Goal: Task Accomplishment & Management: Manage account settings

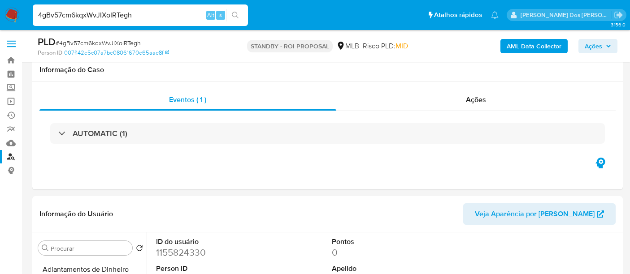
select select "10"
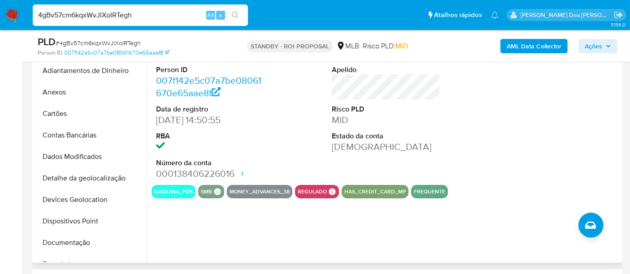
scroll to position [251, 0]
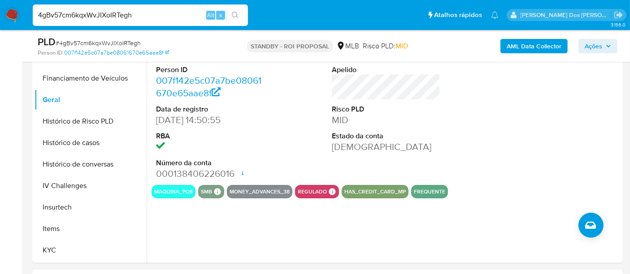
click at [131, 17] on input "4gBv57cm6kqxWvJIXoIRTegh" at bounding box center [140, 15] width 215 height 12
paste input "7nDiFhkH0gC6kN5iCXP7rlDF"
type input "7nDiFhkH0gC6kN5iCXP7rlDF"
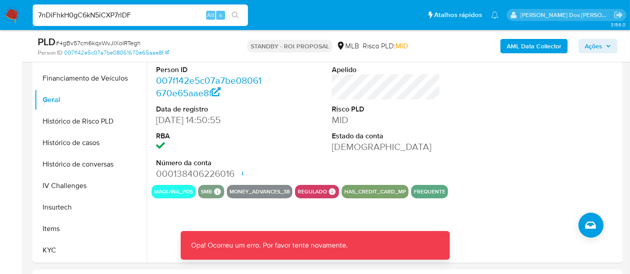
click at [132, 16] on input "7nDiFhkH0gC6kN5iCXP7rlDF" at bounding box center [140, 15] width 215 height 12
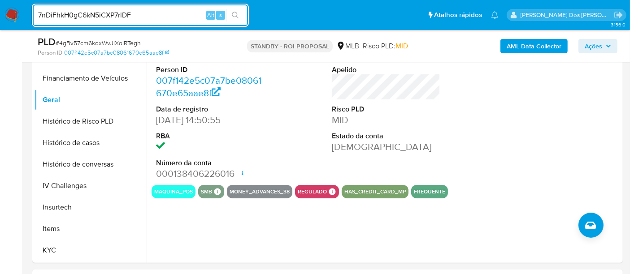
click at [164, 16] on input "7nDiFhkH0gC6kN5iCXP7rlDF" at bounding box center [140, 15] width 215 height 12
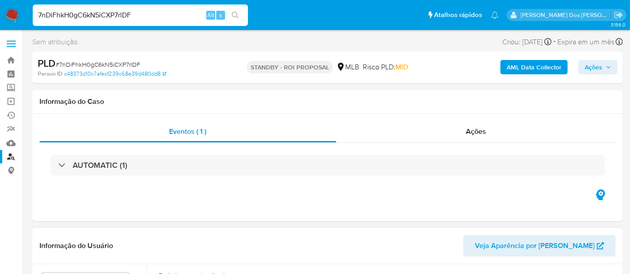
select select "10"
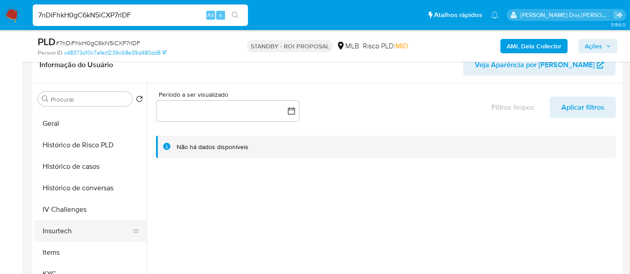
scroll to position [299, 0]
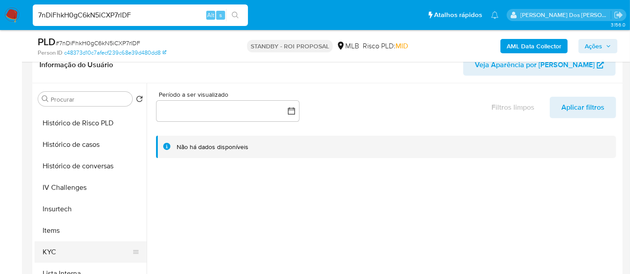
click at [48, 252] on button "KYC" at bounding box center [87, 253] width 105 height 22
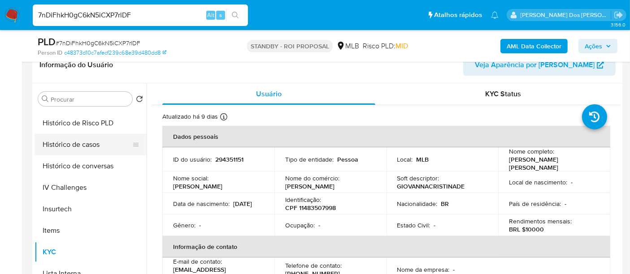
click at [87, 145] on button "Histórico de casos" at bounding box center [87, 145] width 105 height 22
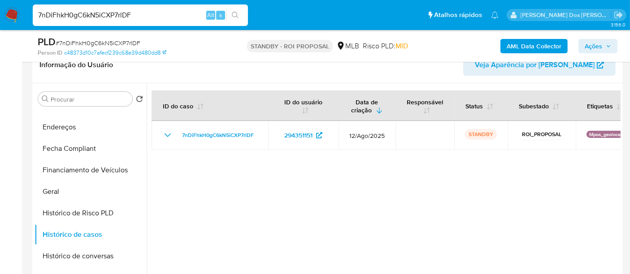
scroll to position [100, 0]
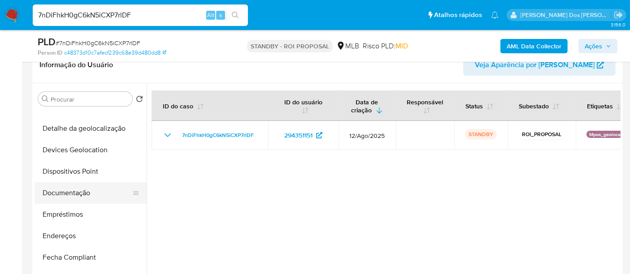
click at [77, 191] on button "Documentação" at bounding box center [87, 194] width 105 height 22
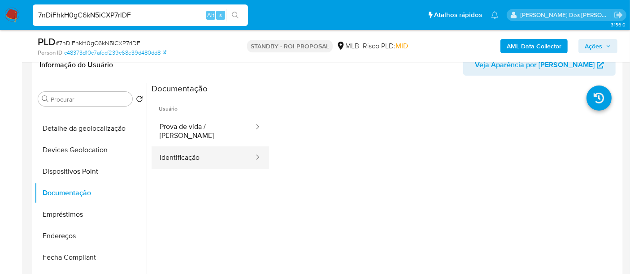
click at [171, 148] on button "Identificação" at bounding box center [203, 158] width 103 height 23
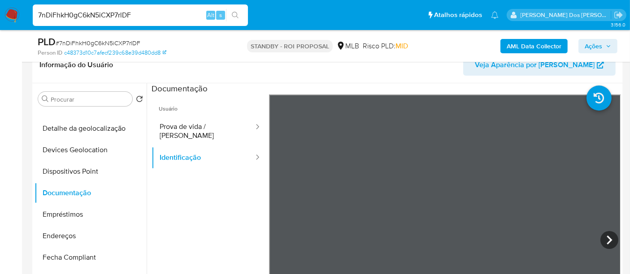
drag, startPoint x: 192, startPoint y: 125, endPoint x: 261, endPoint y: 125, distance: 69.1
click at [192, 125] on button "Prova de vida / [PERSON_NAME]" at bounding box center [203, 131] width 103 height 30
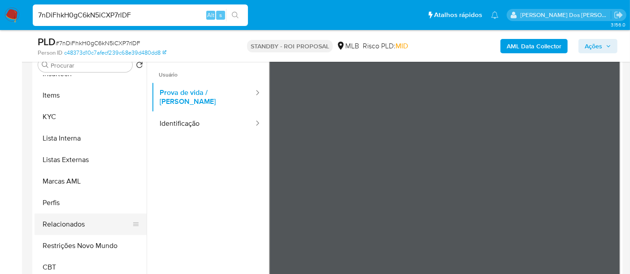
scroll to position [199, 0]
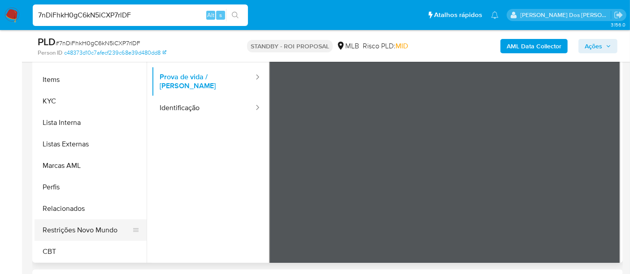
click at [99, 230] on button "Restrições Novo Mundo" at bounding box center [87, 231] width 105 height 22
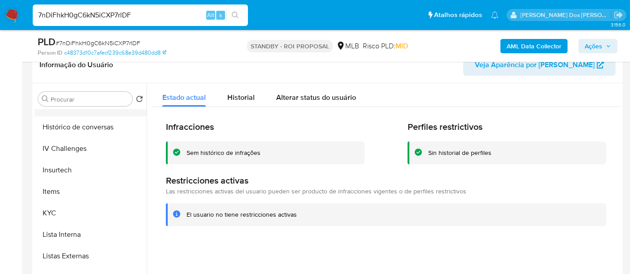
scroll to position [251, 0]
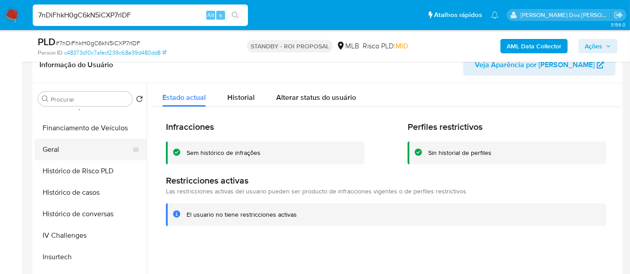
click at [53, 152] on button "Geral" at bounding box center [87, 150] width 105 height 22
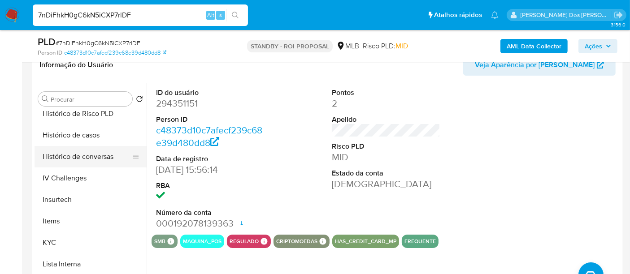
scroll to position [400, 0]
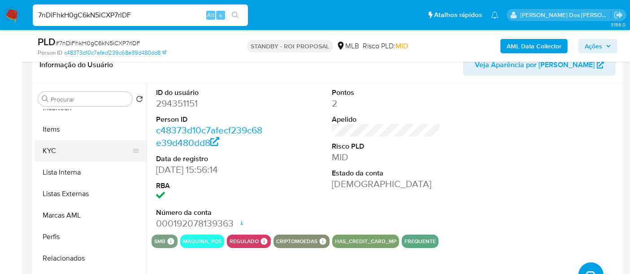
click at [54, 145] on button "KYC" at bounding box center [87, 151] width 105 height 22
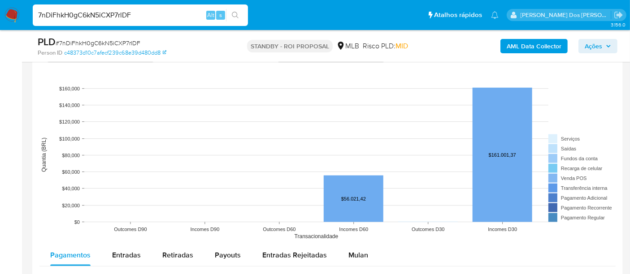
scroll to position [847, 0]
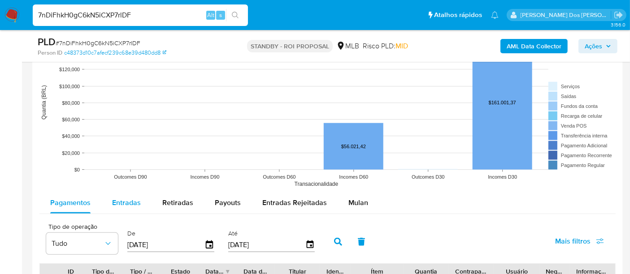
click at [125, 198] on span "Entradas" at bounding box center [126, 203] width 29 height 10
select select "10"
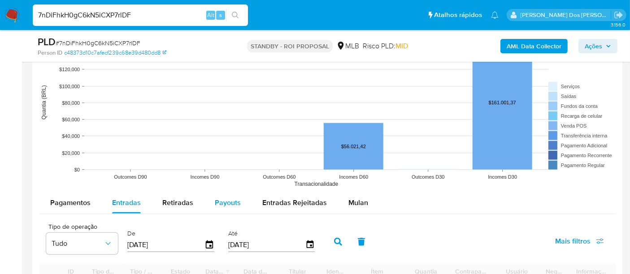
scroll to position [947, 0]
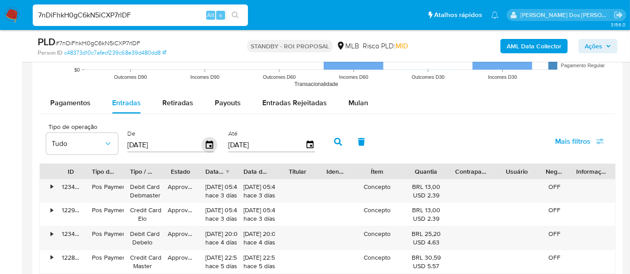
click at [206, 144] on icon "button" at bounding box center [210, 146] width 16 height 16
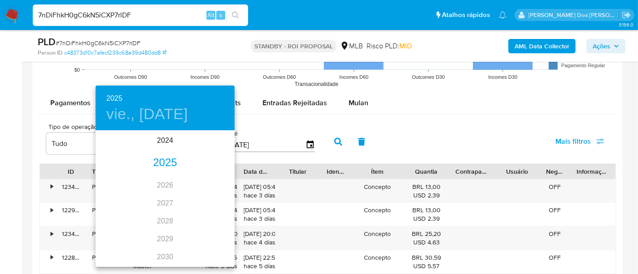
click at [174, 163] on div "2025" at bounding box center [165, 163] width 139 height 18
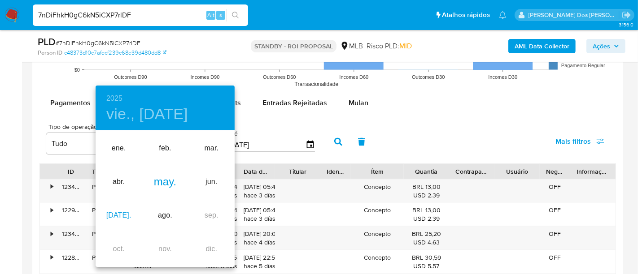
click at [116, 216] on div "jul." at bounding box center [119, 216] width 46 height 34
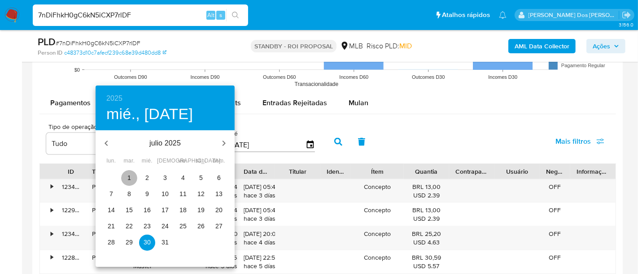
click at [131, 176] on p "1" at bounding box center [129, 178] width 4 height 9
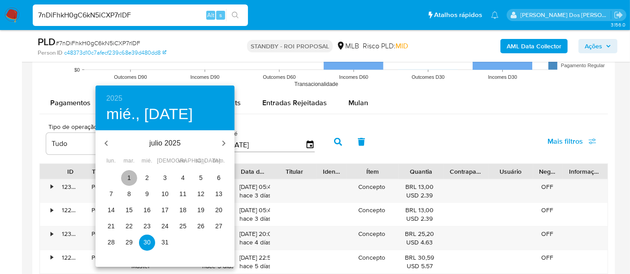
type input "01/07/2025"
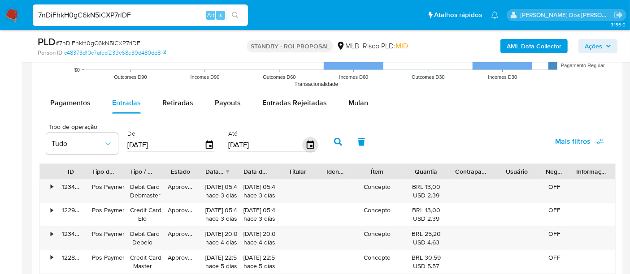
click at [309, 143] on icon "button" at bounding box center [309, 145] width 7 height 8
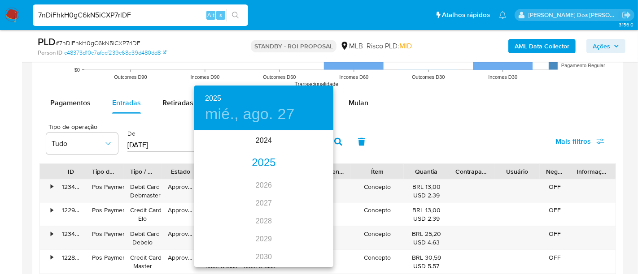
click at [267, 161] on div "2025" at bounding box center [263, 163] width 139 height 18
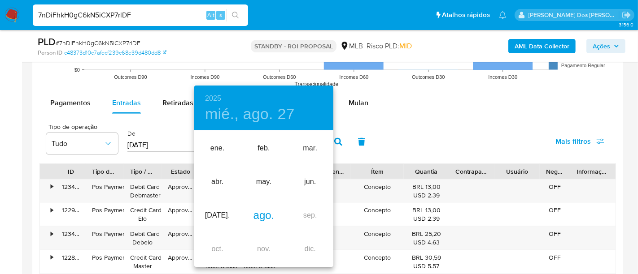
click at [265, 214] on div "ago." at bounding box center [263, 216] width 46 height 34
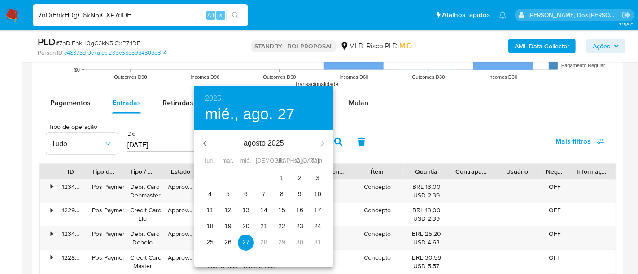
drag, startPoint x: 318, startPoint y: 226, endPoint x: 356, endPoint y: 218, distance: 38.9
click at [318, 226] on p "24" at bounding box center [317, 226] width 7 height 9
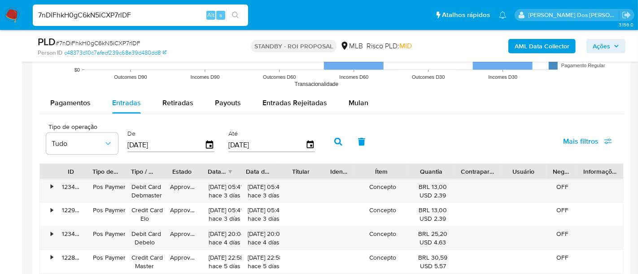
type input "24/08/2025"
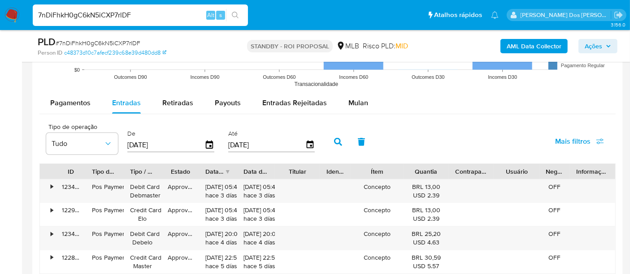
click at [567, 144] on span "Mais filtros" at bounding box center [572, 142] width 35 height 22
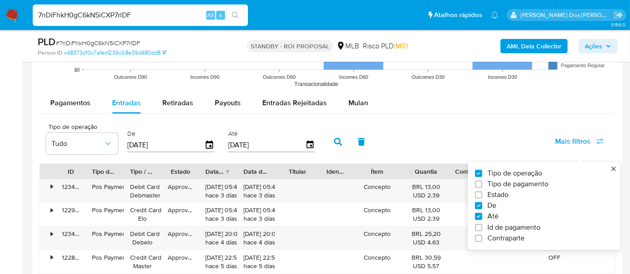
click at [516, 193] on label "Estado" at bounding box center [540, 195] width 131 height 9
click at [482, 193] on input "Estado" at bounding box center [478, 195] width 7 height 7
checkbox input "true"
type input "01/07/2025"
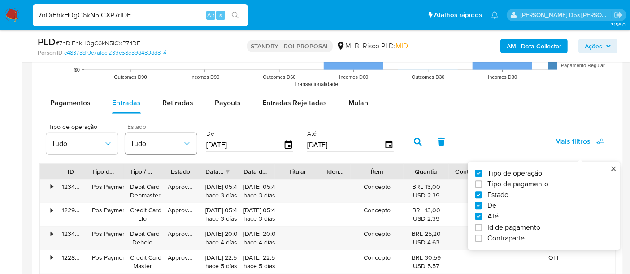
click at [178, 136] on button "Tudo" at bounding box center [161, 144] width 72 height 22
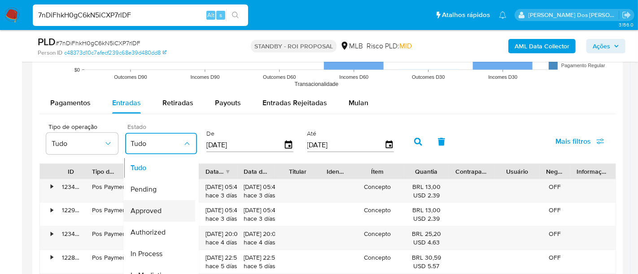
click at [150, 204] on div "Approved" at bounding box center [157, 211] width 52 height 22
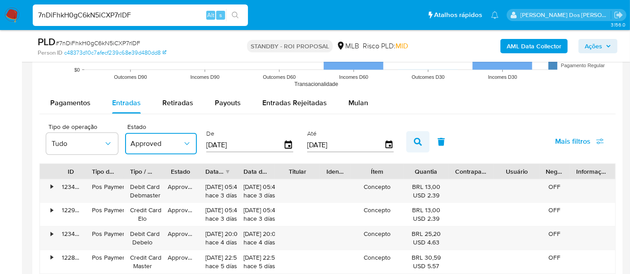
click at [414, 139] on icon "button" at bounding box center [418, 142] width 8 height 8
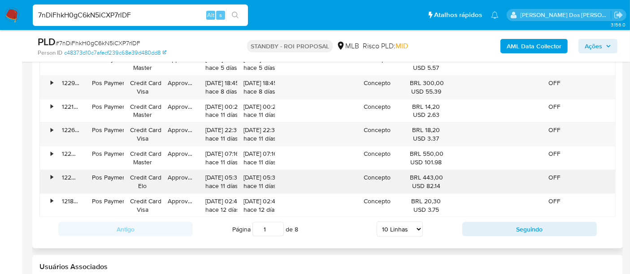
scroll to position [1146, 0]
click at [407, 230] on select "5 Linhas 10 Linhas 20 Linhas 25 Linhas 50 Linhas 100 Linhas" at bounding box center [400, 229] width 46 height 15
select select "100"
click at [377, 222] on select "5 Linhas 10 Linhas 20 Linhas 25 Linhas 50 Linhas 100 Linhas" at bounding box center [400, 229] width 46 height 15
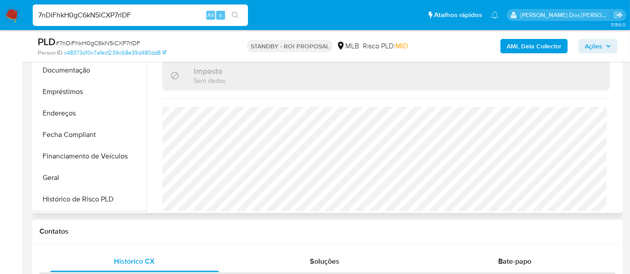
scroll to position [101, 0]
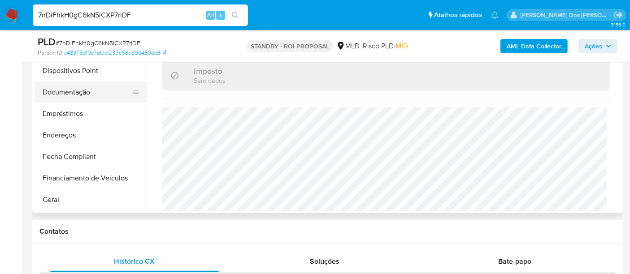
click at [67, 96] on button "Documentação" at bounding box center [87, 93] width 105 height 22
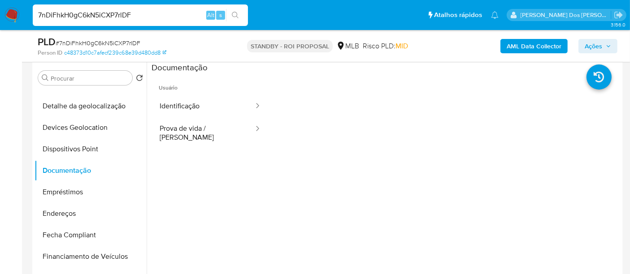
scroll to position [149, 0]
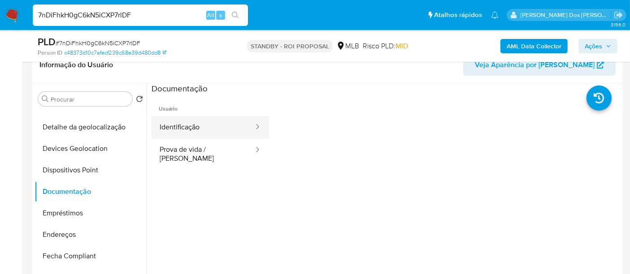
click at [186, 128] on button "Identificação" at bounding box center [203, 127] width 103 height 23
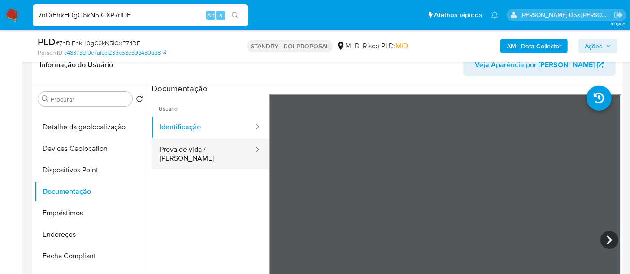
click at [222, 154] on button "Prova de vida / [PERSON_NAME]" at bounding box center [203, 154] width 103 height 30
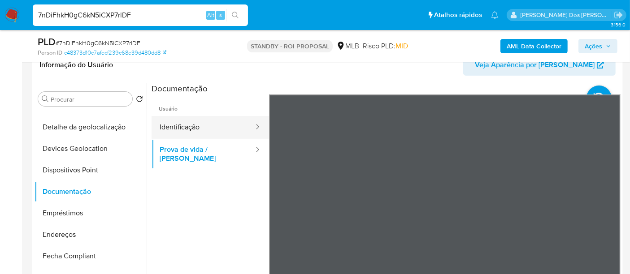
drag, startPoint x: 168, startPoint y: 127, endPoint x: 239, endPoint y: 138, distance: 72.1
click at [168, 127] on button "Identificação" at bounding box center [203, 127] width 103 height 23
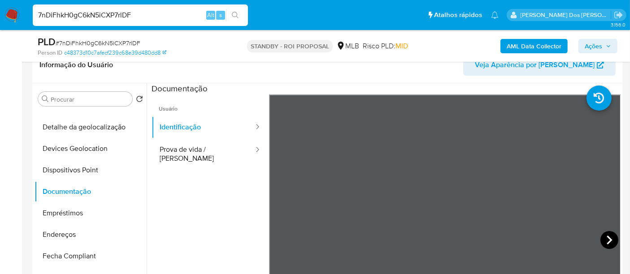
click at [611, 239] on icon at bounding box center [610, 240] width 18 height 18
click at [108, 14] on input "7nDiFhkH0gC6kN5iCXP7rlDF" at bounding box center [140, 15] width 215 height 12
paste input "AdLWNFfkLHI4W2cXF3cwag8M"
type input "AdLWNFfkLHI4W2cXF3cwag8M"
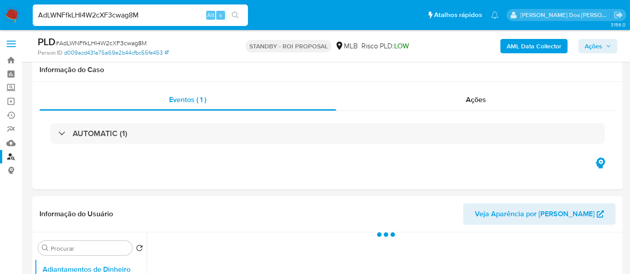
scroll to position [199, 0]
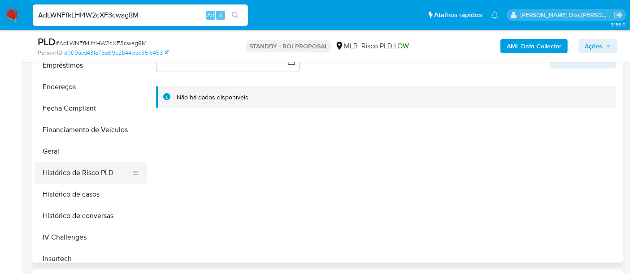
select select "10"
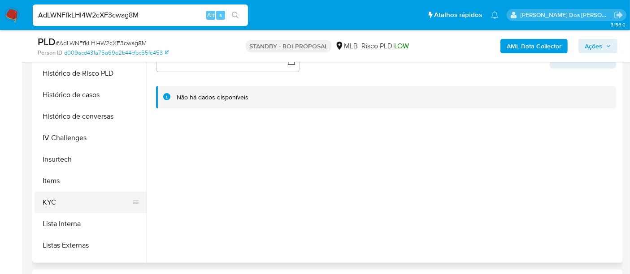
click at [50, 201] on button "KYC" at bounding box center [87, 203] width 105 height 22
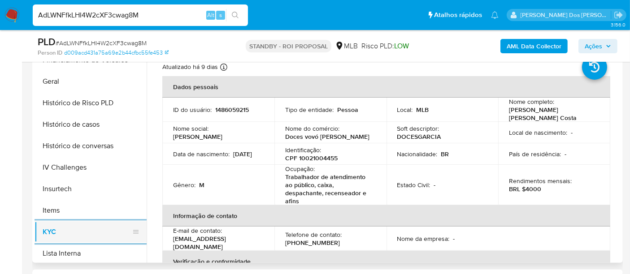
scroll to position [199, 0]
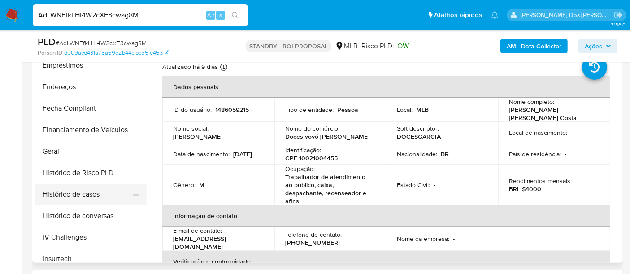
click at [100, 191] on button "Histórico de casos" at bounding box center [87, 195] width 105 height 22
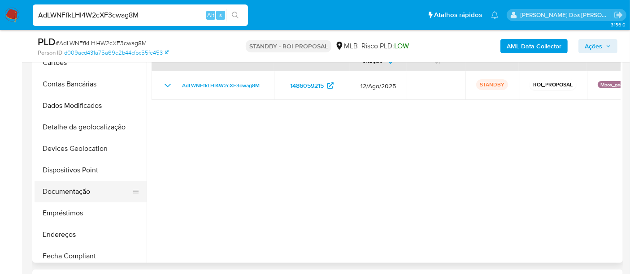
scroll to position [50, 0]
drag, startPoint x: 74, startPoint y: 194, endPoint x: 85, endPoint y: 190, distance: 11.5
click at [74, 194] on button "Documentação" at bounding box center [87, 194] width 105 height 22
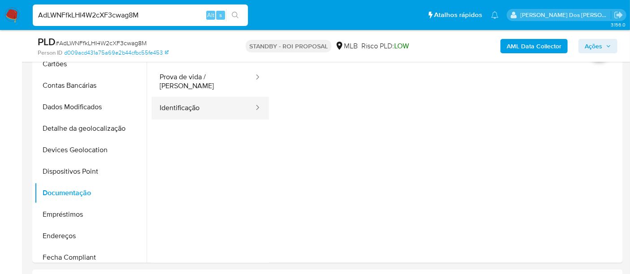
click at [175, 108] on button "Identificação" at bounding box center [203, 108] width 103 height 23
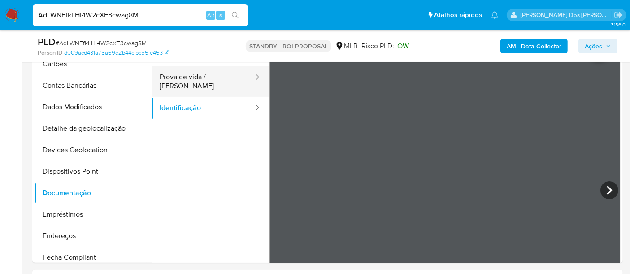
click at [192, 78] on button "Prova de vida / [PERSON_NAME]" at bounding box center [203, 81] width 103 height 30
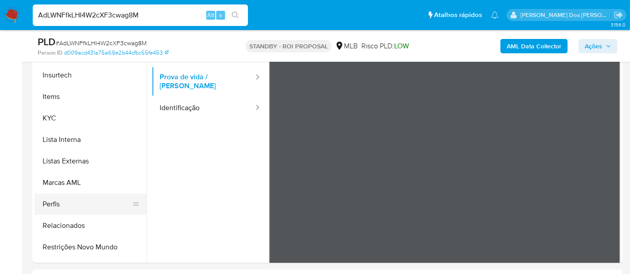
scroll to position [400, 0]
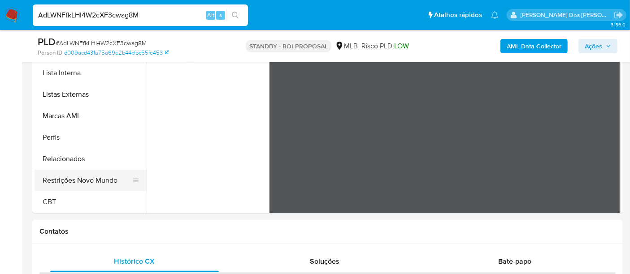
click at [92, 179] on button "Restrições Novo Mundo" at bounding box center [87, 181] width 105 height 22
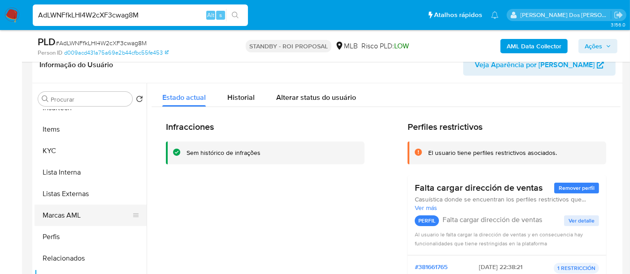
scroll to position [251, 0]
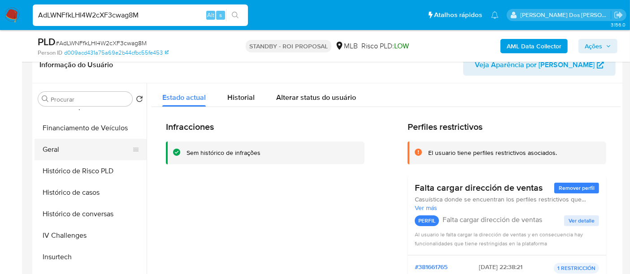
drag, startPoint x: 50, startPoint y: 152, endPoint x: 98, endPoint y: 155, distance: 48.1
click at [50, 151] on button "Geral" at bounding box center [87, 150] width 105 height 22
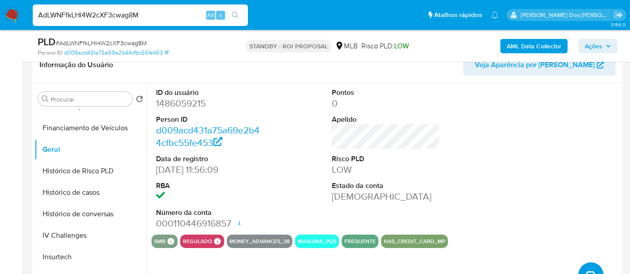
click at [104, 12] on input "AdLWNFfkLHI4W2cXF3cwag8M" at bounding box center [140, 15] width 215 height 12
paste input "3U3LOMFAiqAsVtF0F13aglBc"
type input "3U3LOMFAiqAsVtF0F13aglBc"
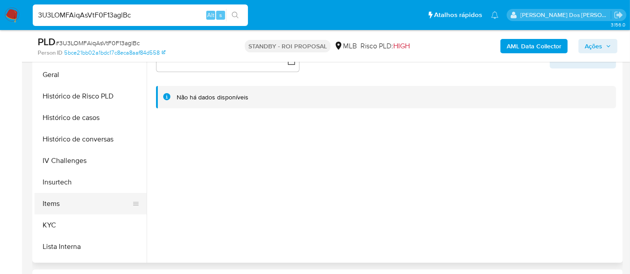
scroll to position [299, 0]
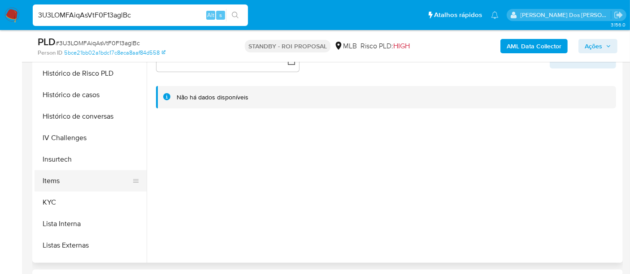
select select "10"
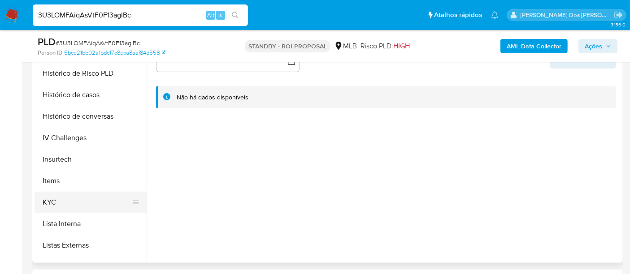
click at [50, 196] on button "KYC" at bounding box center [87, 203] width 105 height 22
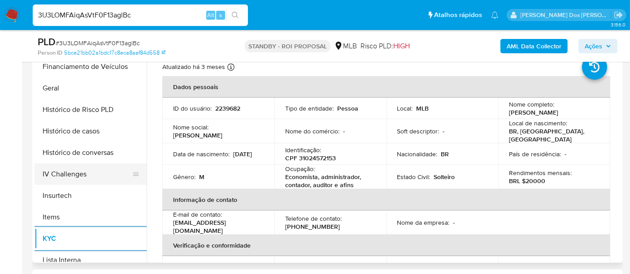
scroll to position [249, 0]
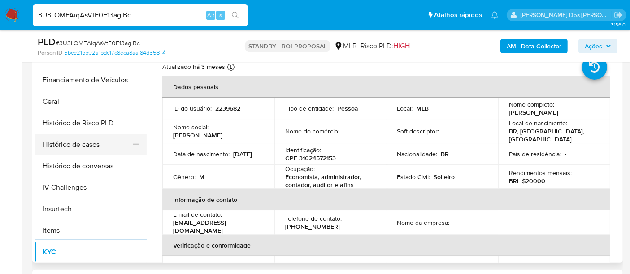
click at [81, 149] on button "Histórico de casos" at bounding box center [87, 145] width 105 height 22
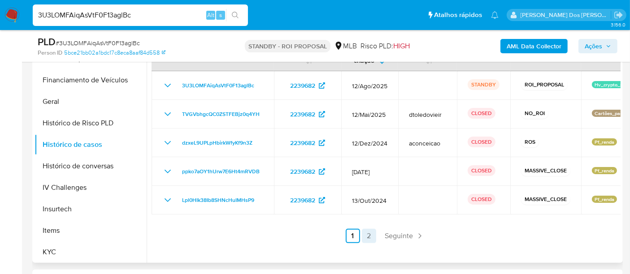
click at [368, 233] on link "2" at bounding box center [369, 236] width 14 height 14
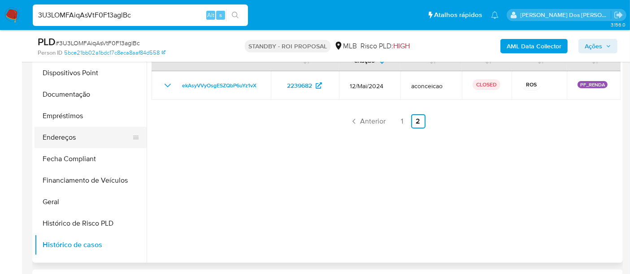
scroll to position [100, 0]
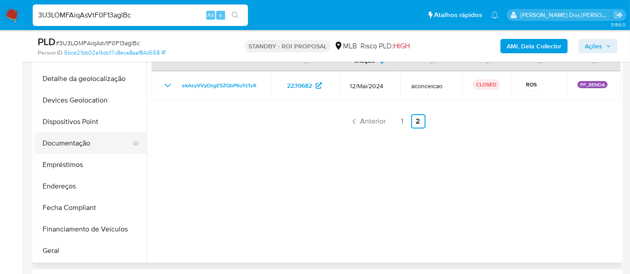
click at [81, 141] on button "Documentação" at bounding box center [87, 144] width 105 height 22
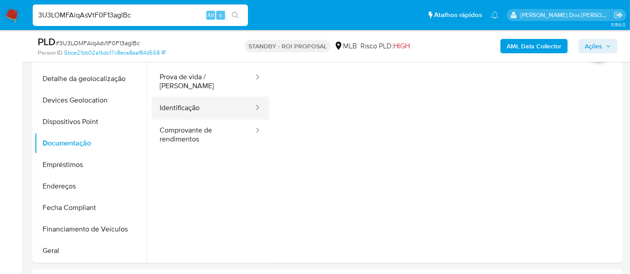
click at [183, 101] on button "Identificação" at bounding box center [203, 108] width 103 height 23
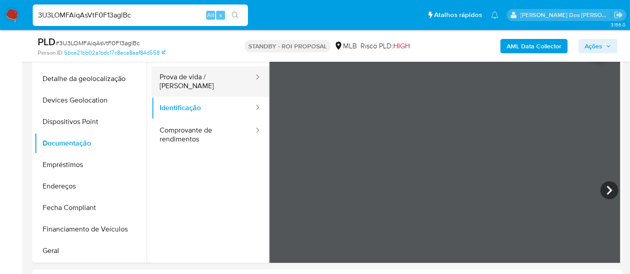
click at [190, 80] on button "Prova de vida / Selfie" at bounding box center [203, 81] width 103 height 30
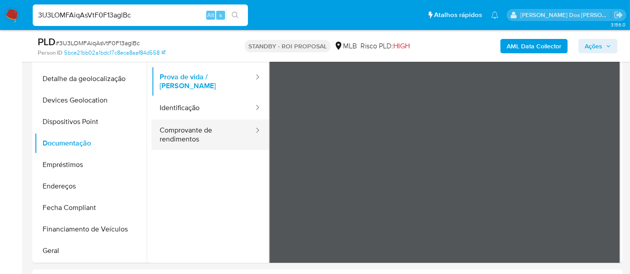
click at [200, 122] on button "Comprovante de rendimentos" at bounding box center [203, 135] width 103 height 30
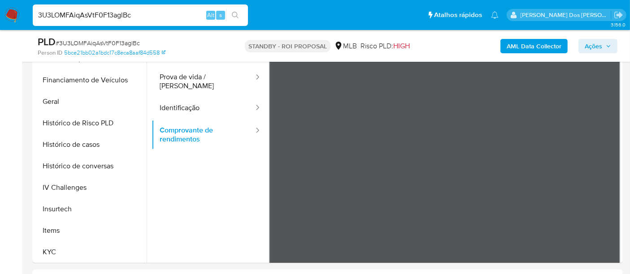
scroll to position [398, 0]
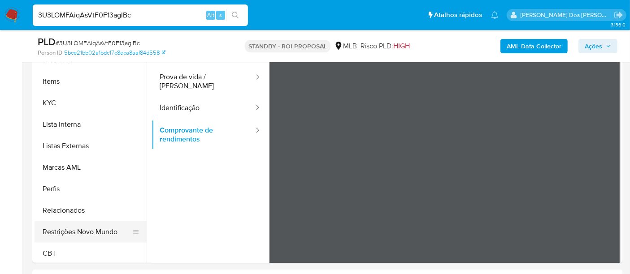
click at [93, 227] on button "Restrições Novo Mundo" at bounding box center [87, 233] width 105 height 22
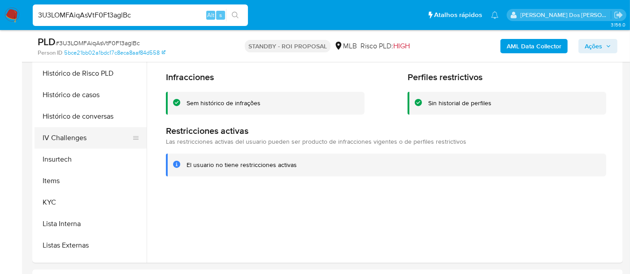
scroll to position [249, 0]
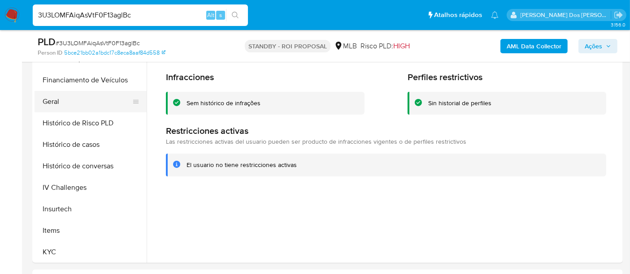
click at [56, 104] on button "Geral" at bounding box center [87, 102] width 105 height 22
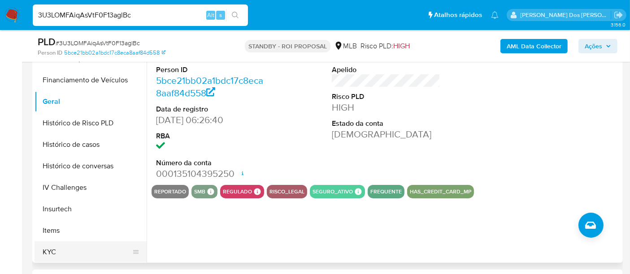
click at [52, 252] on button "KYC" at bounding box center [87, 253] width 105 height 22
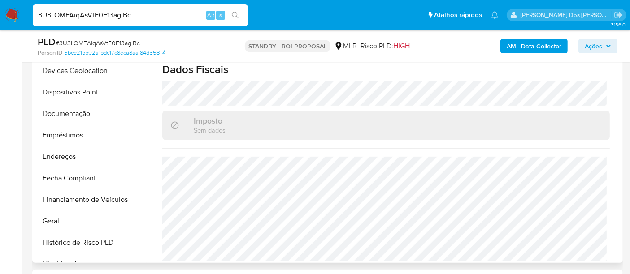
scroll to position [100, 0]
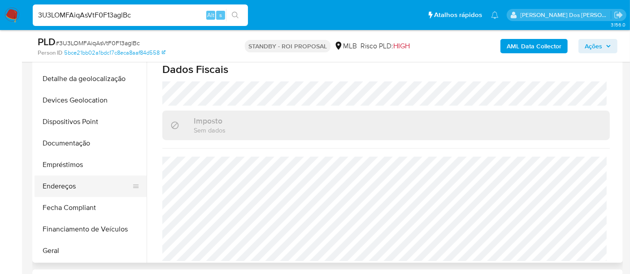
click at [73, 183] on button "Endereços" at bounding box center [87, 187] width 105 height 22
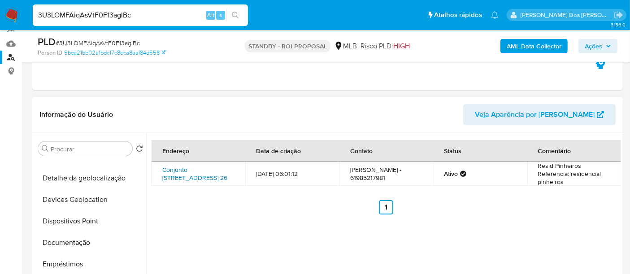
click at [201, 179] on link "Conjunto Sha Conjunto 6 Chácara 4 26, Brasília, Distrito Federal, 71996040, Bra…" at bounding box center [194, 173] width 65 height 17
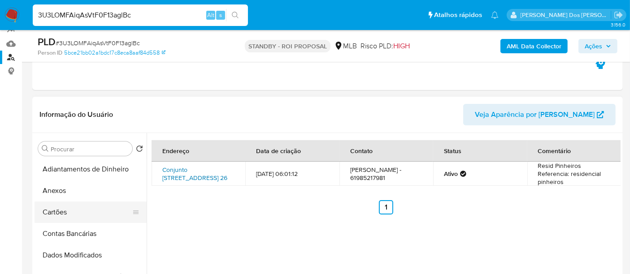
scroll to position [0, 0]
click at [63, 192] on button "Anexos" at bounding box center [87, 192] width 105 height 22
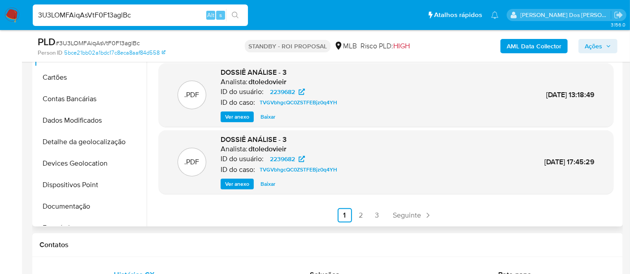
scroll to position [249, 0]
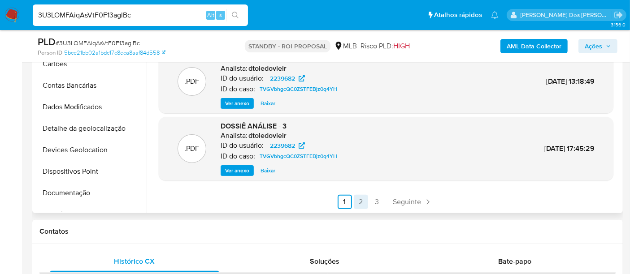
click at [361, 205] on link "2" at bounding box center [361, 202] width 14 height 14
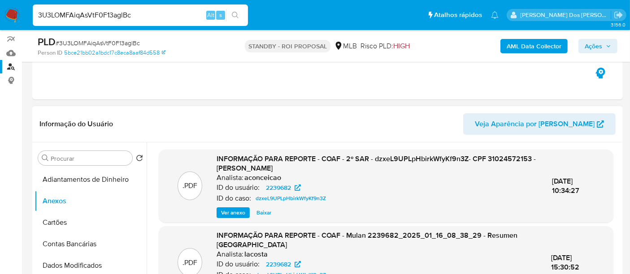
scroll to position [149, 0]
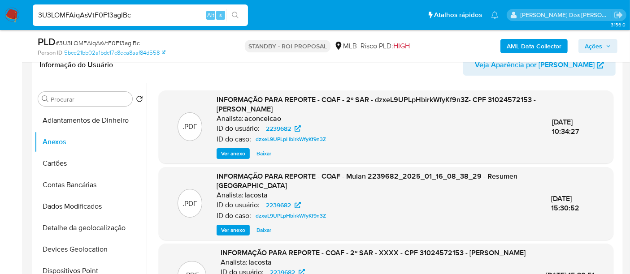
click at [237, 152] on span "Ver anexo" at bounding box center [233, 153] width 24 height 9
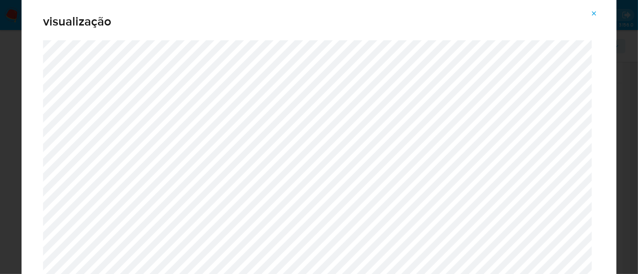
click at [588, 12] on button "Attachment preview" at bounding box center [594, 13] width 20 height 14
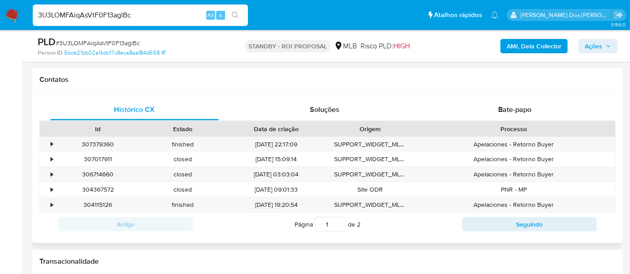
scroll to position [398, 0]
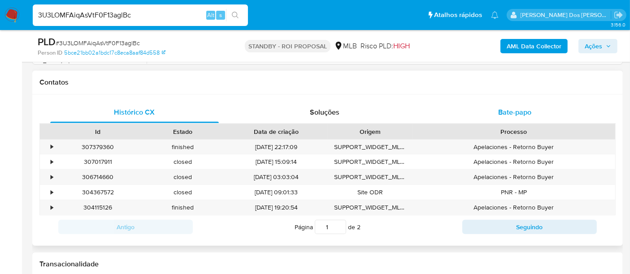
click at [513, 113] on span "Bate-papo" at bounding box center [514, 112] width 33 height 10
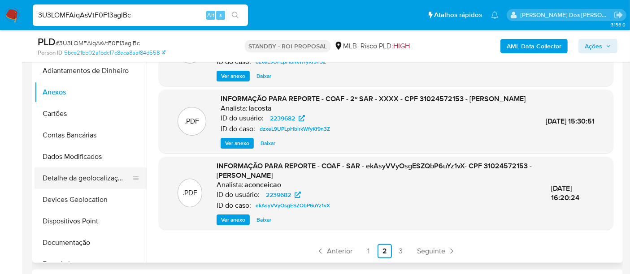
scroll to position [299, 0]
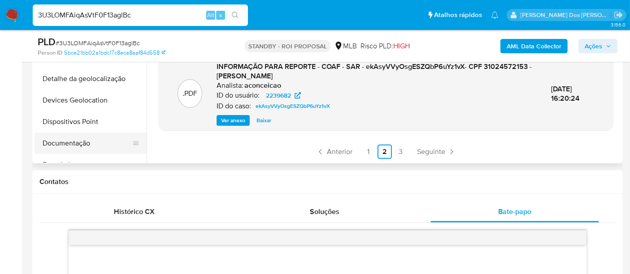
click at [72, 141] on button "Documentação" at bounding box center [87, 144] width 105 height 22
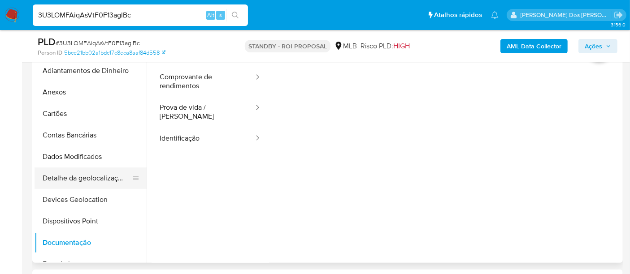
scroll to position [50, 0]
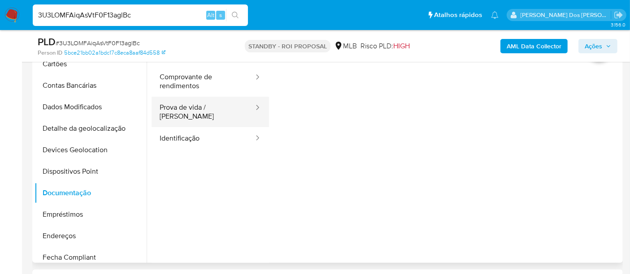
click at [184, 112] on button "Prova de vida / Selfie" at bounding box center [203, 112] width 103 height 30
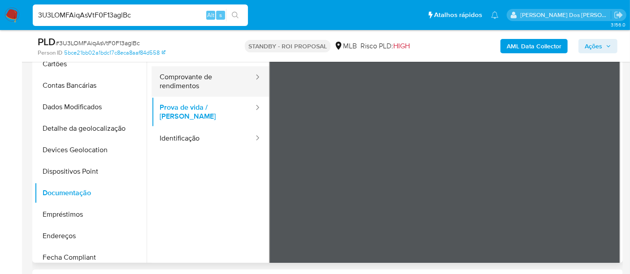
click at [193, 82] on button "Comprovante de rendimentos" at bounding box center [203, 81] width 103 height 30
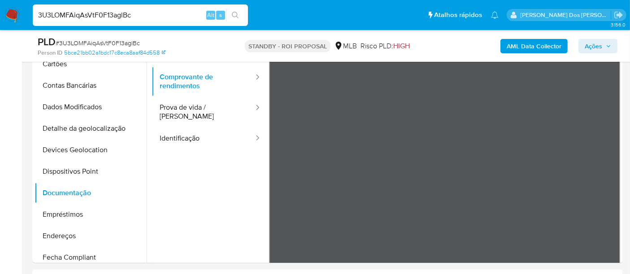
click at [518, 48] on b "AML Data Collector" at bounding box center [534, 46] width 55 height 14
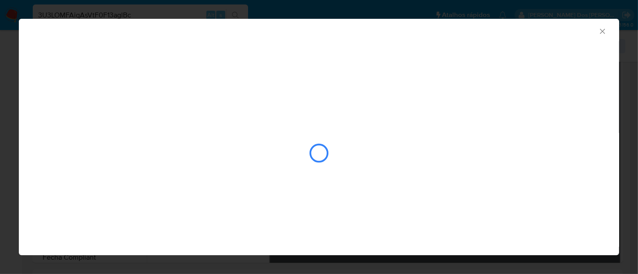
click at [603, 30] on icon "Fechar a janela" at bounding box center [602, 31] width 9 height 9
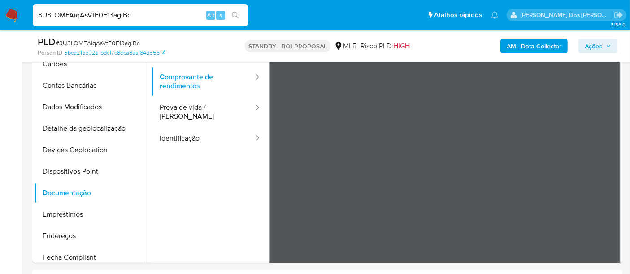
click at [509, 49] on b "AML Data Collector" at bounding box center [534, 46] width 55 height 14
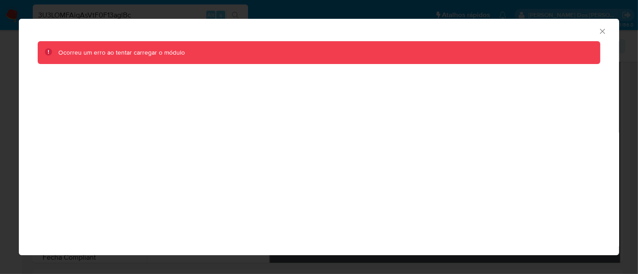
click at [600, 31] on icon "Fechar a janela" at bounding box center [602, 31] width 9 height 9
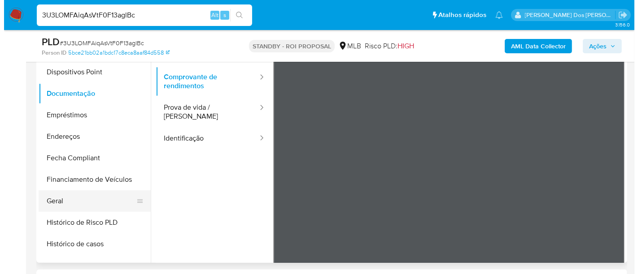
scroll to position [249, 0]
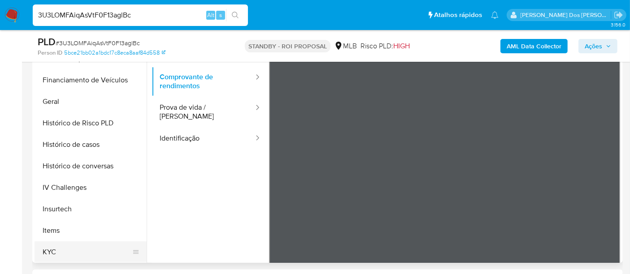
click at [49, 249] on button "KYC" at bounding box center [87, 253] width 105 height 22
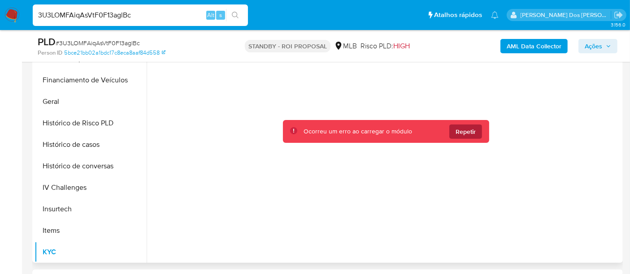
click at [472, 134] on span "Repetir" at bounding box center [466, 132] width 20 height 14
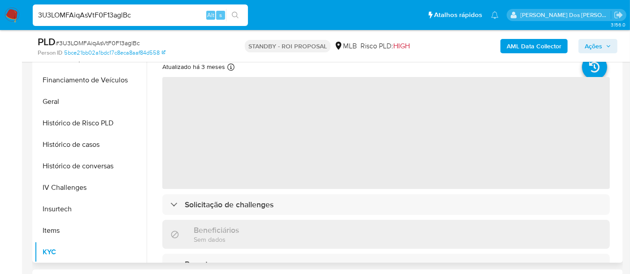
click at [515, 47] on b "AML Data Collector" at bounding box center [534, 46] width 55 height 14
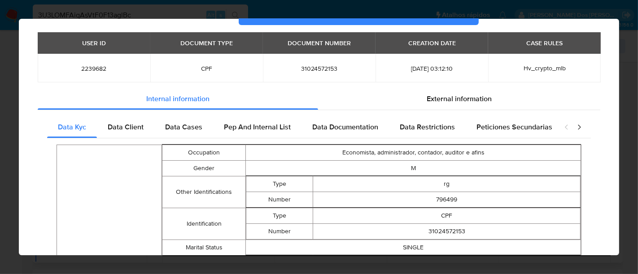
scroll to position [0, 0]
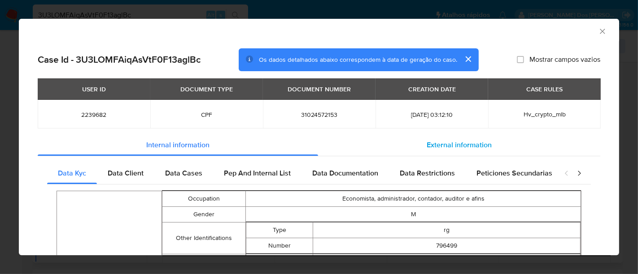
click at [428, 149] on span "External information" at bounding box center [458, 145] width 65 height 10
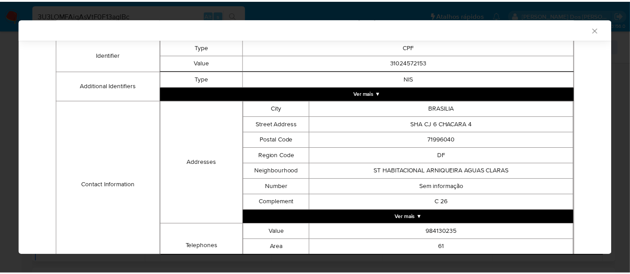
scroll to position [292, 0]
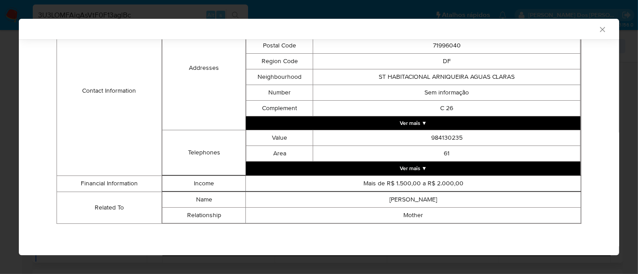
click at [598, 30] on icon "Fechar a janela" at bounding box center [602, 29] width 9 height 9
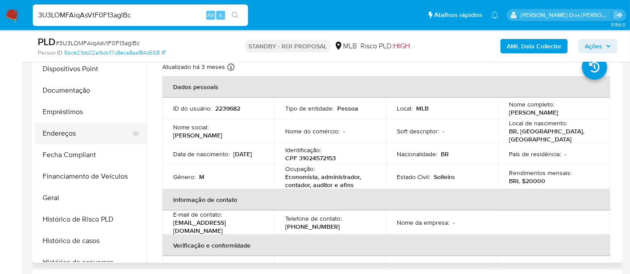
scroll to position [100, 0]
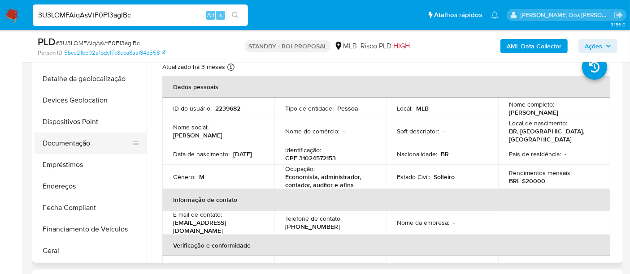
click at [69, 148] on button "Documentação" at bounding box center [87, 144] width 105 height 22
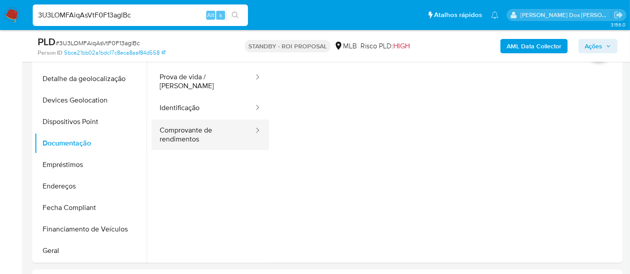
click at [188, 129] on button "Comprovante de rendimentos" at bounding box center [203, 135] width 103 height 30
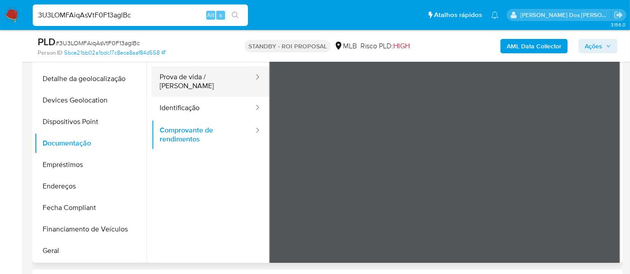
click at [185, 79] on button "Prova de vida / Selfie" at bounding box center [203, 81] width 103 height 30
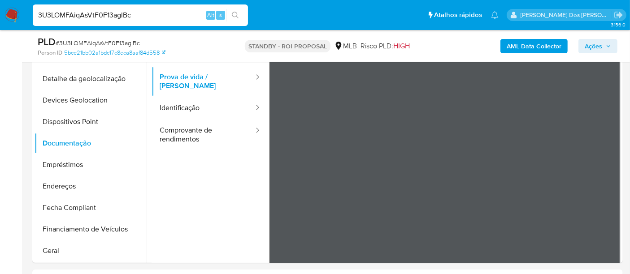
click at [148, 10] on input "3U3LOMFAiqAsVtF0F13aglBc" at bounding box center [140, 15] width 215 height 12
paste input "XxWG5DejCsAJeVvPa0Rir6Od"
type input "XxWG5DejCsAJeVvPa0Rir6Od"
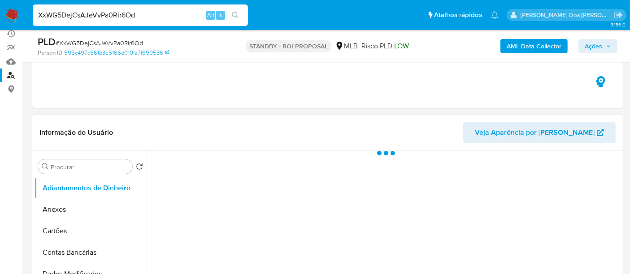
scroll to position [149, 0]
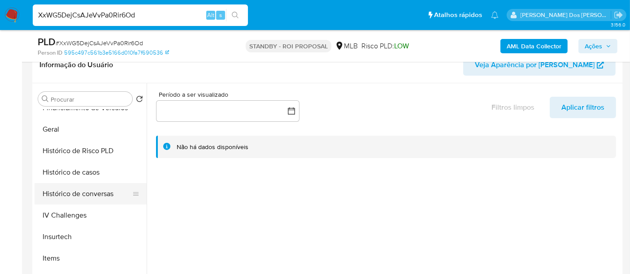
select select "10"
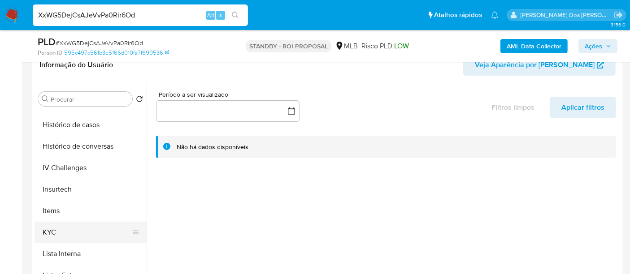
scroll to position [348, 0]
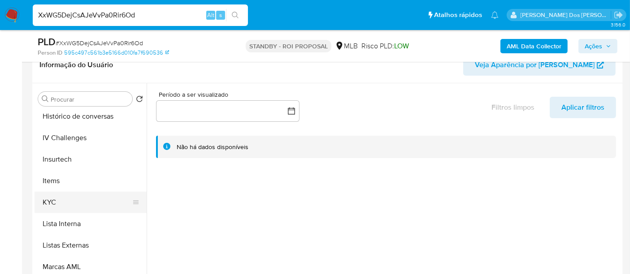
click at [54, 200] on button "KYC" at bounding box center [87, 203] width 105 height 22
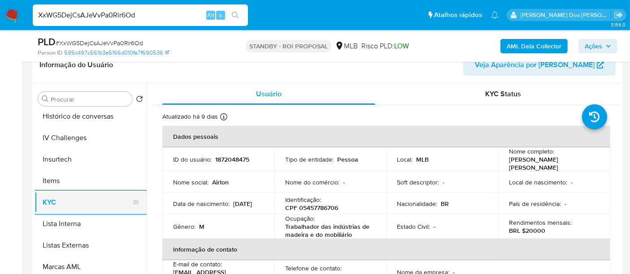
scroll to position [299, 0]
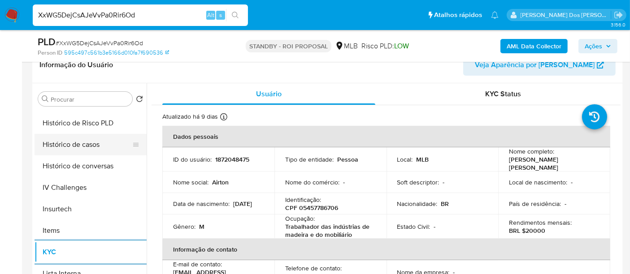
click at [73, 143] on button "Histórico de casos" at bounding box center [87, 145] width 105 height 22
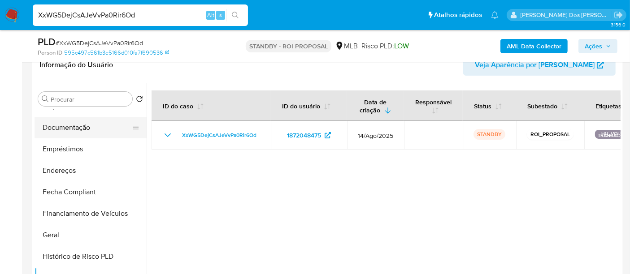
scroll to position [149, 0]
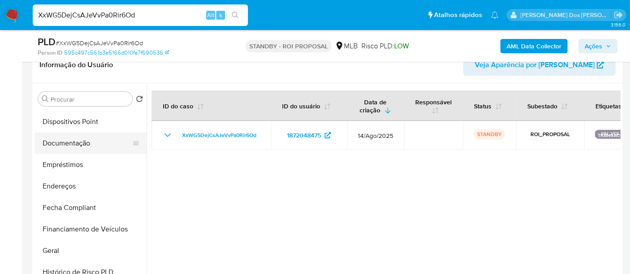
click at [72, 143] on button "Documentação" at bounding box center [87, 144] width 105 height 22
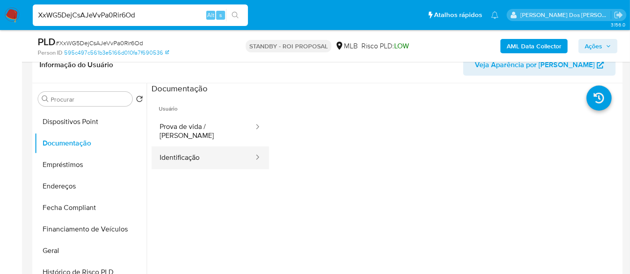
click at [161, 147] on button "Identificação" at bounding box center [203, 158] width 103 height 23
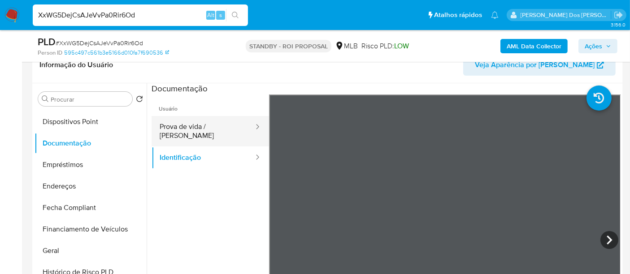
click at [202, 134] on button "Prova de vida / Selfie" at bounding box center [203, 131] width 103 height 30
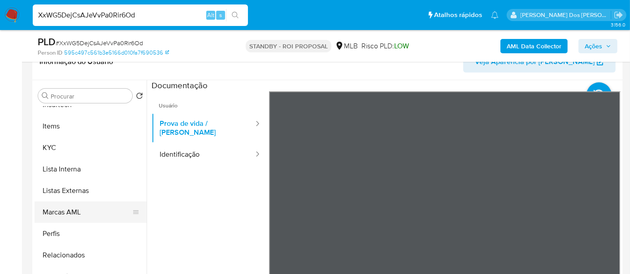
scroll to position [199, 0]
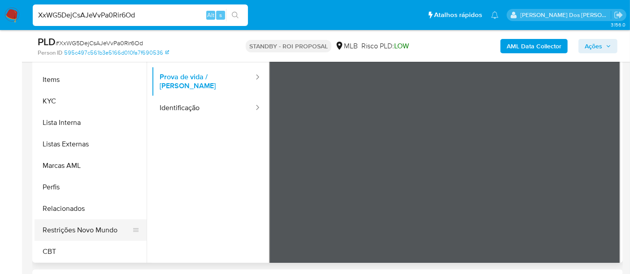
click at [95, 232] on button "Restrições Novo Mundo" at bounding box center [87, 231] width 105 height 22
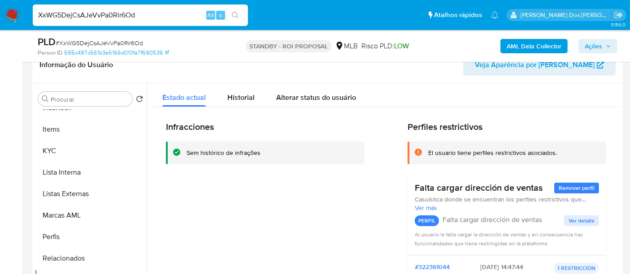
scroll to position [251, 0]
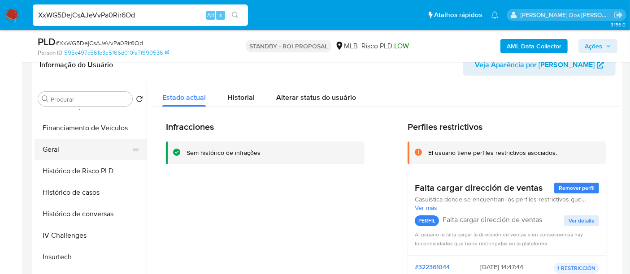
click at [49, 149] on button "Geral" at bounding box center [87, 150] width 105 height 22
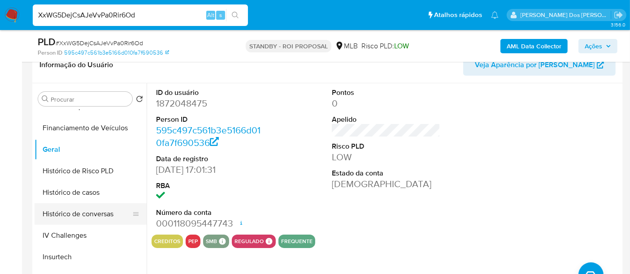
scroll to position [350, 0]
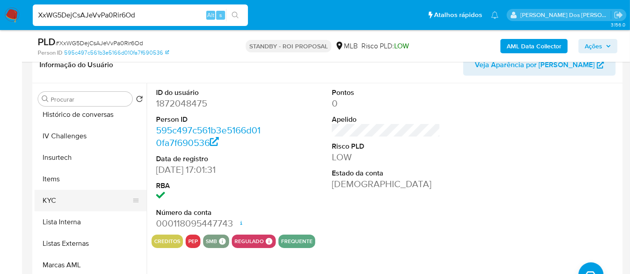
drag, startPoint x: 55, startPoint y: 204, endPoint x: 61, endPoint y: 204, distance: 5.8
click at [55, 204] on button "KYC" at bounding box center [87, 201] width 105 height 22
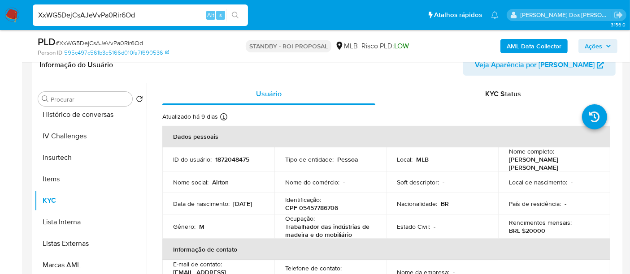
click at [146, 17] on input "XxWG5DejCsAJeVvPa0Rir6Od" at bounding box center [140, 15] width 215 height 12
paste input "8MLRjG6yyYgB2OmA5h8cQVGp"
type input "8MLRjG6yyYgB2OmA5h8cQVGp"
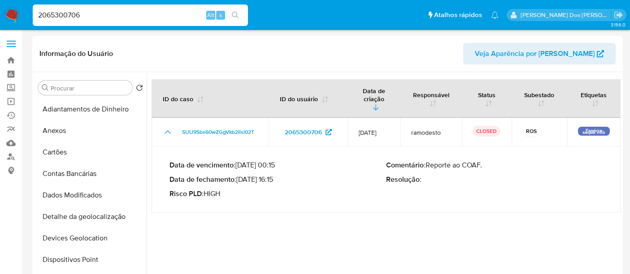
select select "10"
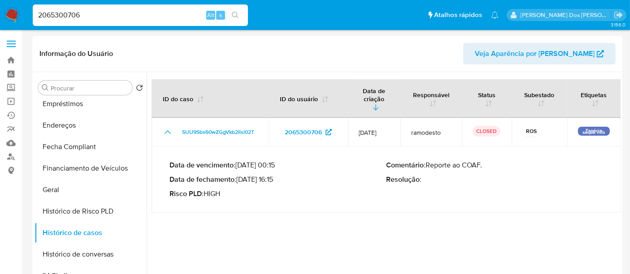
click at [124, 14] on input "2065300706" at bounding box center [140, 15] width 215 height 12
paste input "181935184"
type input "181935184"
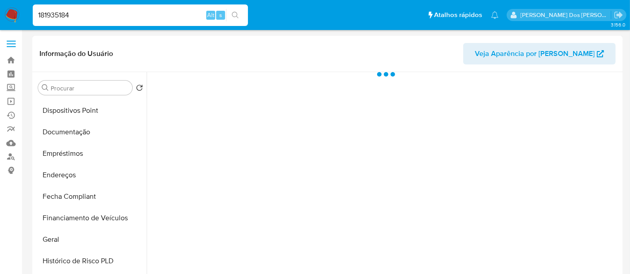
scroll to position [249, 0]
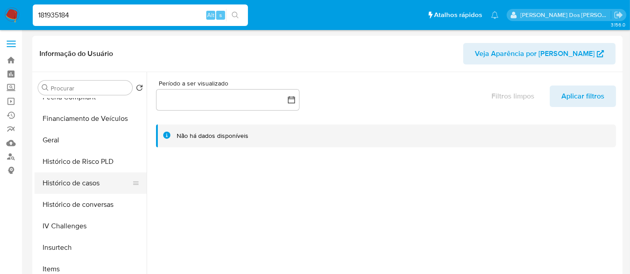
select select "10"
click at [81, 184] on button "Histórico de casos" at bounding box center [87, 184] width 105 height 22
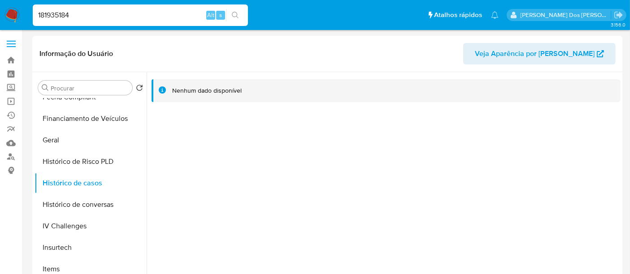
click at [12, 13] on img at bounding box center [11, 15] width 15 height 15
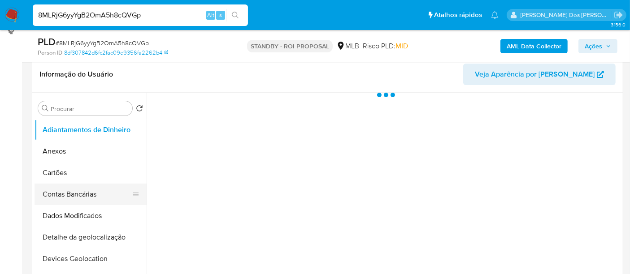
scroll to position [149, 0]
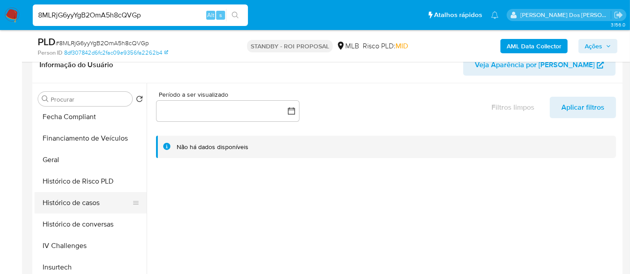
select select "10"
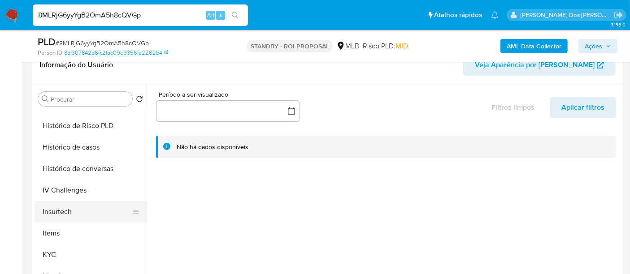
scroll to position [299, 0]
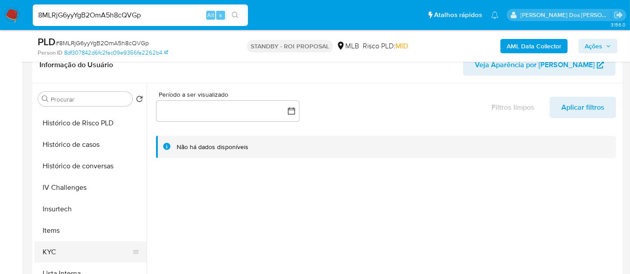
click at [51, 247] on button "KYC" at bounding box center [87, 253] width 105 height 22
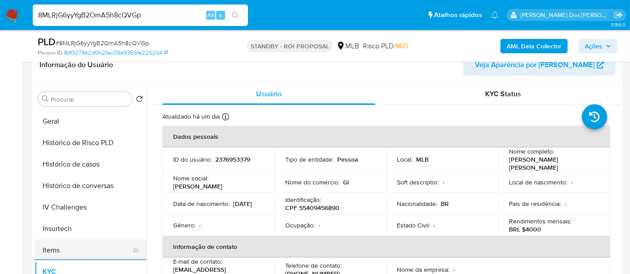
scroll to position [249, 0]
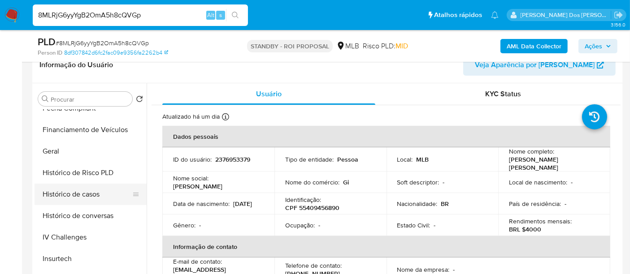
click at [88, 193] on button "Histórico de casos" at bounding box center [87, 195] width 105 height 22
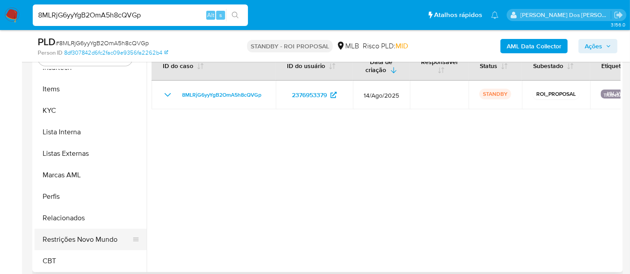
scroll to position [199, 0]
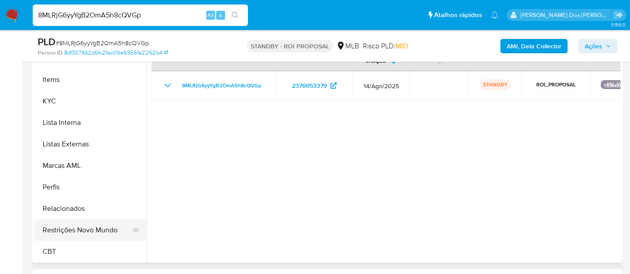
click at [99, 229] on button "Restrições Novo Mundo" at bounding box center [87, 231] width 105 height 22
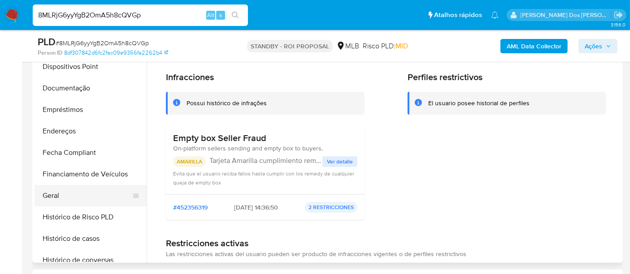
scroll to position [151, 0]
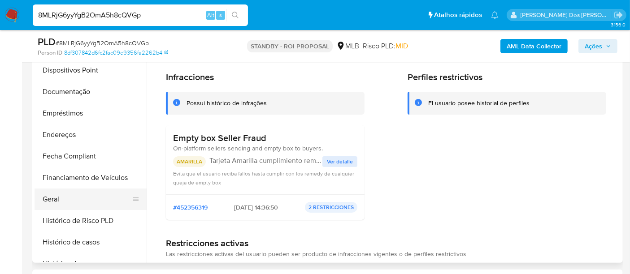
click at [54, 196] on button "Geral" at bounding box center [87, 200] width 105 height 22
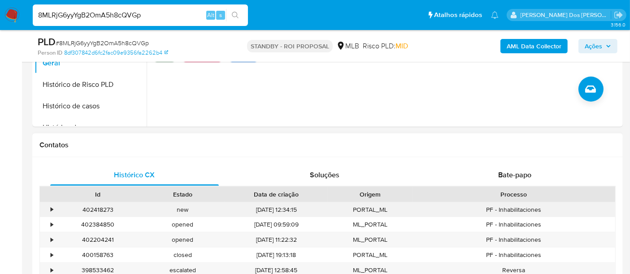
scroll to position [398, 0]
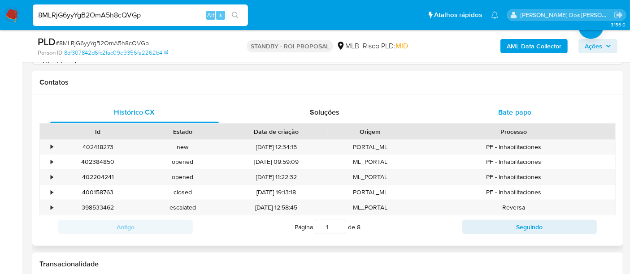
click at [510, 113] on span "Bate-papo" at bounding box center [514, 112] width 33 height 10
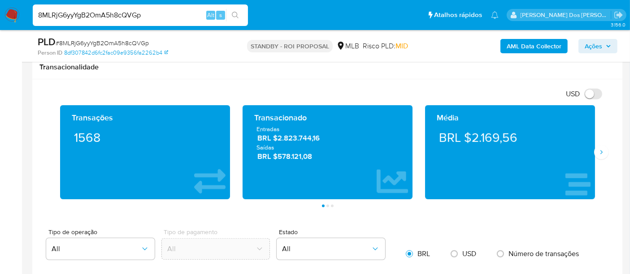
scroll to position [847, 0]
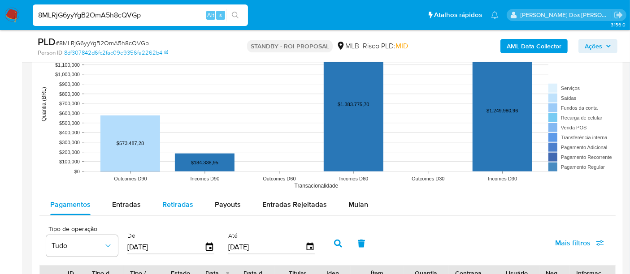
drag, startPoint x: 125, startPoint y: 204, endPoint x: 151, endPoint y: 200, distance: 25.9
click at [126, 204] on span "Entradas" at bounding box center [126, 205] width 29 height 10
select select "10"
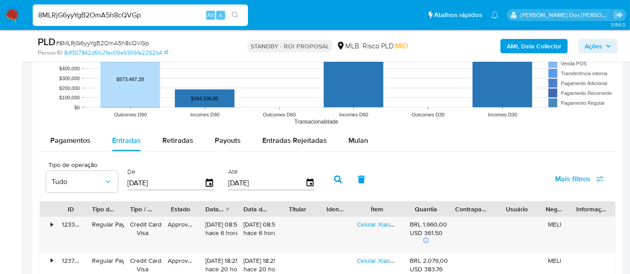
scroll to position [947, 0]
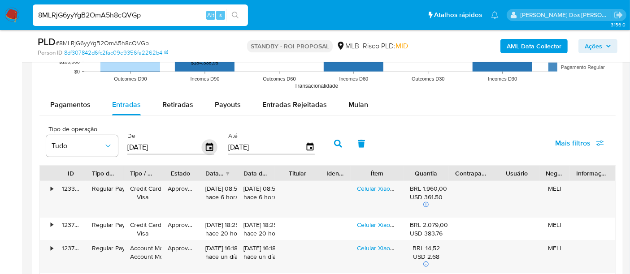
click at [206, 148] on icon "button" at bounding box center [210, 148] width 16 height 16
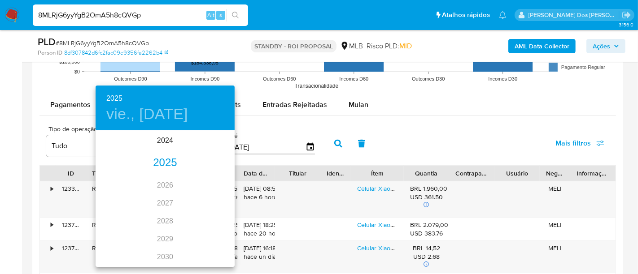
click at [163, 165] on div "2025" at bounding box center [165, 163] width 139 height 18
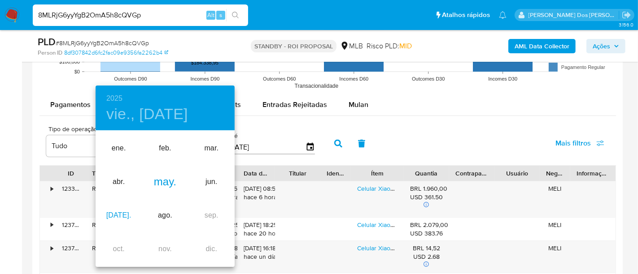
click at [116, 216] on div "jul." at bounding box center [119, 216] width 46 height 34
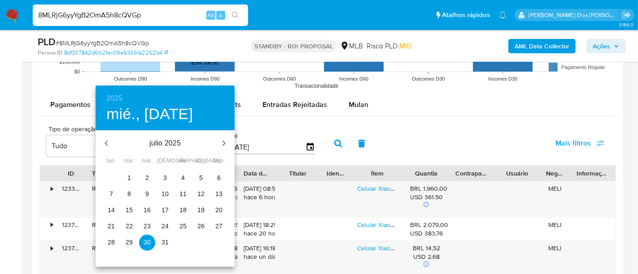
click at [126, 178] on span "1" at bounding box center [129, 178] width 16 height 9
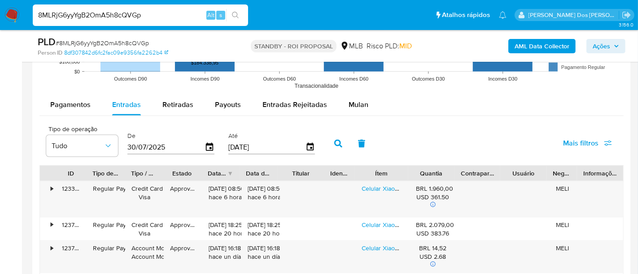
type input "01/07/2025"
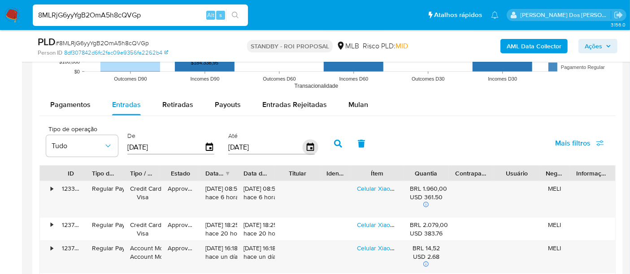
click at [306, 147] on icon "button" at bounding box center [309, 147] width 7 height 8
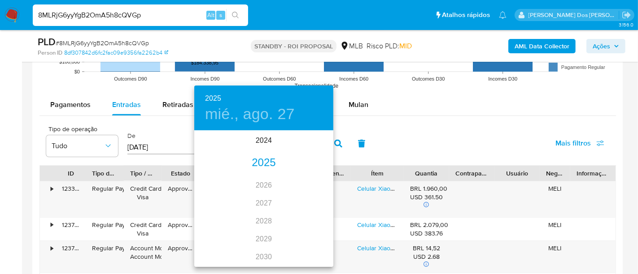
click at [264, 166] on div "2025" at bounding box center [263, 163] width 139 height 18
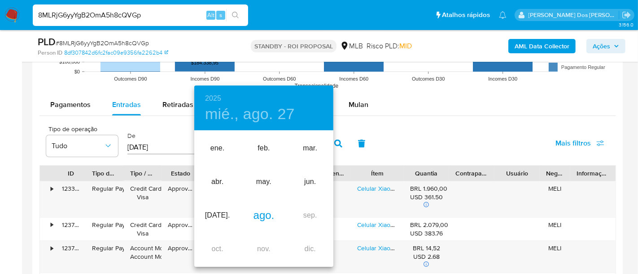
click at [264, 216] on div "ago." at bounding box center [263, 216] width 46 height 34
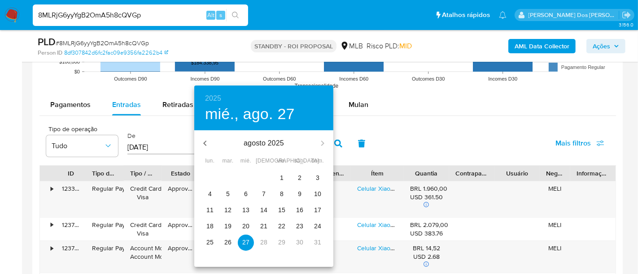
click at [297, 226] on p "23" at bounding box center [299, 226] width 7 height 9
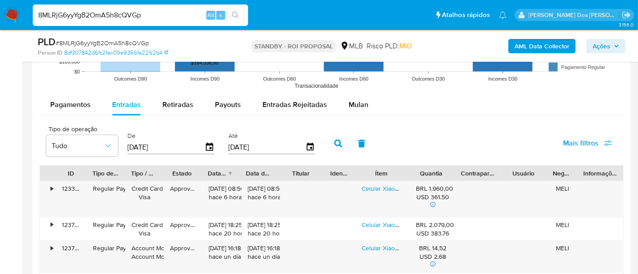
type input "23/08/2025"
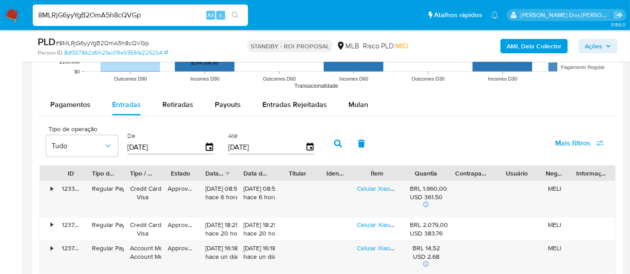
click at [569, 142] on span "Mais filtros" at bounding box center [572, 144] width 35 height 22
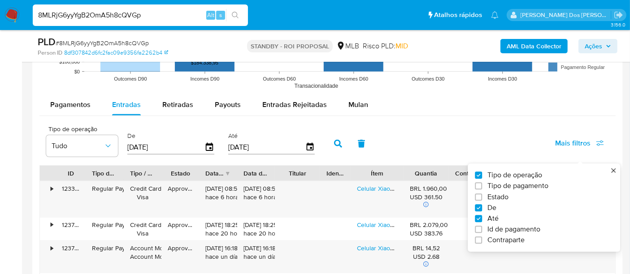
click at [494, 197] on span "Estado" at bounding box center [497, 197] width 21 height 9
click at [482, 197] on input "Estado" at bounding box center [478, 197] width 7 height 7
checkbox input "true"
type input "01/07/2025"
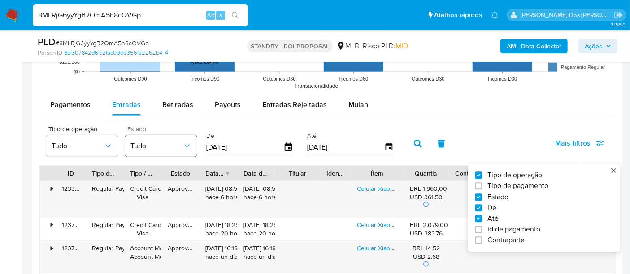
click at [187, 148] on icon "button" at bounding box center [187, 146] width 9 height 9
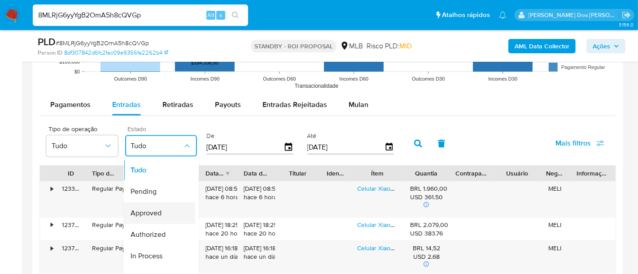
click at [159, 209] on span "Approved" at bounding box center [146, 213] width 31 height 9
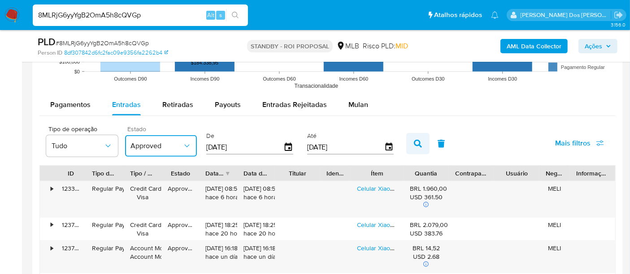
click at [417, 143] on icon "button" at bounding box center [418, 144] width 8 height 8
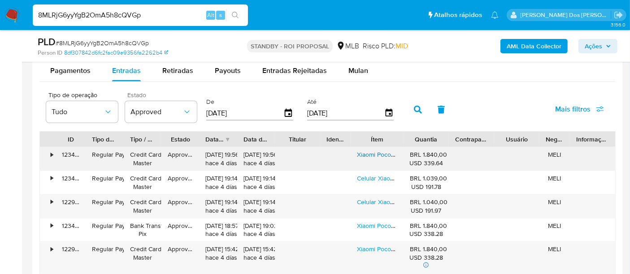
scroll to position [997, 0]
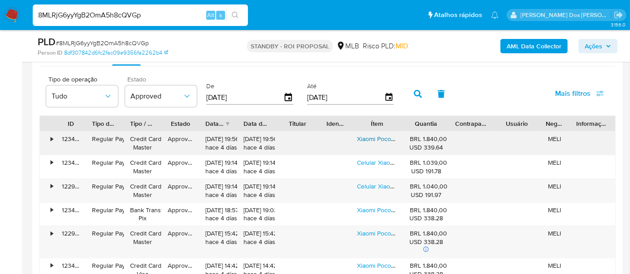
click at [383, 141] on link "Xiaomi Pocophone X7 Dual Sim 512 Gb Preto 12 Gb Ram" at bounding box center [435, 139] width 156 height 9
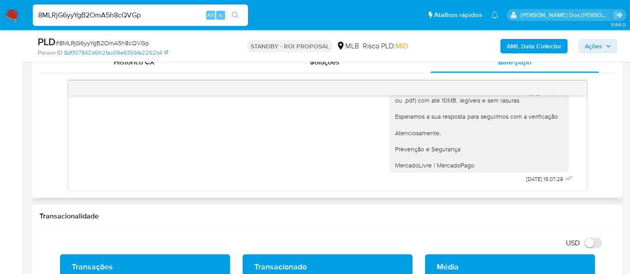
scroll to position [100, 0]
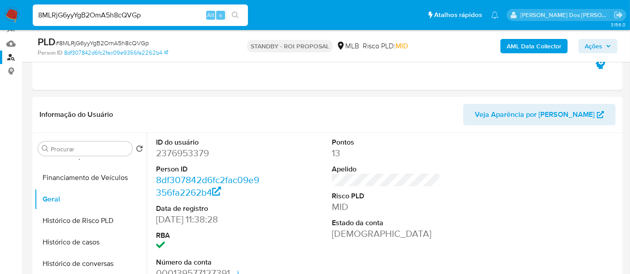
click at [155, 19] on input "8MLRjG6yyYgB2OmA5h8cQVGp" at bounding box center [140, 15] width 215 height 12
paste input "cDomQJoMHViIzdWek7JXxjGU"
type input "cDomQJoMHViIzdWek7JXxjGU"
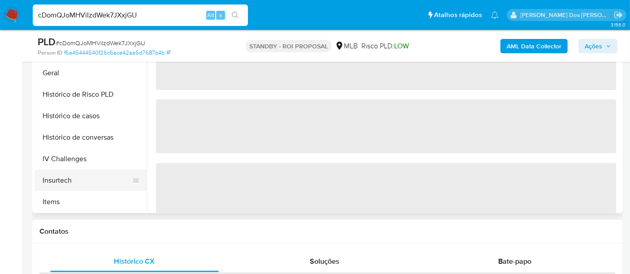
scroll to position [249, 0]
select select "10"
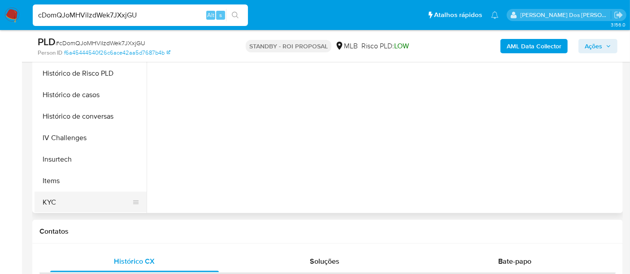
click at [54, 197] on button "KYC" at bounding box center [87, 203] width 105 height 22
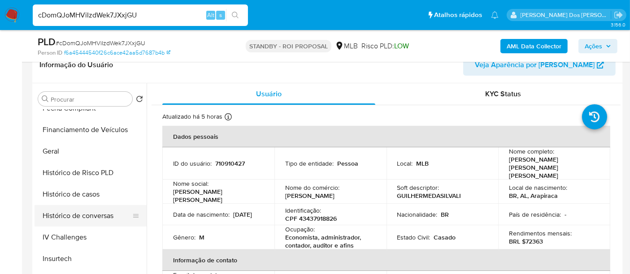
scroll to position [199, 0]
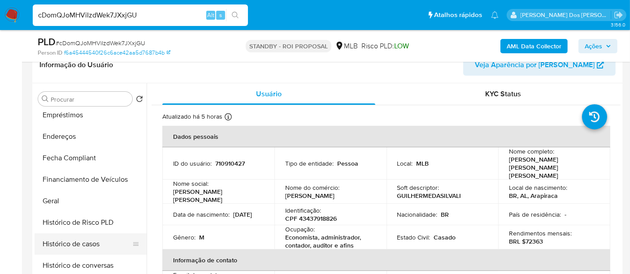
click at [69, 236] on button "Histórico de casos" at bounding box center [87, 245] width 105 height 22
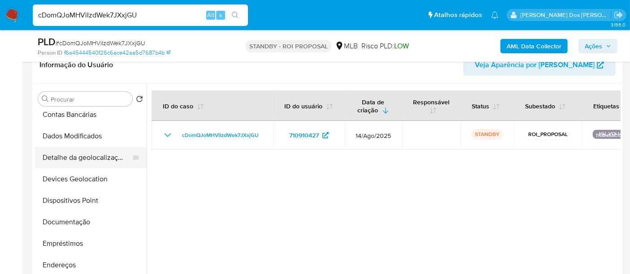
scroll to position [50, 0]
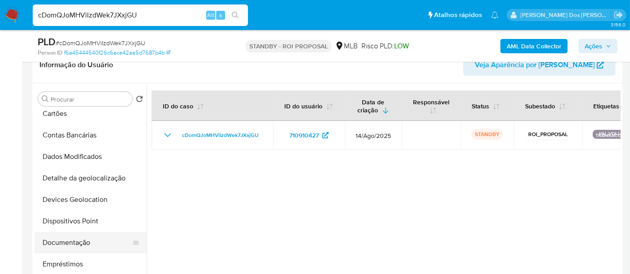
click at [66, 239] on button "Documentação" at bounding box center [87, 243] width 105 height 22
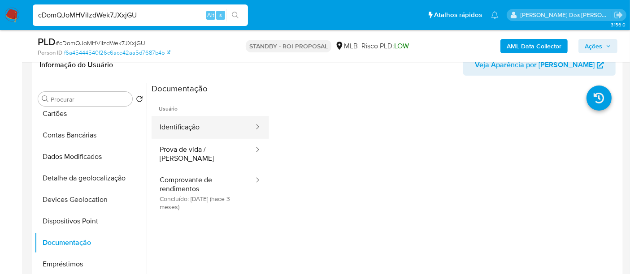
click at [192, 121] on button "Identificação" at bounding box center [203, 127] width 103 height 23
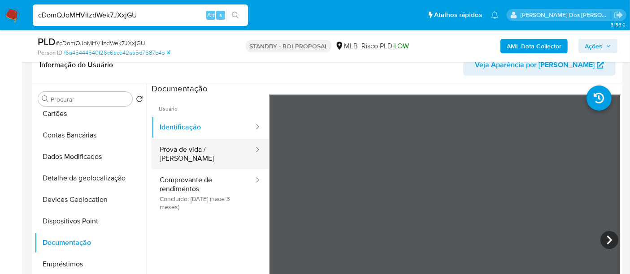
click at [195, 149] on button "Prova de vida / Selfie" at bounding box center [203, 154] width 103 height 30
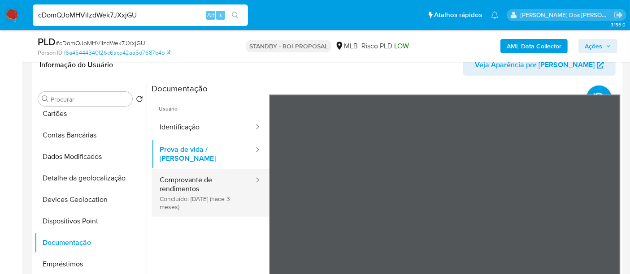
click at [180, 172] on button "Comprovante de rendimentos Concluído: 28/05/2025 (hace 3 meses)" at bounding box center [203, 194] width 103 height 48
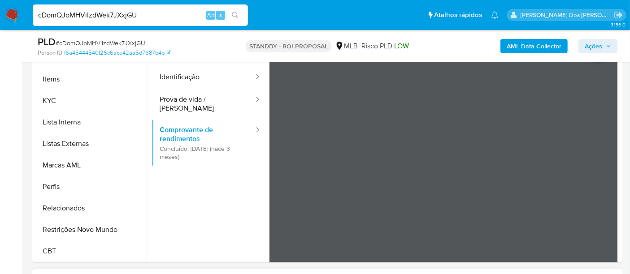
scroll to position [249, 0]
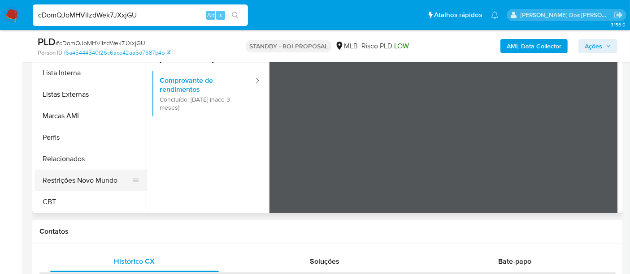
click at [88, 181] on button "Restrições Novo Mundo" at bounding box center [87, 181] width 105 height 22
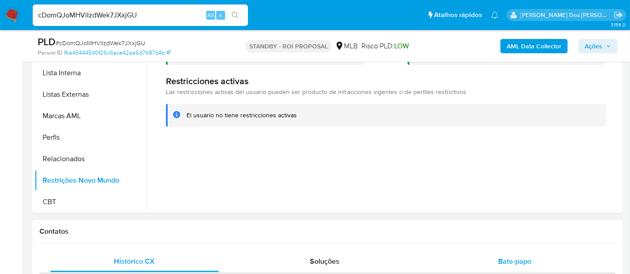
click at [494, 257] on div "Bate-papo" at bounding box center [515, 262] width 169 height 22
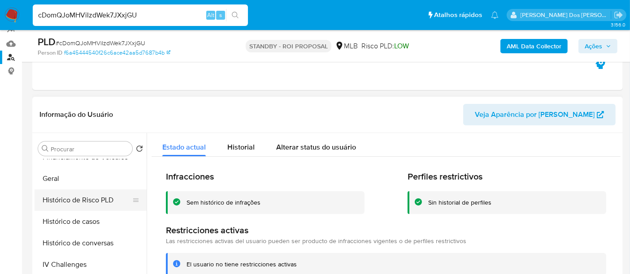
scroll to position [251, 0]
click at [55, 195] on button "Geral" at bounding box center [87, 200] width 105 height 22
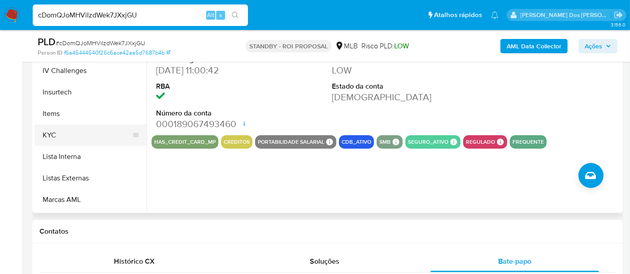
scroll to position [300, 0]
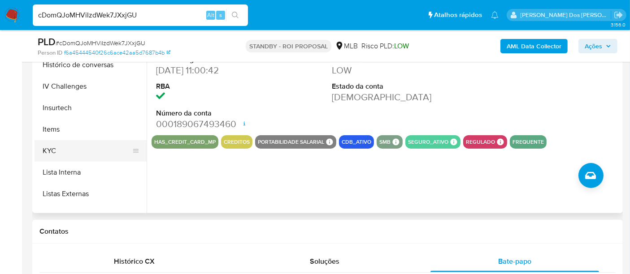
click at [50, 150] on button "KYC" at bounding box center [87, 151] width 105 height 22
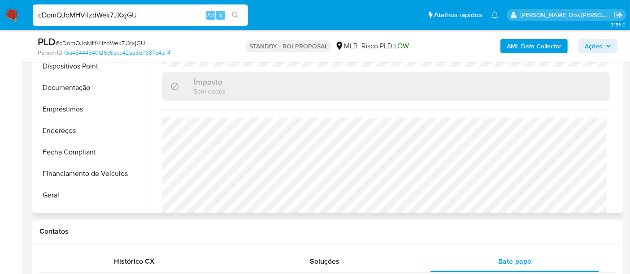
scroll to position [101, 0]
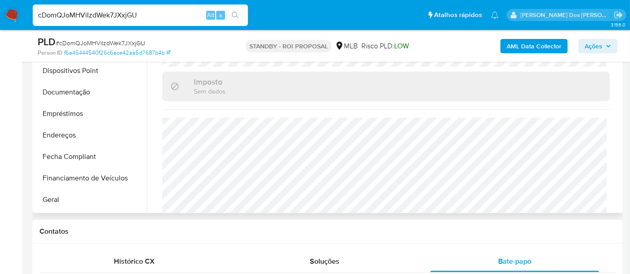
click at [65, 139] on button "Endereços" at bounding box center [91, 136] width 112 height 22
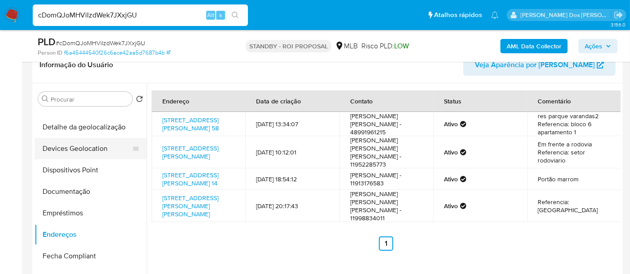
scroll to position [251, 0]
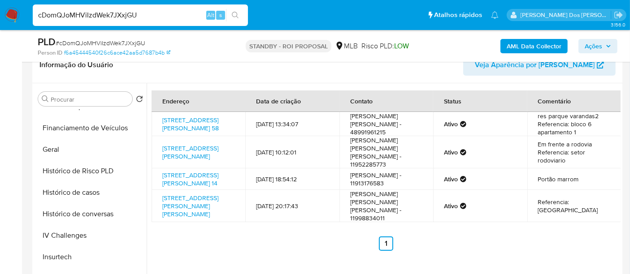
click at [141, 16] on input "cDomQJoMHViIzdWek7JXxjGU" at bounding box center [140, 15] width 215 height 12
paste input "CP1NnUwtvpo8UGHYzSEY5GQ"
type input "CP1NnUwtvpo8UGHYzSEY5GQU"
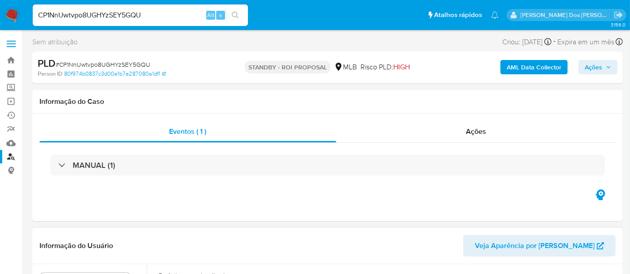
select select "10"
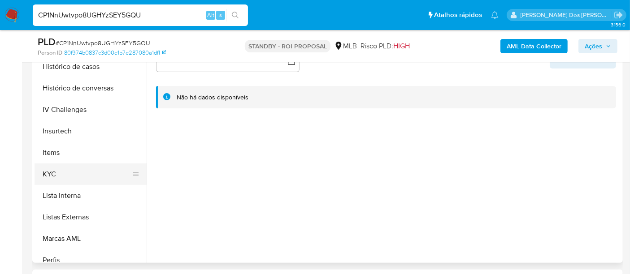
scroll to position [348, 0]
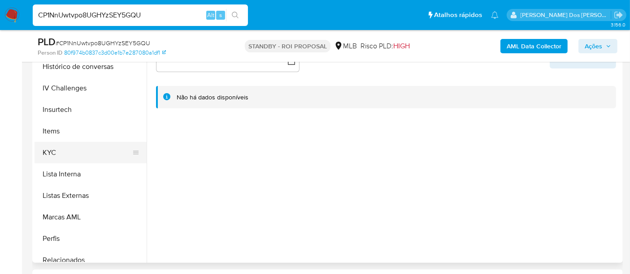
click at [52, 148] on button "KYC" at bounding box center [87, 153] width 105 height 22
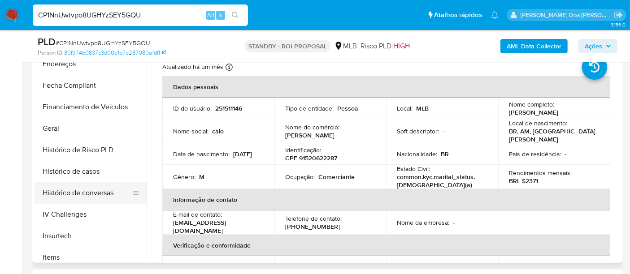
scroll to position [199, 0]
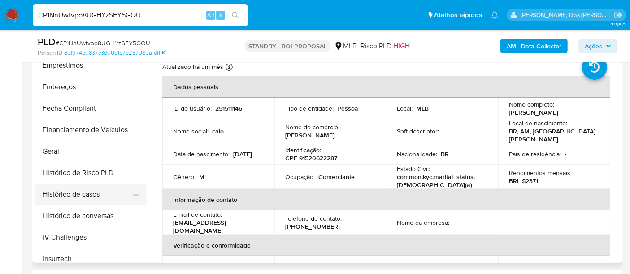
click at [91, 193] on button "Histórico de casos" at bounding box center [87, 195] width 105 height 22
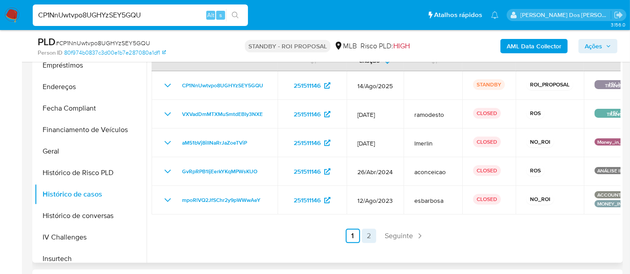
click at [371, 237] on link "2" at bounding box center [369, 236] width 14 height 14
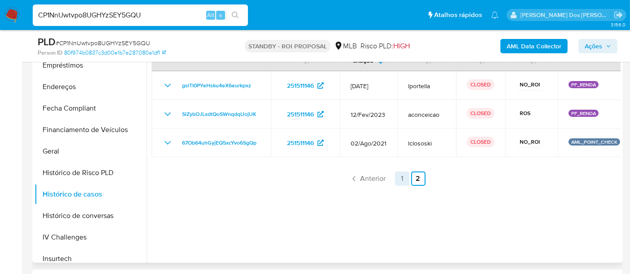
click at [396, 177] on link "1" at bounding box center [402, 179] width 14 height 14
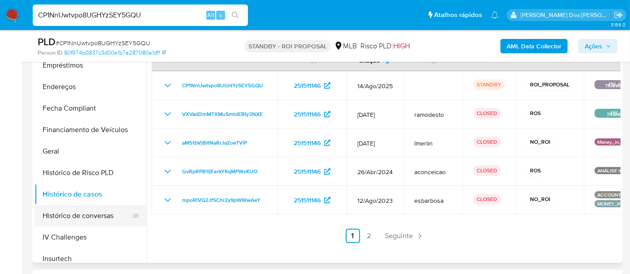
scroll to position [100, 0]
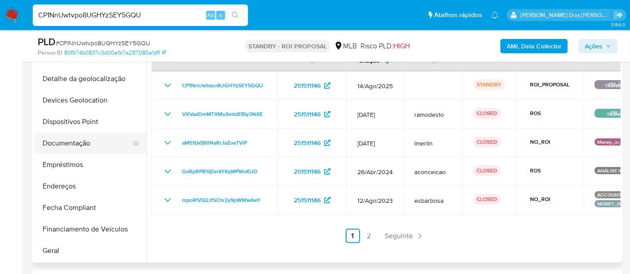
click at [74, 139] on button "Documentação" at bounding box center [87, 144] width 105 height 22
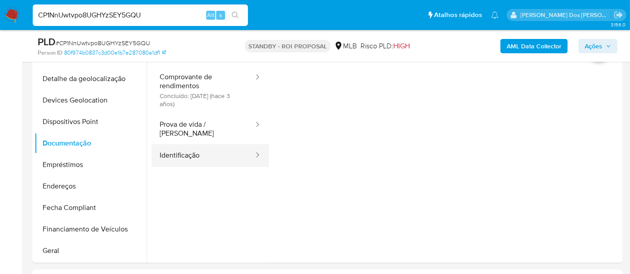
click at [189, 145] on button "Identificação" at bounding box center [203, 155] width 103 height 23
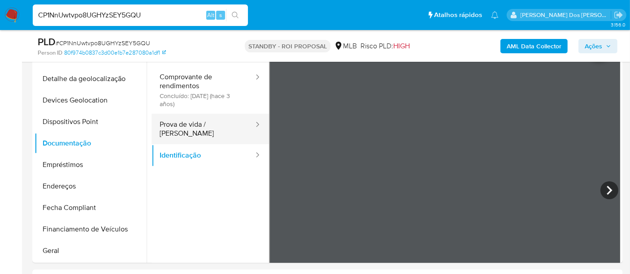
click at [196, 131] on button "Prova de vida / Selfie" at bounding box center [203, 129] width 103 height 30
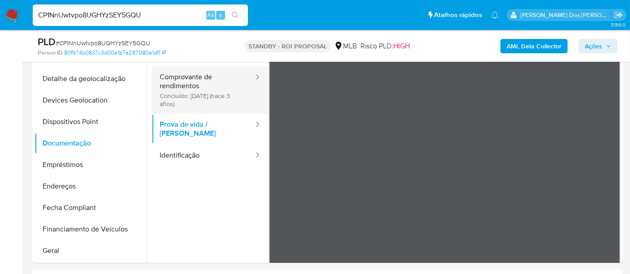
click at [189, 84] on button "Comprovante de rendimentos Concluído: 29/11/2022 (hace 3 años)" at bounding box center [203, 90] width 103 height 48
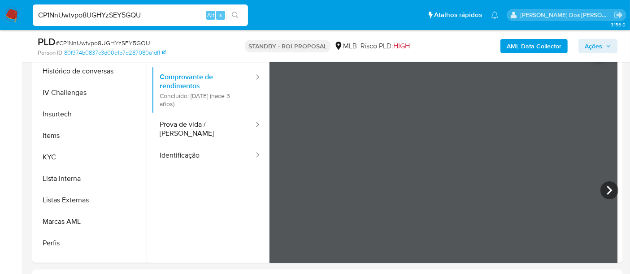
scroll to position [398, 0]
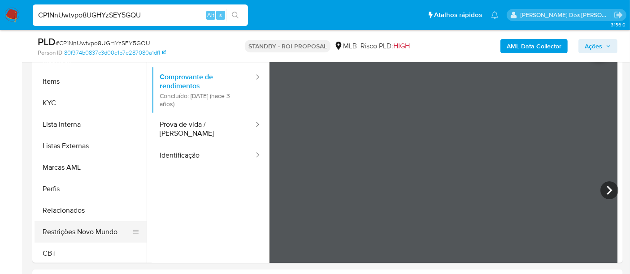
click at [99, 232] on button "Restrições Novo Mundo" at bounding box center [87, 233] width 105 height 22
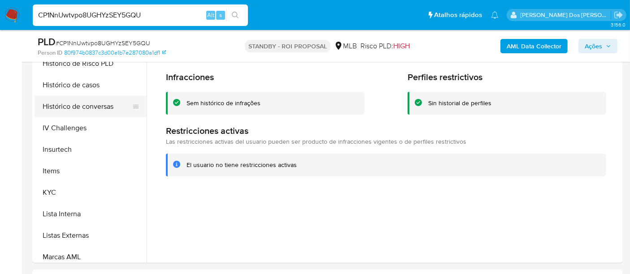
scroll to position [249, 0]
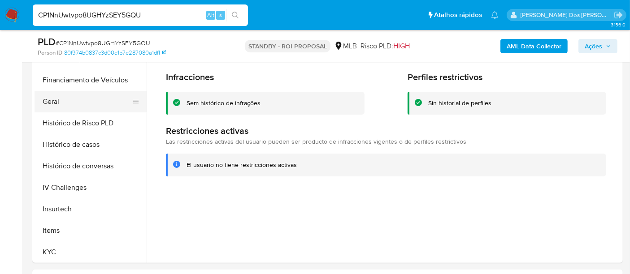
click at [51, 99] on button "Geral" at bounding box center [87, 102] width 105 height 22
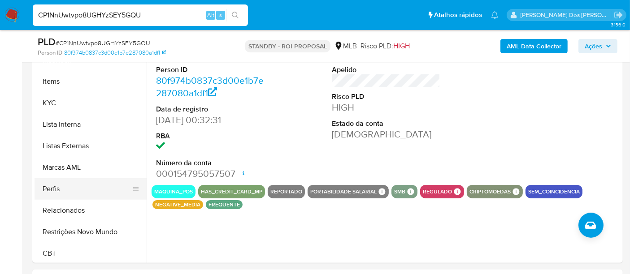
scroll to position [400, 0]
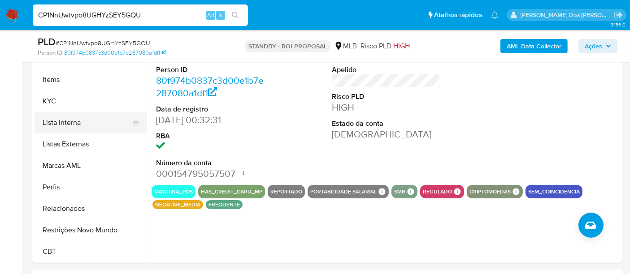
click at [68, 122] on button "Lista Interna" at bounding box center [87, 123] width 105 height 22
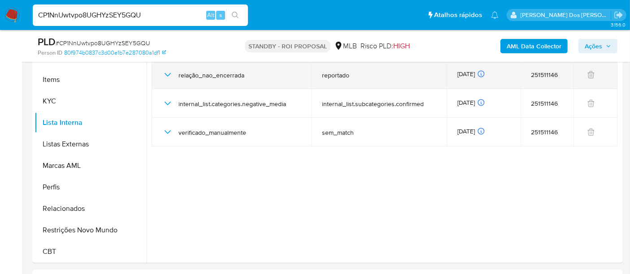
click at [164, 74] on icon "button" at bounding box center [167, 75] width 11 height 11
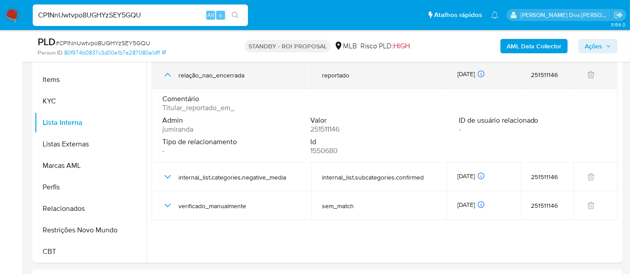
click at [164, 74] on icon "button" at bounding box center [167, 75] width 11 height 11
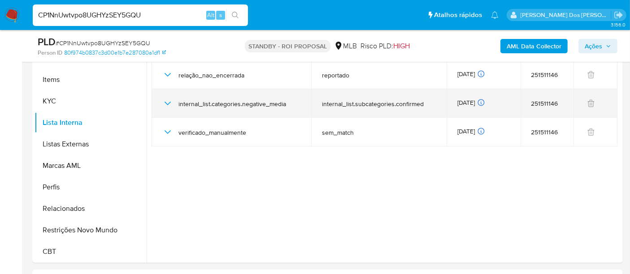
click at [166, 103] on icon "button" at bounding box center [168, 104] width 6 height 4
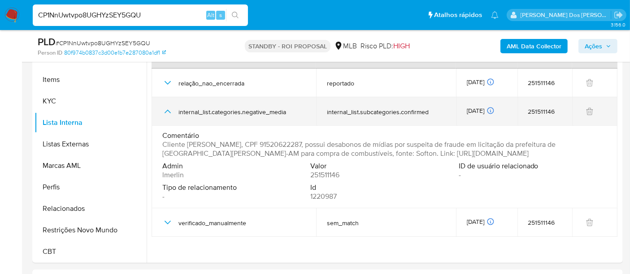
click at [166, 106] on icon "button" at bounding box center [167, 111] width 11 height 11
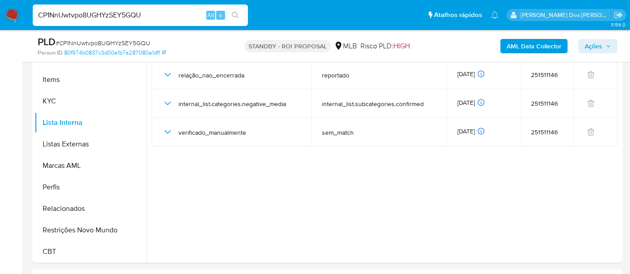
click at [117, 18] on input "CP1NnUwtvpo8UGHYzSEY5GQU" at bounding box center [140, 15] width 215 height 12
paste input "QUFNr0d7GiHqxPBneLuR8rMt"
type input "QUFNr0d7GiHqxPBneLuR8rMt"
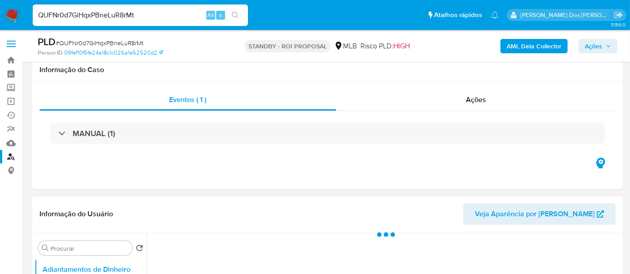
scroll to position [199, 0]
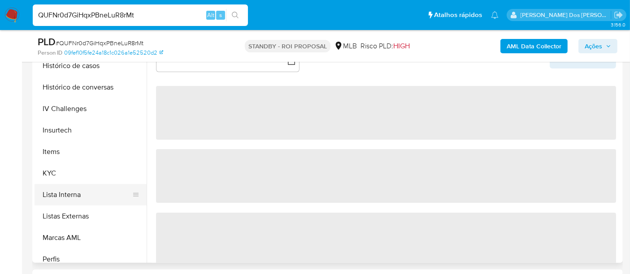
select select "10"
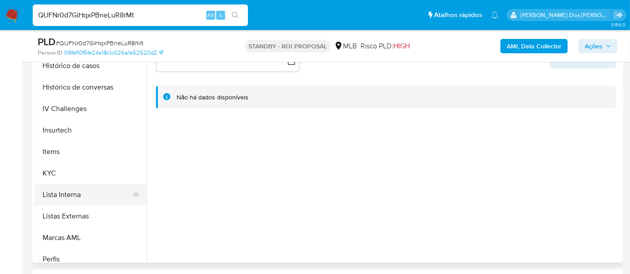
scroll to position [348, 0]
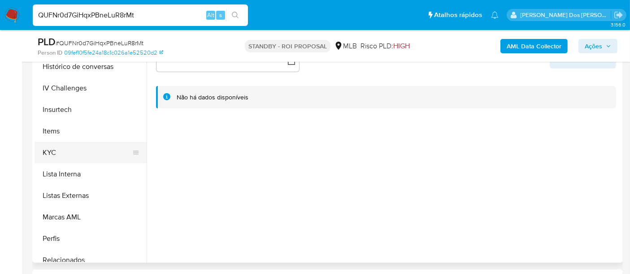
click at [48, 152] on button "KYC" at bounding box center [87, 153] width 105 height 22
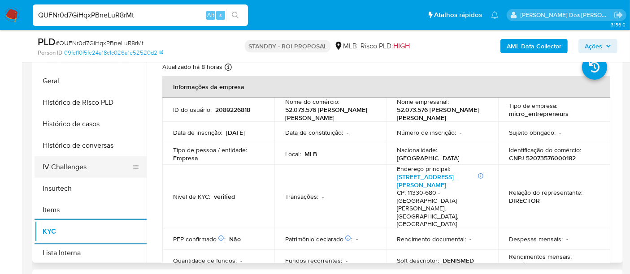
scroll to position [249, 0]
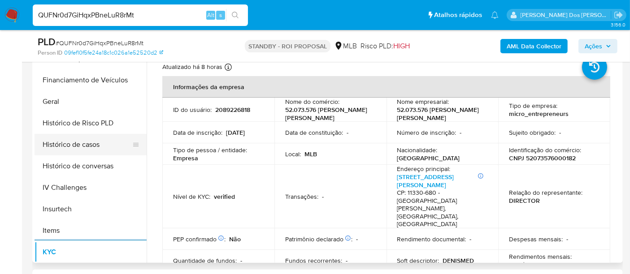
click at [84, 145] on button "Histórico de casos" at bounding box center [87, 145] width 105 height 22
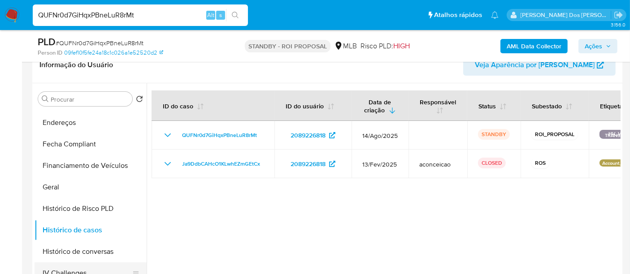
scroll to position [149, 0]
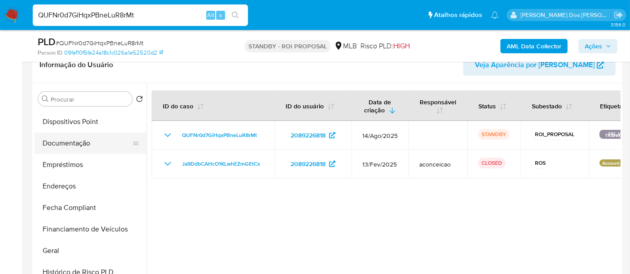
click at [82, 147] on button "Documentação" at bounding box center [87, 144] width 105 height 22
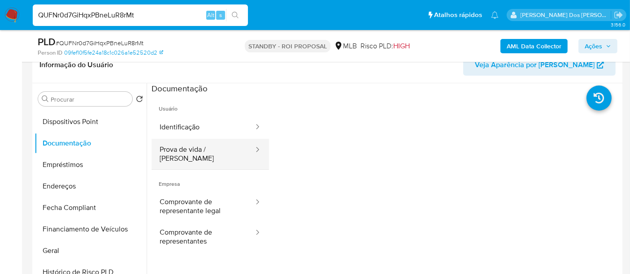
drag, startPoint x: 172, startPoint y: 131, endPoint x: 252, endPoint y: 149, distance: 82.6
click at [172, 131] on button "Identificação" at bounding box center [203, 127] width 103 height 23
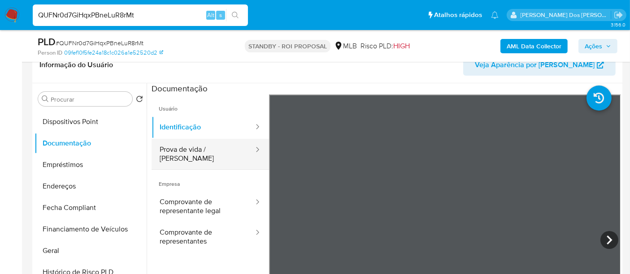
click at [216, 153] on button "Prova de vida / Selfie" at bounding box center [203, 154] width 103 height 30
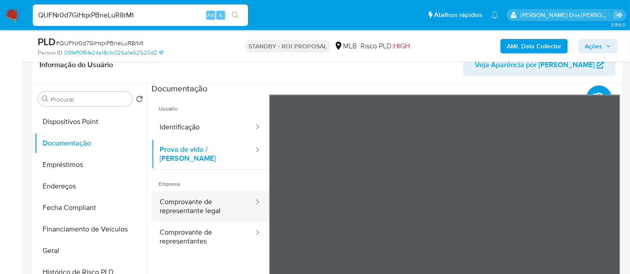
click at [201, 196] on button "Comprovante de representante legal" at bounding box center [203, 206] width 103 height 30
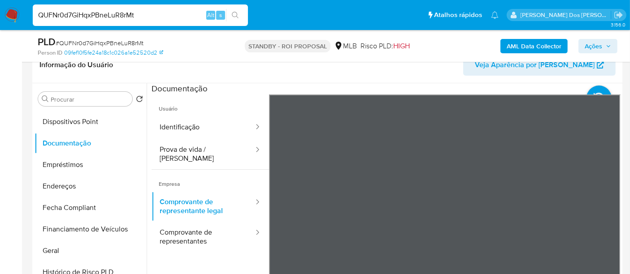
scroll to position [75, 0]
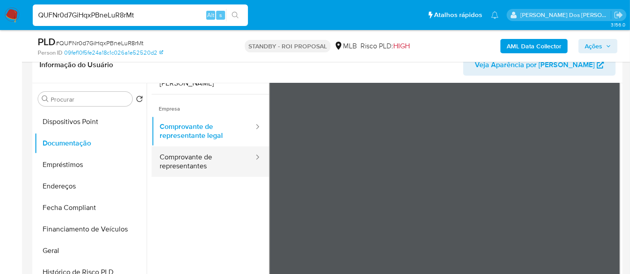
click at [203, 147] on button "Comprovante de representantes" at bounding box center [203, 162] width 103 height 30
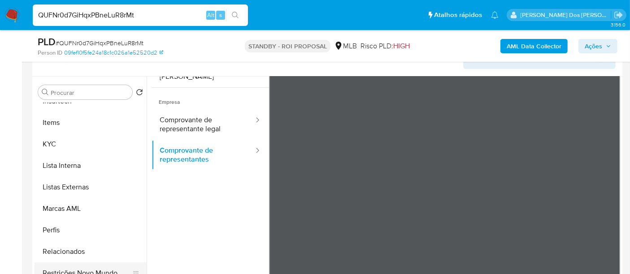
scroll to position [199, 0]
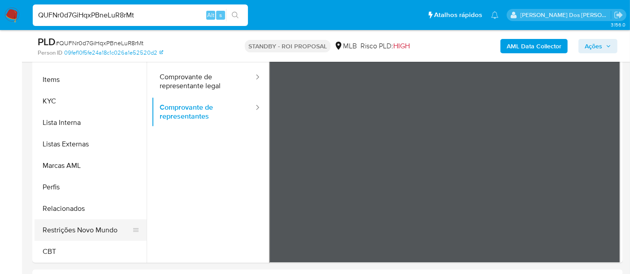
click at [100, 232] on button "Restrições Novo Mundo" at bounding box center [87, 231] width 105 height 22
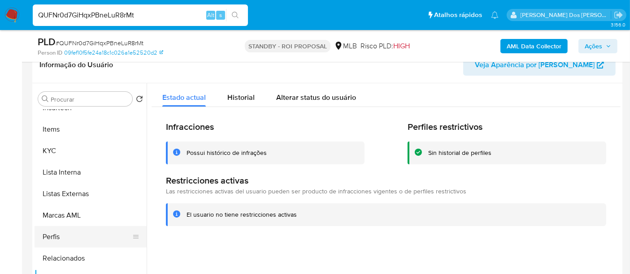
scroll to position [251, 0]
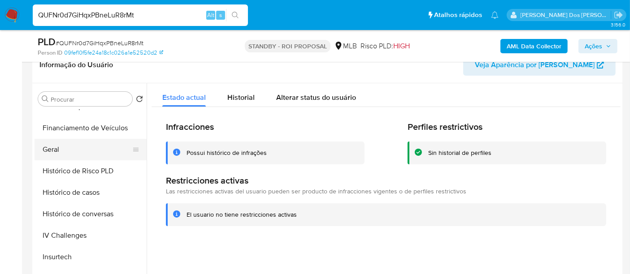
click at [51, 151] on button "Geral" at bounding box center [87, 150] width 105 height 22
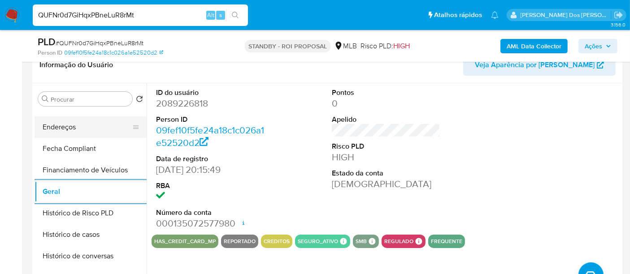
scroll to position [151, 0]
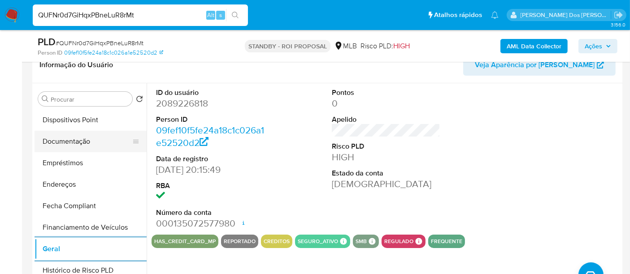
click at [86, 147] on button "Documentação" at bounding box center [87, 142] width 105 height 22
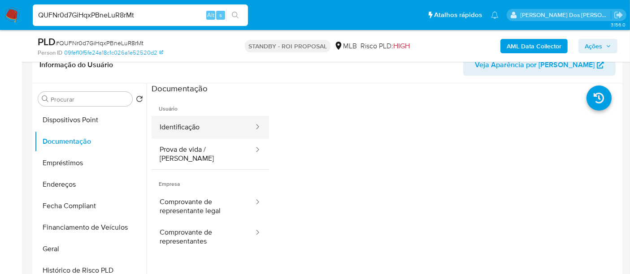
click at [177, 129] on button "Identificação" at bounding box center [203, 127] width 103 height 23
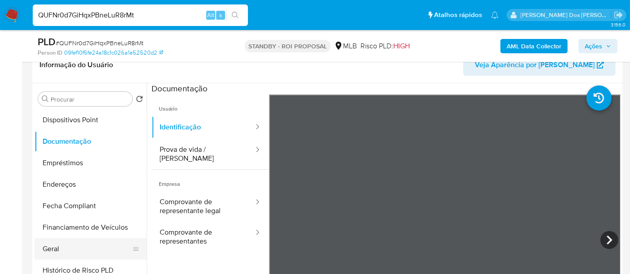
click at [44, 247] on button "Geral" at bounding box center [87, 250] width 105 height 22
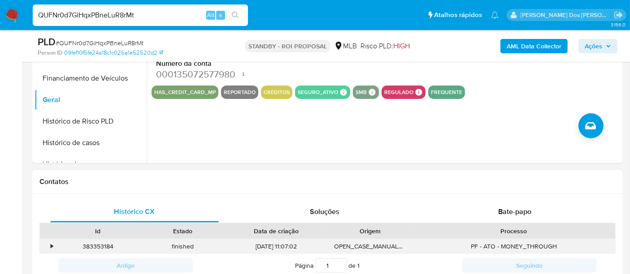
scroll to position [398, 0]
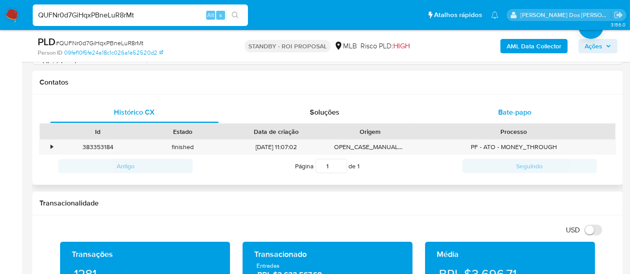
click at [507, 111] on span "Bate-papo" at bounding box center [514, 112] width 33 height 10
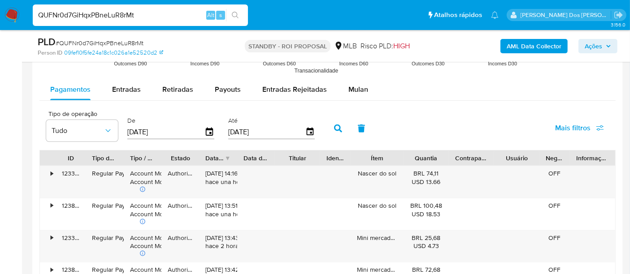
scroll to position [947, 0]
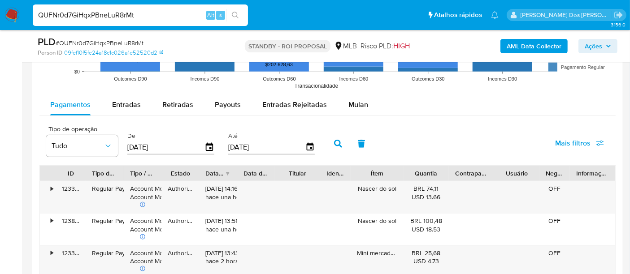
click at [124, 102] on span "Entradas" at bounding box center [126, 105] width 29 height 10
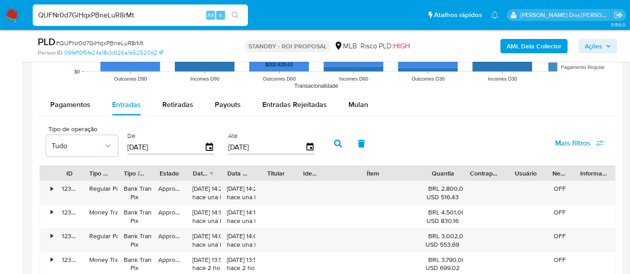
drag, startPoint x: 415, startPoint y: 170, endPoint x: 456, endPoint y: 174, distance: 41.1
click at [456, 174] on div "ID Tipo de operação Tipo / Método Estado Data de criação Data de aprovação Titu…" at bounding box center [327, 173] width 575 height 15
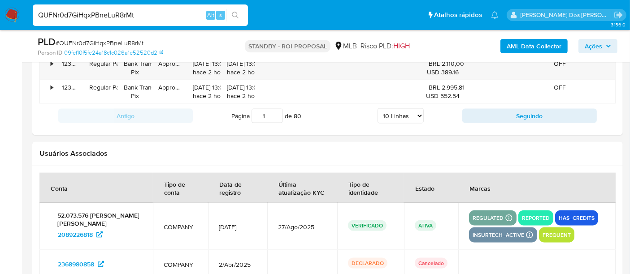
scroll to position [1245, 0]
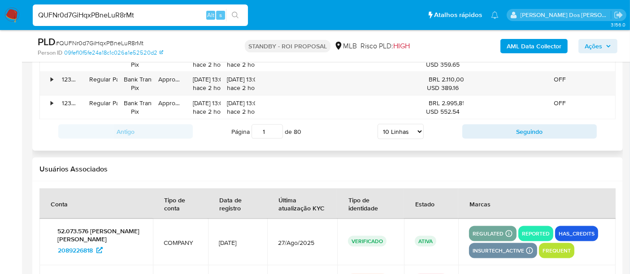
click at [420, 127] on select "5 Linhas 10 Linhas 20 Linhas 25 Linhas 50 Linhas 100 Linhas" at bounding box center [401, 131] width 46 height 15
select select "100"
click at [378, 124] on select "5 Linhas 10 Linhas 20 Linhas 25 Linhas 50 Linhas 100 Linhas" at bounding box center [401, 131] width 46 height 15
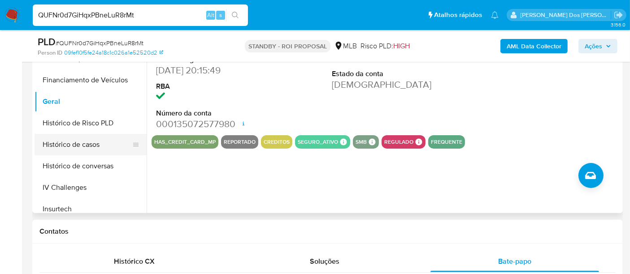
scroll to position [299, 0]
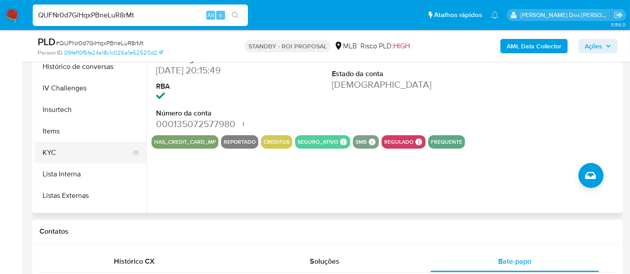
click at [58, 153] on button "KYC" at bounding box center [87, 153] width 105 height 22
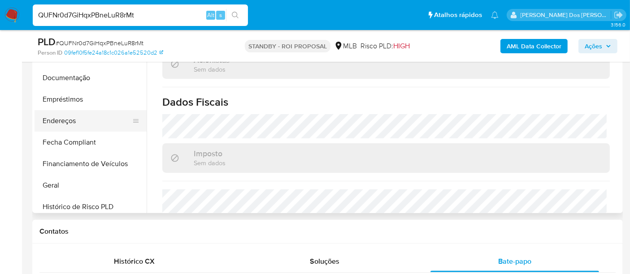
scroll to position [100, 0]
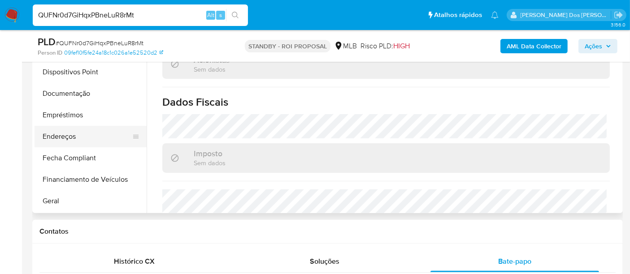
click at [69, 135] on button "Endereços" at bounding box center [87, 137] width 105 height 22
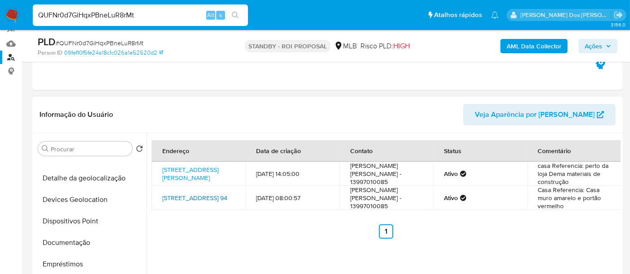
click at [185, 203] on link "Rua Buenos Aires 94, Itanhaém, São Paulo, 11749494, Brasil 94" at bounding box center [194, 198] width 65 height 9
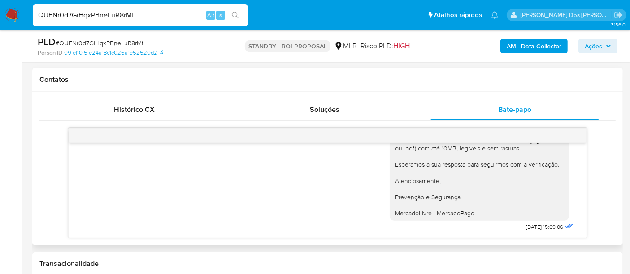
scroll to position [448, 0]
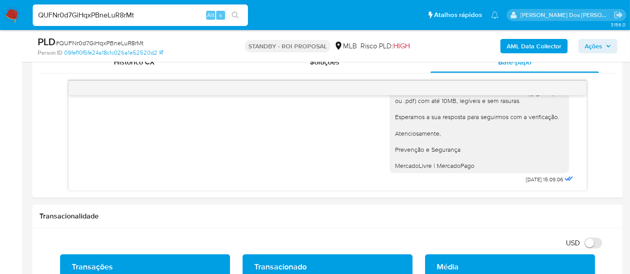
click at [148, 11] on input "QUFNr0d7GiHqxPBneLuR8rMt" at bounding box center [140, 15] width 215 height 12
type input "msaluha@yahoo.com"
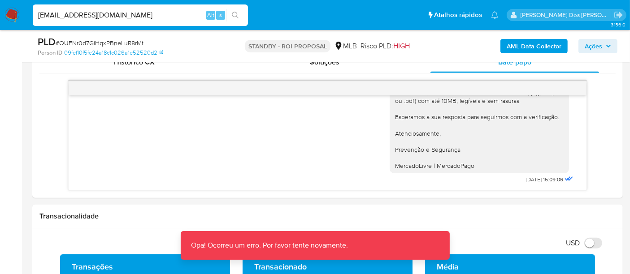
click at [13, 13] on img at bounding box center [11, 15] width 15 height 15
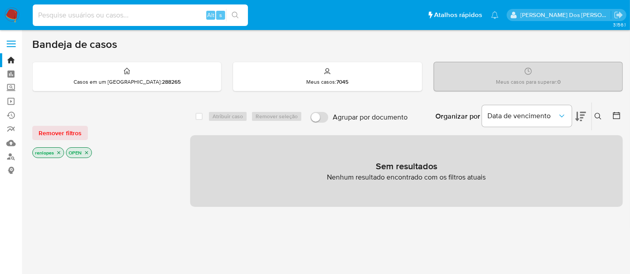
click at [112, 16] on input at bounding box center [140, 15] width 215 height 12
paste input "2462554523"
type input "2462554523"
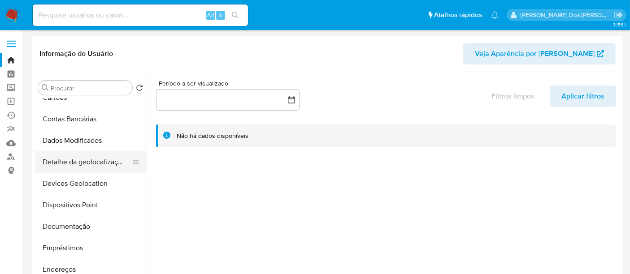
select select "10"
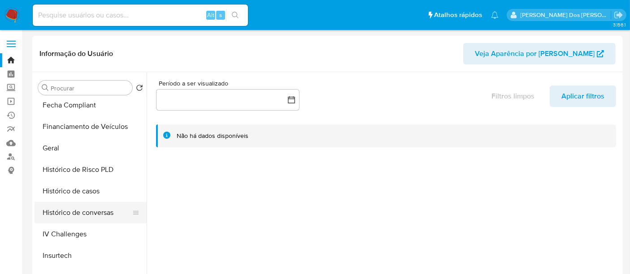
scroll to position [299, 0]
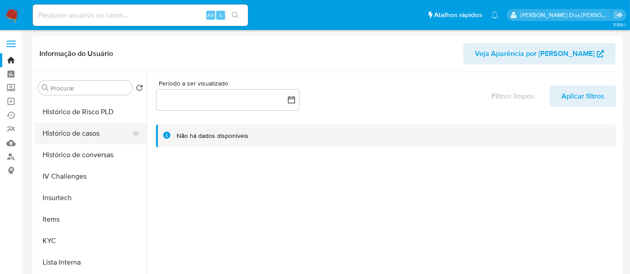
click at [93, 133] on button "Histórico de casos" at bounding box center [87, 134] width 105 height 22
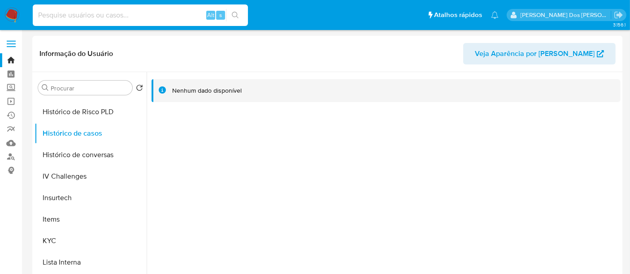
click at [114, 14] on input at bounding box center [140, 15] width 215 height 12
paste input "720489709"
type input "720489709"
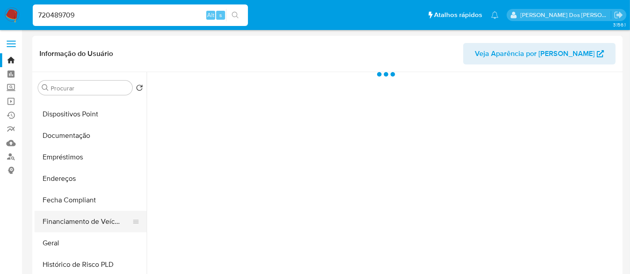
scroll to position [199, 0]
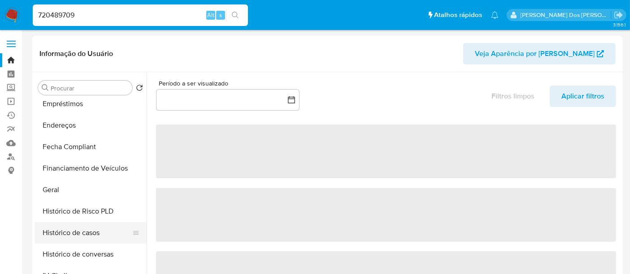
click at [80, 234] on button "Histórico de casos" at bounding box center [87, 233] width 105 height 22
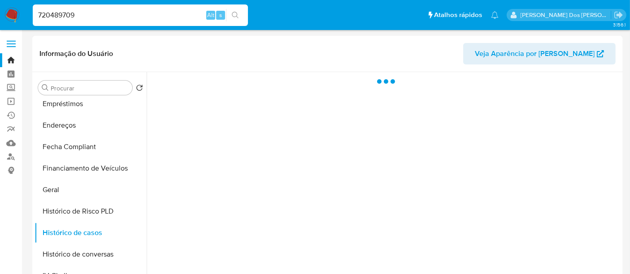
select select "10"
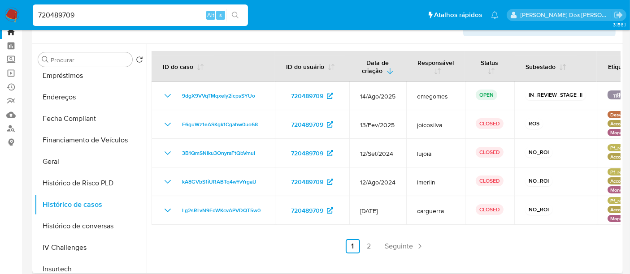
scroll to position [50, 0]
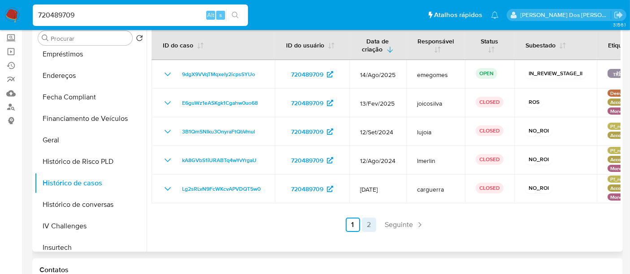
click at [365, 223] on link "2" at bounding box center [369, 225] width 14 height 14
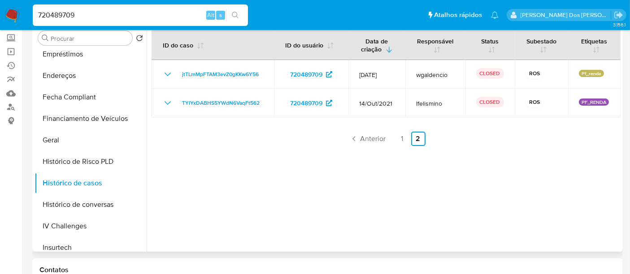
scroll to position [0, 0]
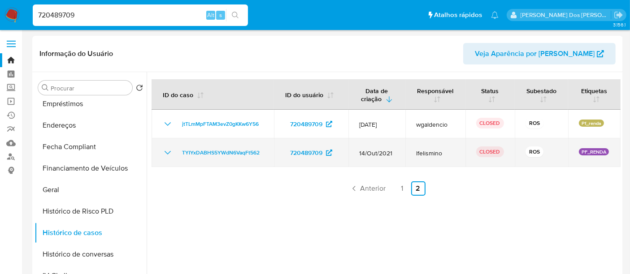
click at [167, 151] on icon "Mostrar/Ocultar" at bounding box center [167, 153] width 11 height 11
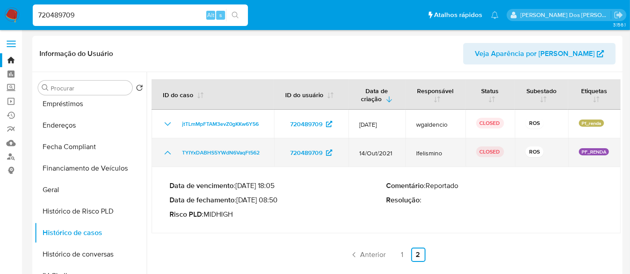
click at [167, 151] on icon "Mostrar/Ocultar" at bounding box center [168, 153] width 6 height 4
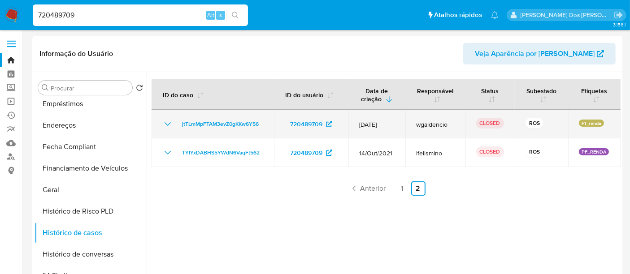
click at [166, 127] on icon "Mostrar/Ocultar" at bounding box center [167, 124] width 11 height 11
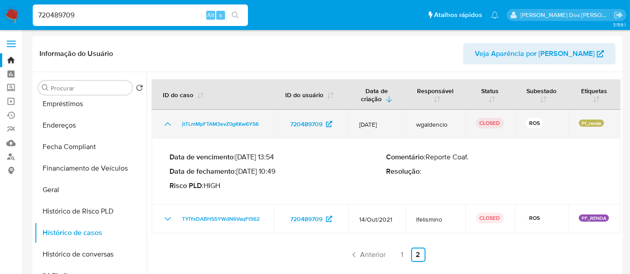
click at [166, 127] on icon "Mostrar/Ocultar" at bounding box center [167, 124] width 11 height 11
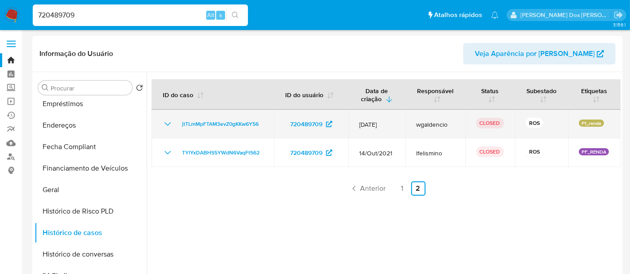
click at [162, 119] on button "Mostrar/Ocultar" at bounding box center [167, 124] width 11 height 11
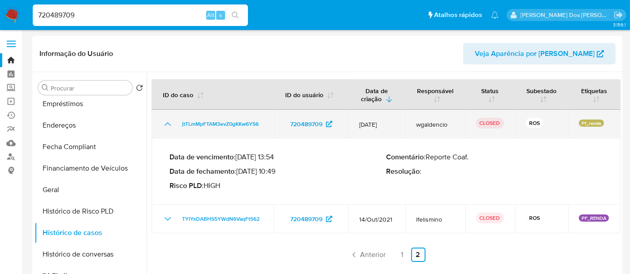
click at [162, 119] on button "Mostrar/Ocultar" at bounding box center [167, 124] width 11 height 11
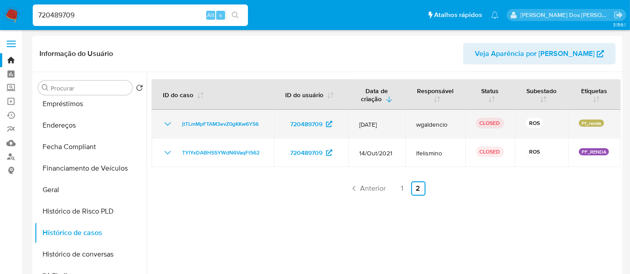
click at [166, 127] on icon "Mostrar/Ocultar" at bounding box center [167, 124] width 11 height 11
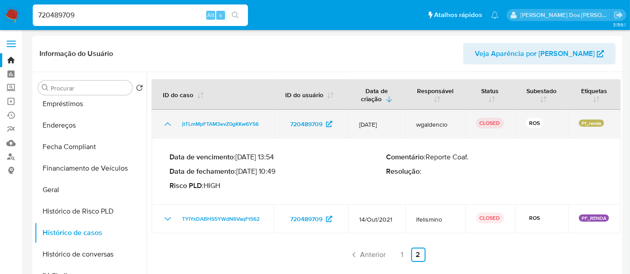
click at [168, 123] on icon "Mostrar/Ocultar" at bounding box center [167, 124] width 11 height 11
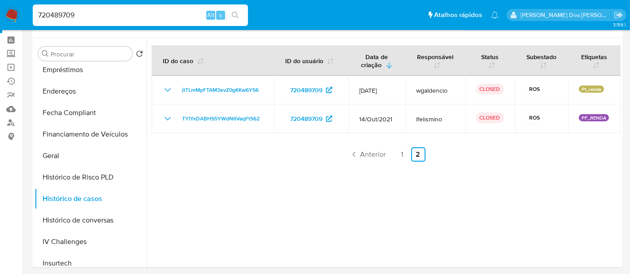
scroll to position [50, 0]
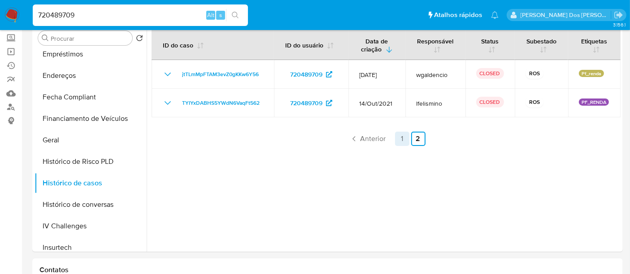
click at [395, 137] on link "1" at bounding box center [402, 139] width 14 height 14
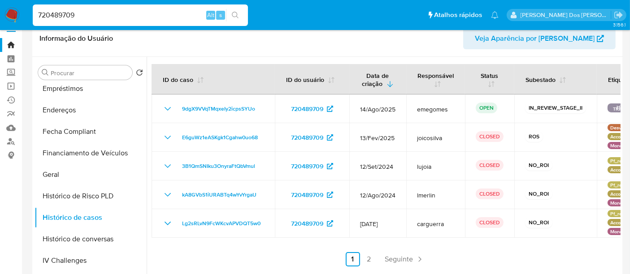
scroll to position [0, 0]
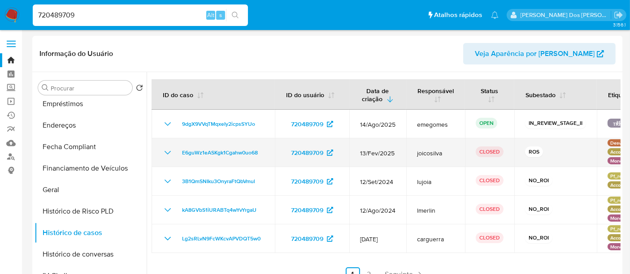
click at [166, 153] on icon "Mostrar/Ocultar" at bounding box center [167, 153] width 11 height 11
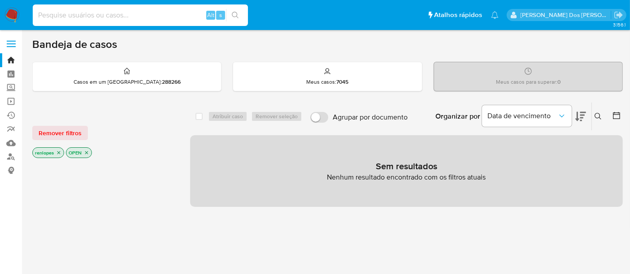
click at [148, 13] on input at bounding box center [140, 15] width 215 height 12
paste input "qIRDvBaPlePynRRAVRnl3N5d"
type input "qIRDvBaPlePynRRAVRnl3N5d"
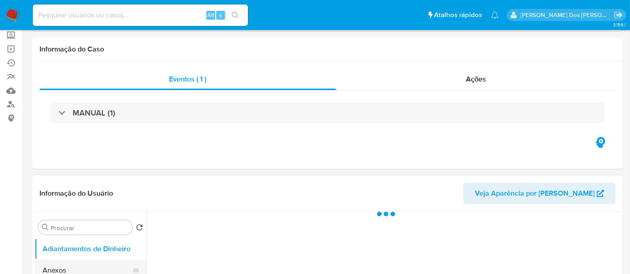
scroll to position [149, 0]
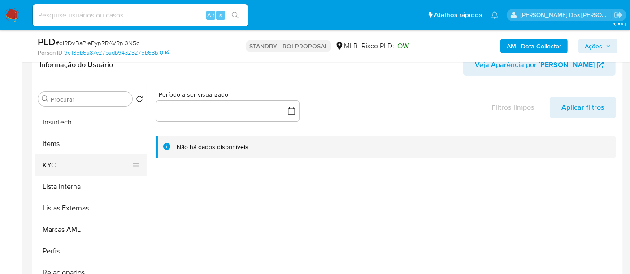
select select "10"
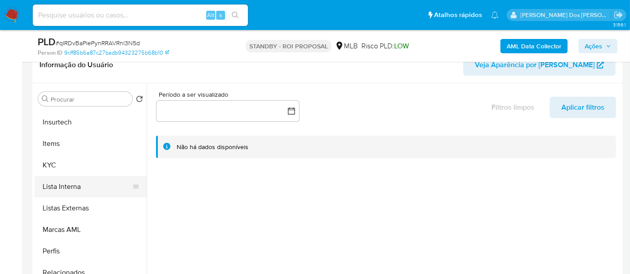
scroll to position [398, 0]
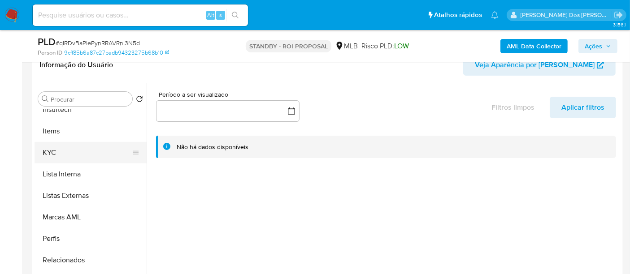
click at [52, 156] on button "KYC" at bounding box center [87, 153] width 105 height 22
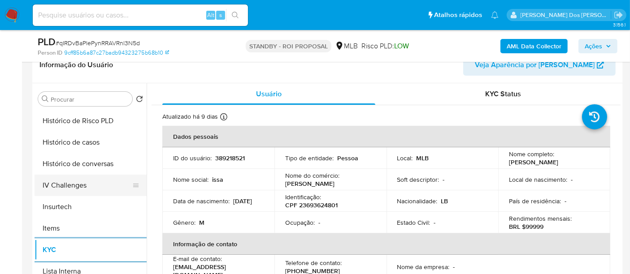
scroll to position [299, 0]
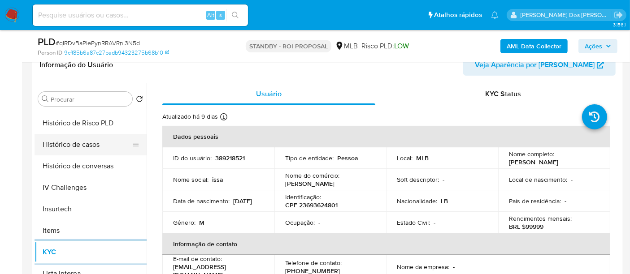
click at [77, 145] on button "Histórico de casos" at bounding box center [87, 145] width 105 height 22
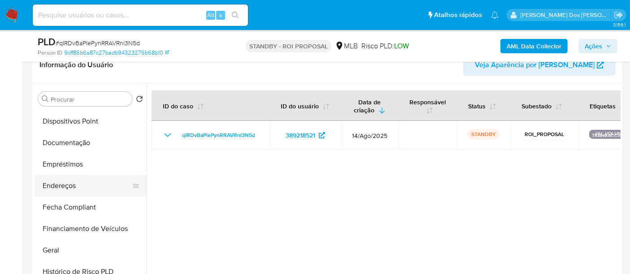
scroll to position [149, 0]
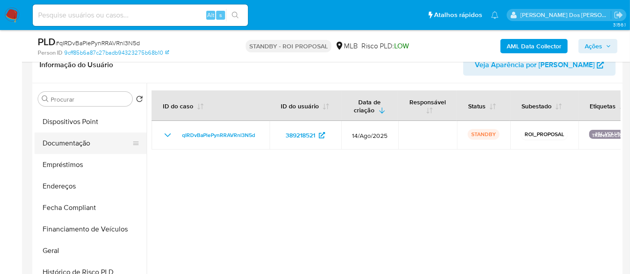
click at [77, 143] on button "Documentação" at bounding box center [87, 144] width 105 height 22
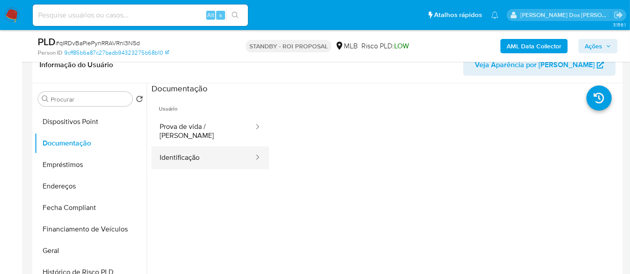
click at [182, 150] on button "Identificação" at bounding box center [203, 158] width 103 height 23
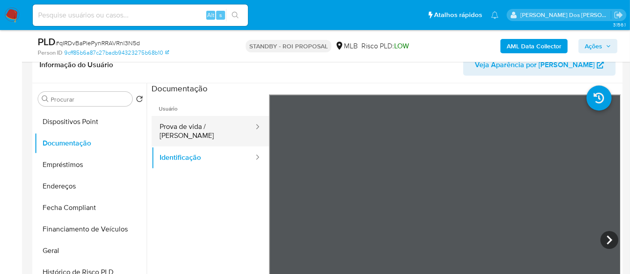
click at [216, 134] on button "Prova de vida / [PERSON_NAME]" at bounding box center [203, 131] width 103 height 30
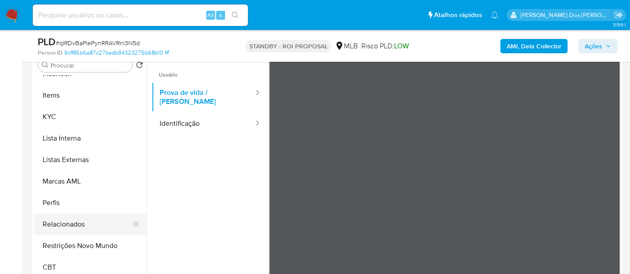
scroll to position [199, 0]
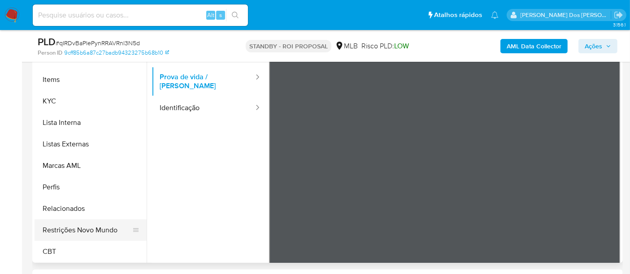
click at [90, 229] on button "Restrições Novo Mundo" at bounding box center [87, 231] width 105 height 22
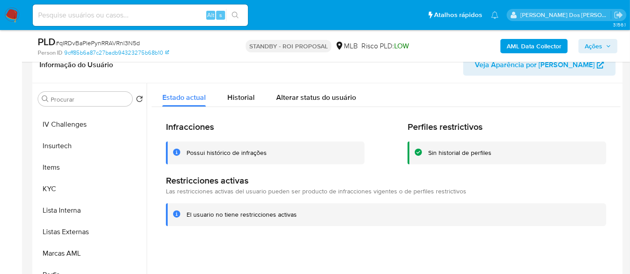
scroll to position [251, 0]
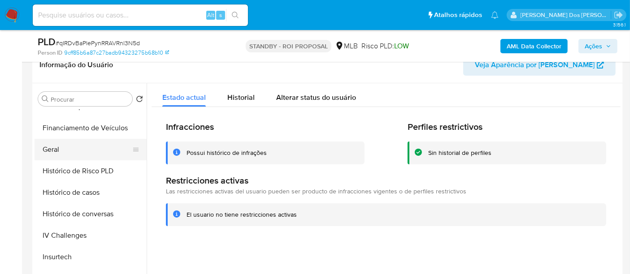
click at [56, 145] on button "Geral" at bounding box center [87, 150] width 105 height 22
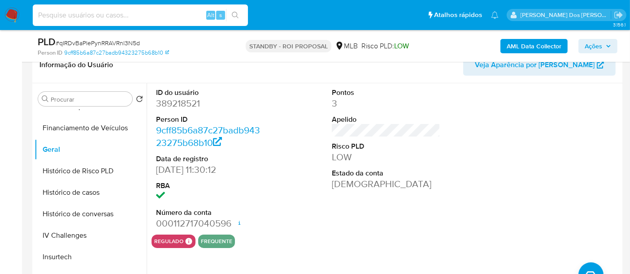
click at [105, 13] on input at bounding box center [140, 15] width 215 height 12
paste input "oEE6zUwdZUVpKze5JorwShPm"
type input "oEE6zUwdZUVpKze5JorwShPm"
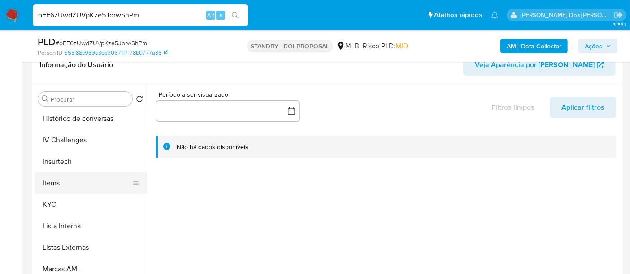
scroll to position [348, 0]
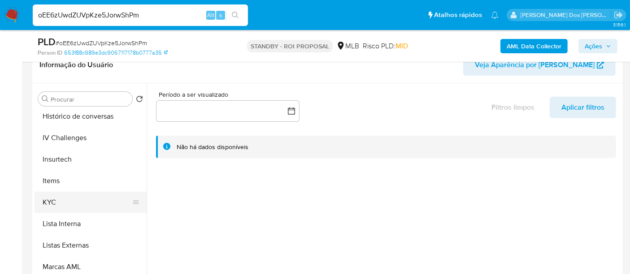
click at [50, 199] on button "KYC" at bounding box center [87, 203] width 105 height 22
select select "10"
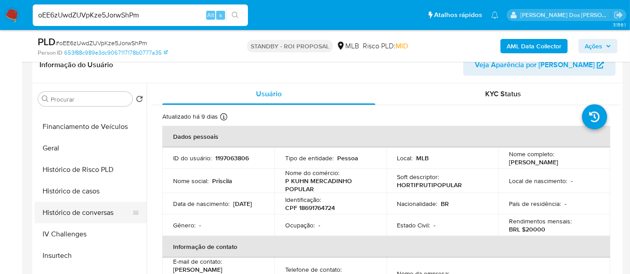
scroll to position [248, 0]
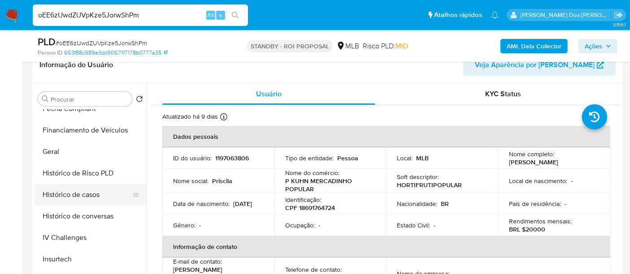
click at [82, 194] on button "Histórico de casos" at bounding box center [87, 195] width 105 height 22
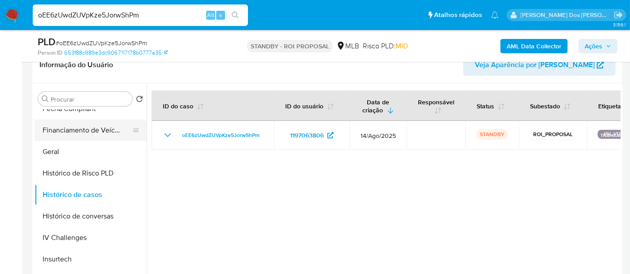
scroll to position [149, 0]
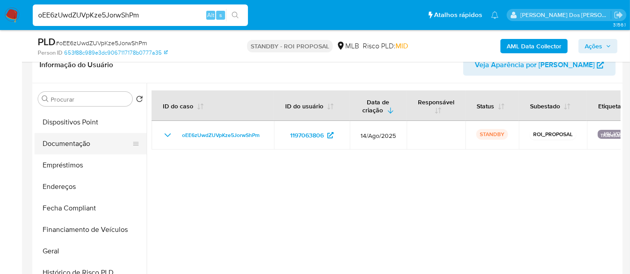
click at [67, 145] on button "Documentação" at bounding box center [87, 144] width 105 height 22
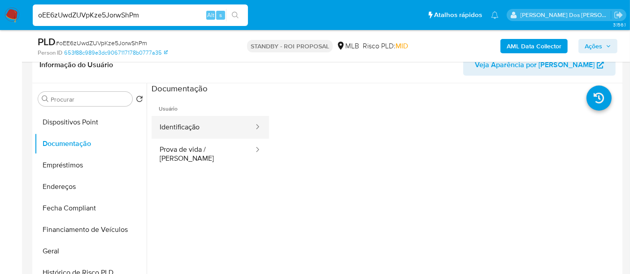
click at [188, 127] on button "Identificação" at bounding box center [203, 127] width 103 height 23
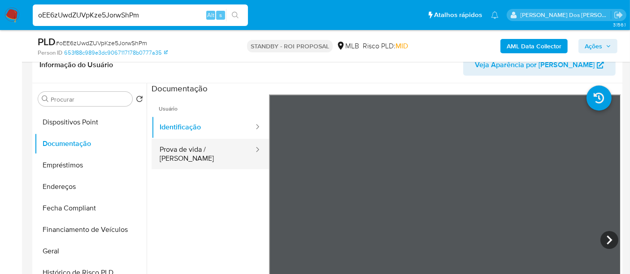
click at [225, 154] on button "Prova de vida / [PERSON_NAME]" at bounding box center [203, 154] width 103 height 30
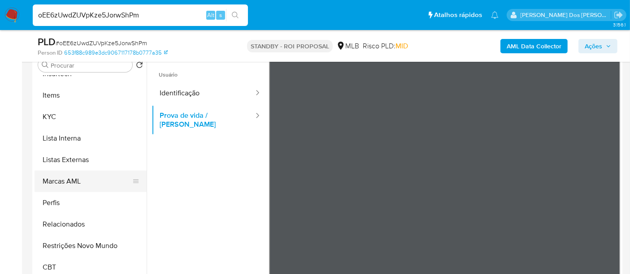
scroll to position [199, 0]
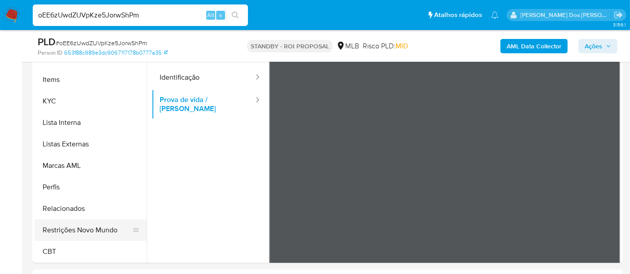
click at [96, 236] on button "Restrições Novo Mundo" at bounding box center [87, 231] width 105 height 22
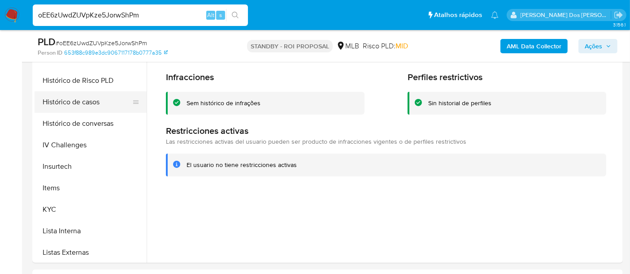
scroll to position [251, 0]
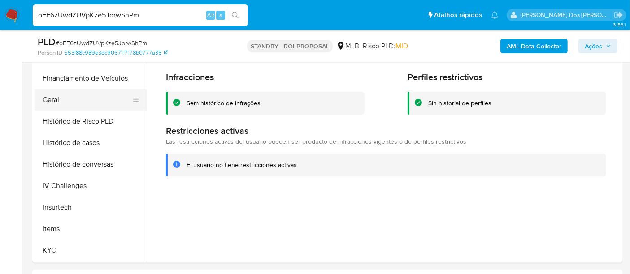
click at [50, 96] on button "Geral" at bounding box center [87, 100] width 105 height 22
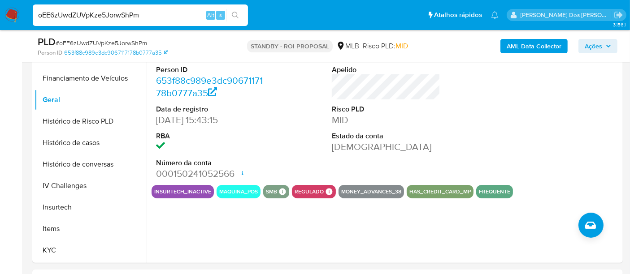
click at [163, 16] on input "oEE6zUwdZUVpKze5JorwShPm" at bounding box center [140, 15] width 215 height 12
paste input "glaMplwBxbqx35q9tRFLfSbn"
type input "glaMplwBxbqx35q9tRFLfSbn"
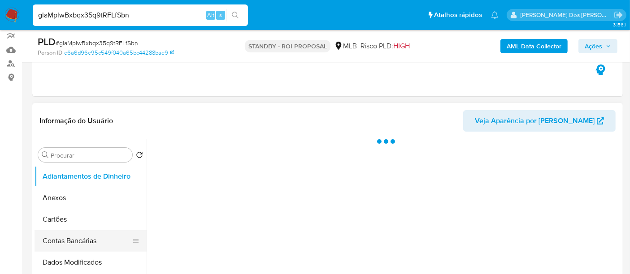
scroll to position [149, 0]
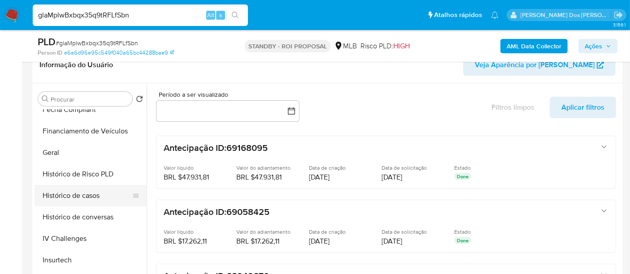
select select "10"
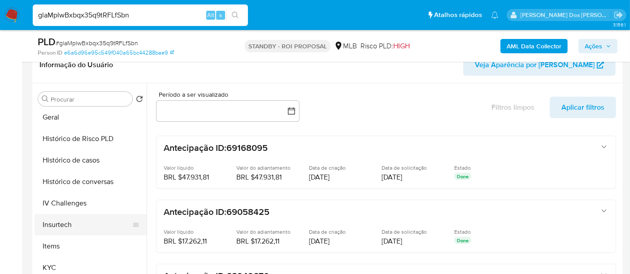
scroll to position [298, 0]
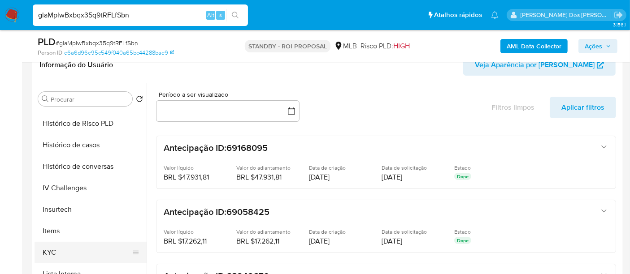
click at [50, 249] on button "KYC" at bounding box center [87, 253] width 105 height 22
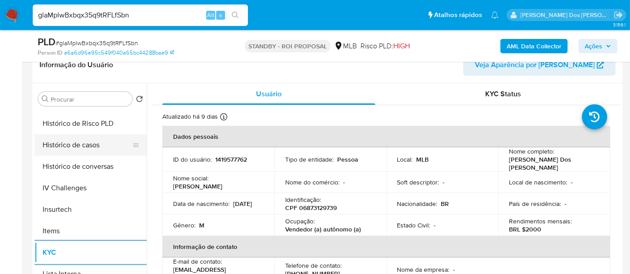
click at [82, 146] on button "Histórico de casos" at bounding box center [87, 146] width 105 height 22
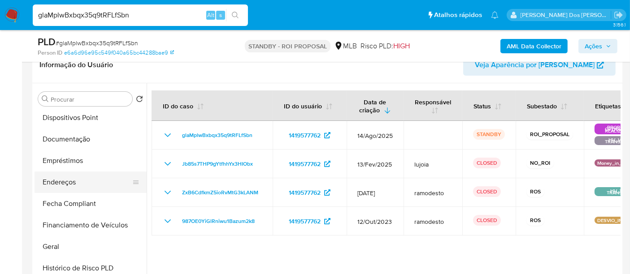
scroll to position [149, 0]
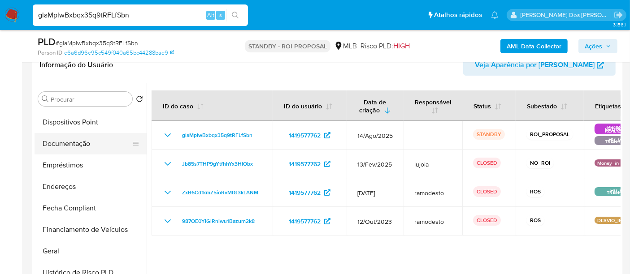
click at [84, 140] on button "Documentação" at bounding box center [87, 144] width 105 height 22
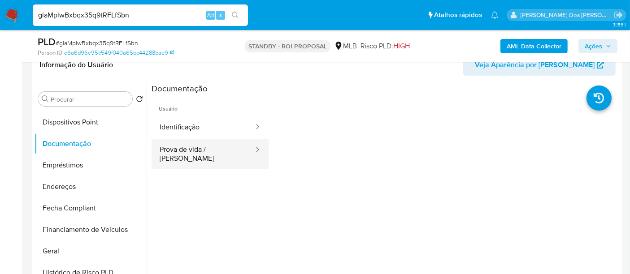
drag, startPoint x: 179, startPoint y: 124, endPoint x: 235, endPoint y: 150, distance: 61.6
click at [179, 124] on button "Identificação" at bounding box center [203, 127] width 103 height 23
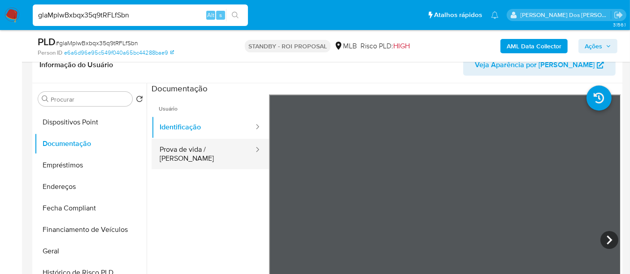
click at [207, 152] on button "Prova de vida / Selfie" at bounding box center [203, 154] width 103 height 30
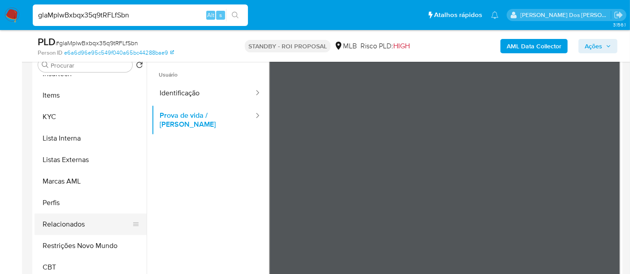
scroll to position [199, 0]
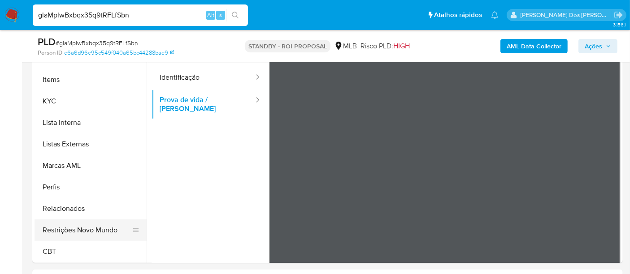
click at [111, 224] on button "Restrições Novo Mundo" at bounding box center [87, 231] width 105 height 22
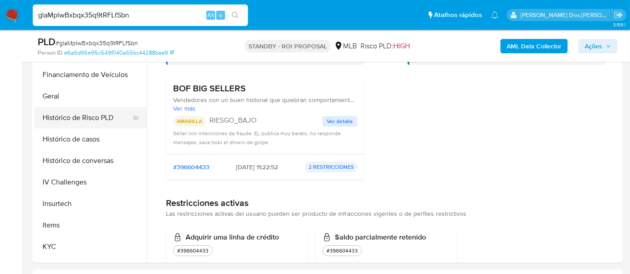
scroll to position [201, 0]
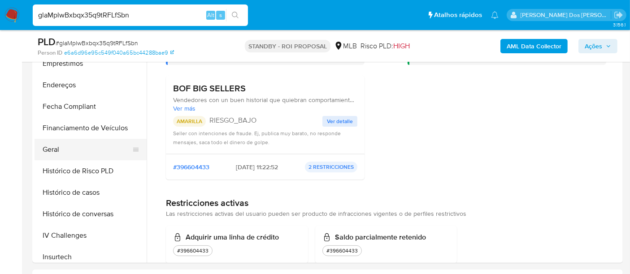
click at [55, 149] on button "Geral" at bounding box center [87, 150] width 105 height 22
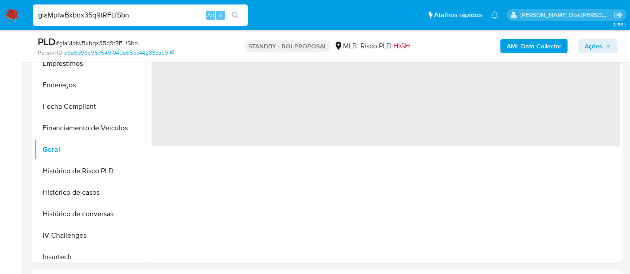
scroll to position [0, 0]
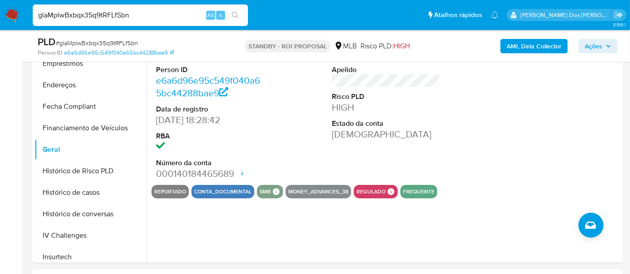
click at [114, 11] on input "glaMplwBxbqx35q9tRFLfSbn" at bounding box center [140, 15] width 215 height 12
paste input "1sJo1aRPLWAsxAlXmqImaabm"
type input "1sJo1aRPLWAsxAlXmqImaabm"
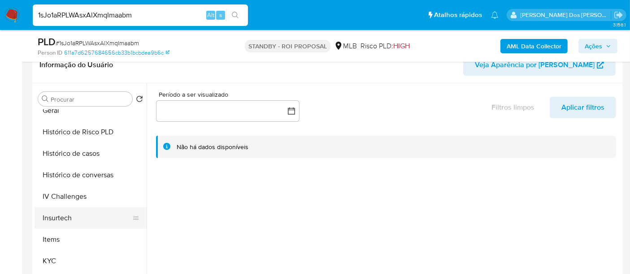
scroll to position [299, 0]
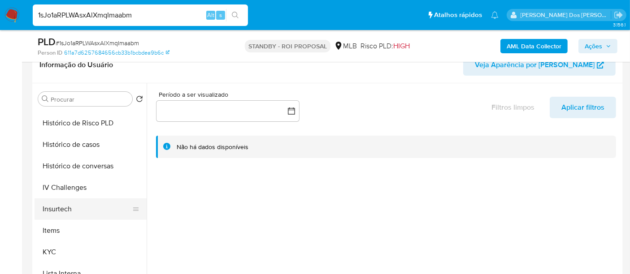
select select "10"
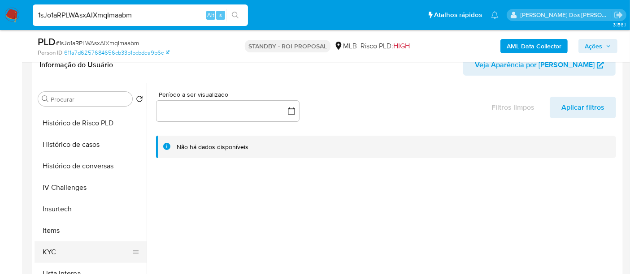
click at [47, 247] on button "KYC" at bounding box center [87, 253] width 105 height 22
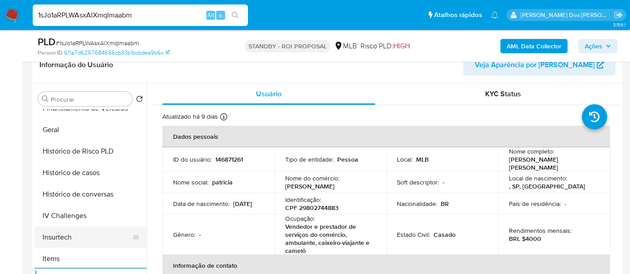
scroll to position [249, 0]
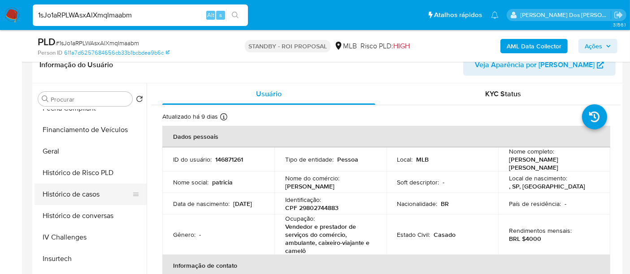
click at [91, 191] on button "Histórico de casos" at bounding box center [87, 195] width 105 height 22
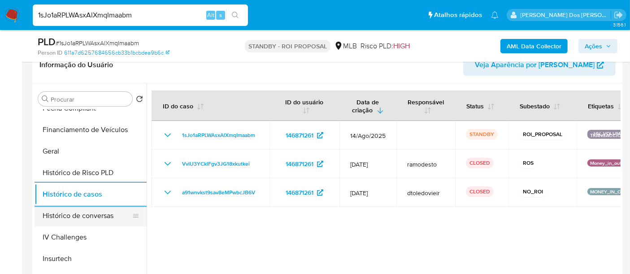
scroll to position [149, 0]
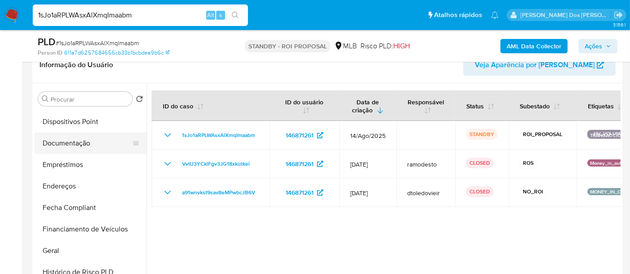
click at [75, 147] on button "Documentação" at bounding box center [87, 144] width 105 height 22
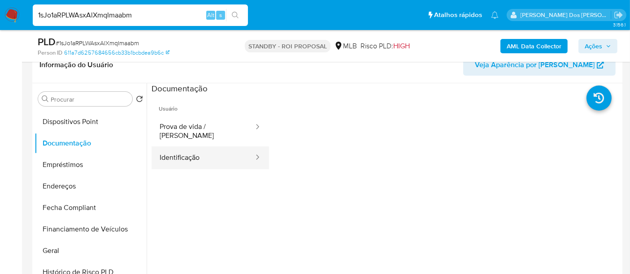
click at [165, 151] on button "Identificação" at bounding box center [203, 158] width 103 height 23
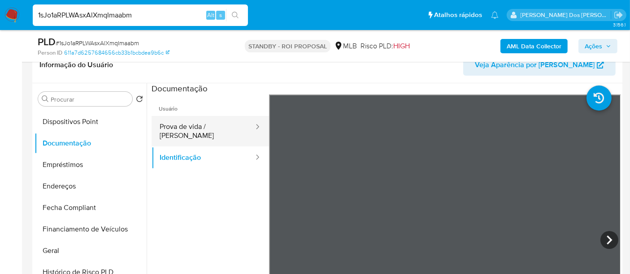
click at [188, 129] on button "Prova de vida / [PERSON_NAME]" at bounding box center [203, 131] width 103 height 30
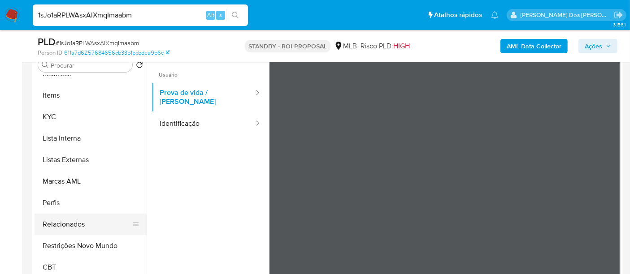
scroll to position [199, 0]
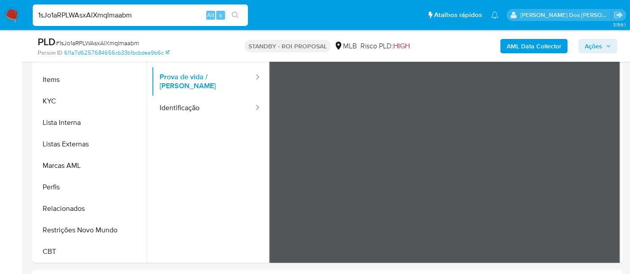
drag, startPoint x: 90, startPoint y: 227, endPoint x: 175, endPoint y: 221, distance: 85.9
click at [90, 227] on button "Restrições Novo Mundo" at bounding box center [91, 231] width 112 height 22
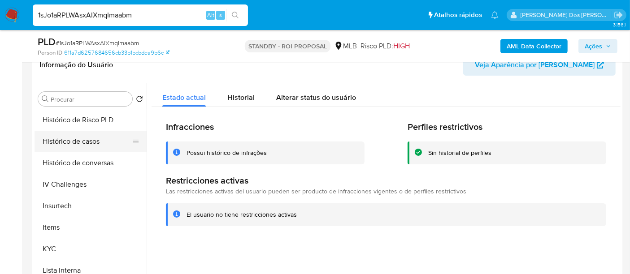
scroll to position [251, 0]
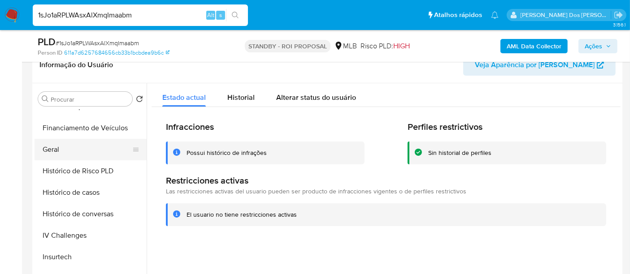
click at [54, 150] on button "Geral" at bounding box center [87, 150] width 105 height 22
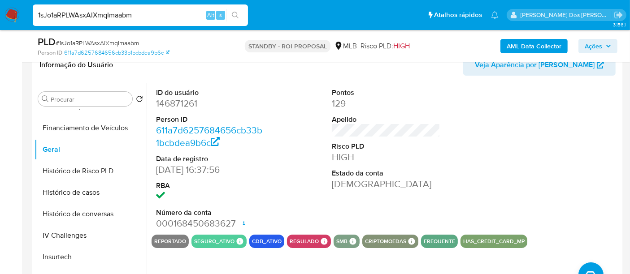
click at [88, 9] on input "1sJo1aRPLWAsxAlXmqImaabm" at bounding box center [140, 15] width 215 height 12
paste input "Jktuf0DQfkct6ePZkWqEwDNz"
type input "Jktuf0DQfkct6ePZkWqEwDNz"
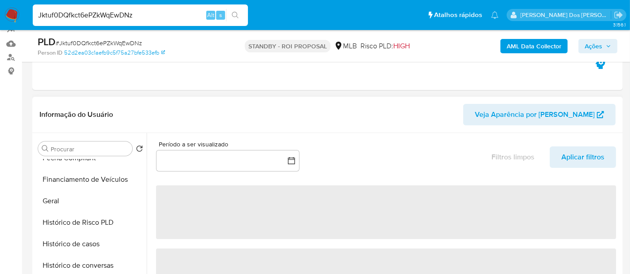
scroll to position [348, 0]
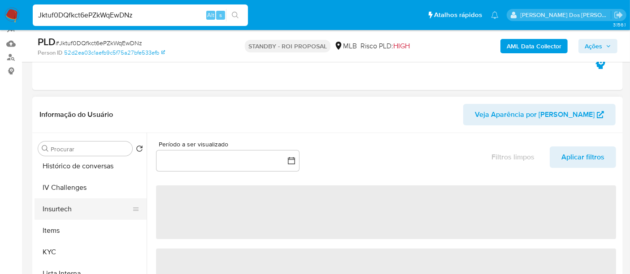
select select "10"
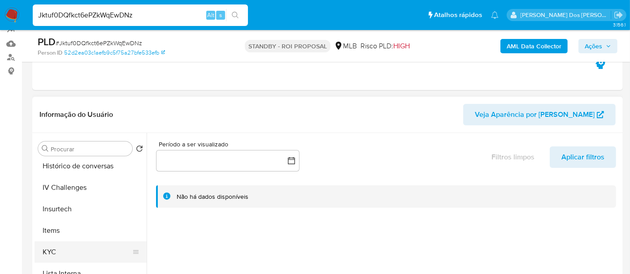
click at [49, 251] on button "KYC" at bounding box center [87, 253] width 105 height 22
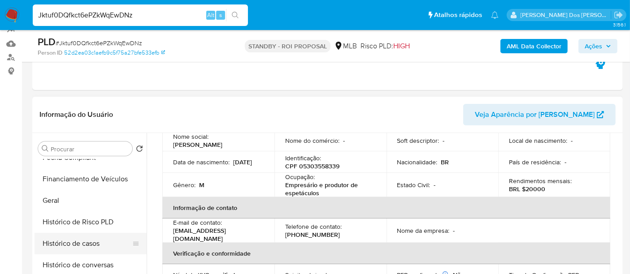
scroll to position [249, 0]
click at [75, 243] on button "Histórico de casos" at bounding box center [91, 245] width 112 height 22
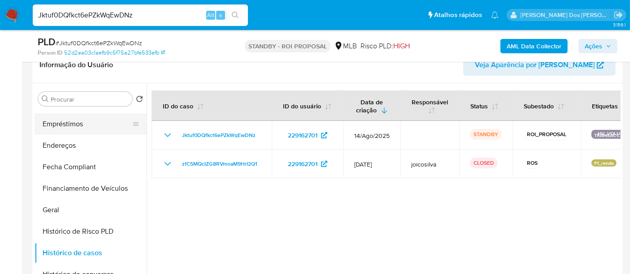
scroll to position [100, 0]
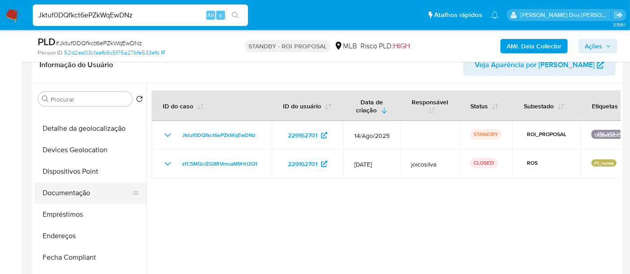
click at [58, 194] on button "Documentação" at bounding box center [87, 194] width 105 height 22
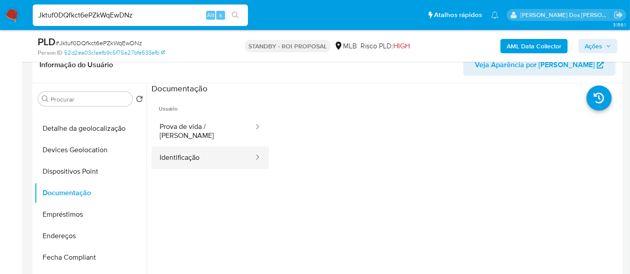
click at [192, 153] on button "Identificação" at bounding box center [203, 158] width 103 height 23
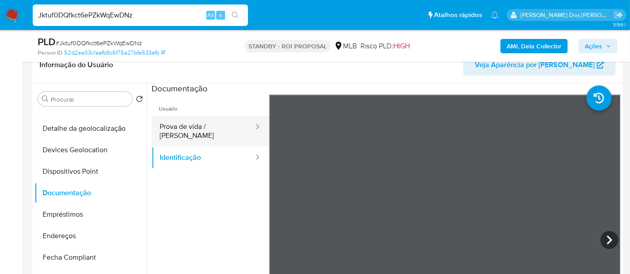
click at [218, 127] on button "Prova de vida / [PERSON_NAME]" at bounding box center [203, 131] width 103 height 30
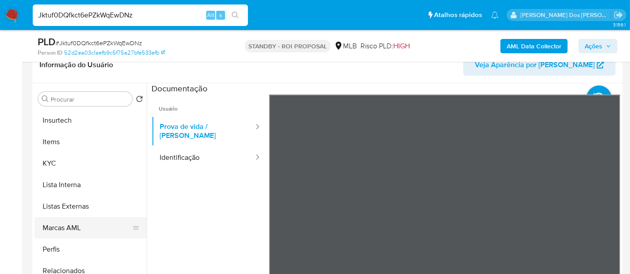
scroll to position [400, 0]
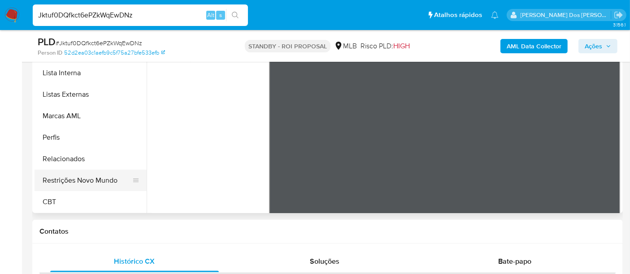
click at [99, 176] on button "Restrições Novo Mundo" at bounding box center [87, 181] width 105 height 22
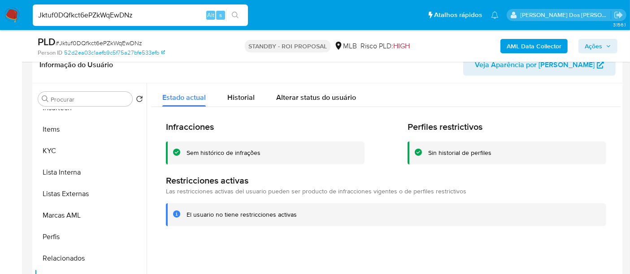
scroll to position [251, 0]
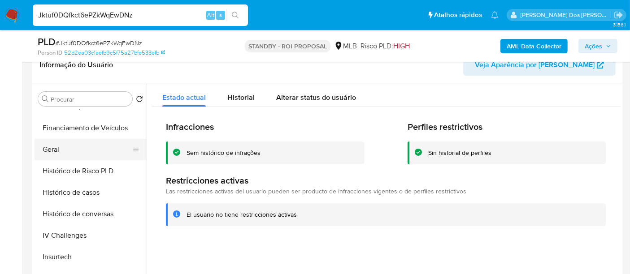
click at [52, 150] on button "Geral" at bounding box center [87, 150] width 105 height 22
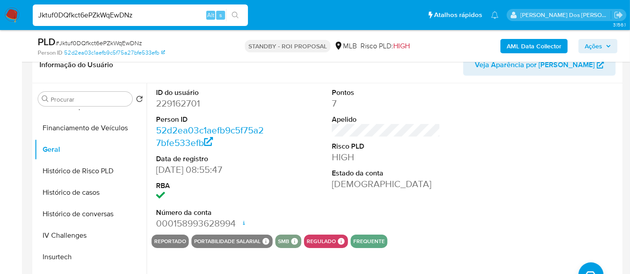
click at [69, 15] on input "Jktuf0DQfkct6ePZkWqEwDNz" at bounding box center [140, 15] width 215 height 12
paste input "gkjlfXH4Infn1xkR4MdiYQV7"
type input "gkjlfXH4Infn1xkR4MdiYQV7"
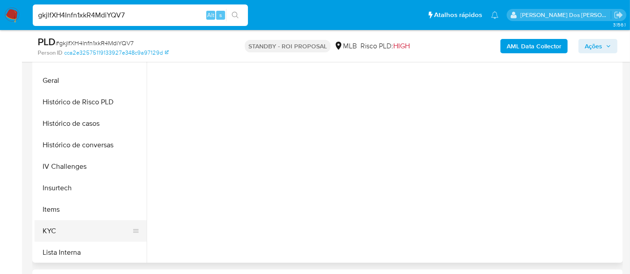
scroll to position [299, 0]
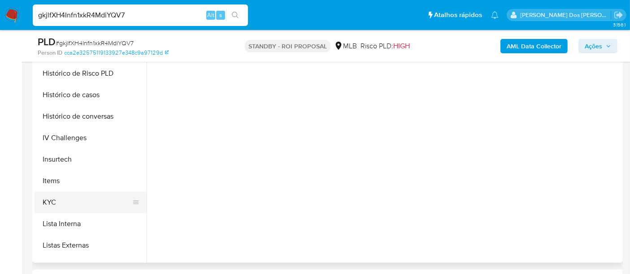
select select "10"
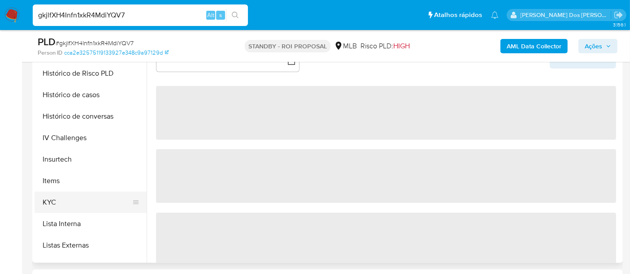
click at [59, 201] on button "KYC" at bounding box center [87, 203] width 105 height 22
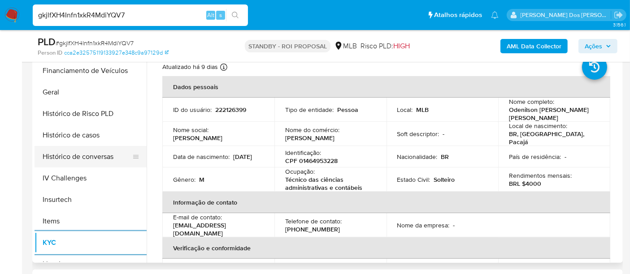
scroll to position [249, 0]
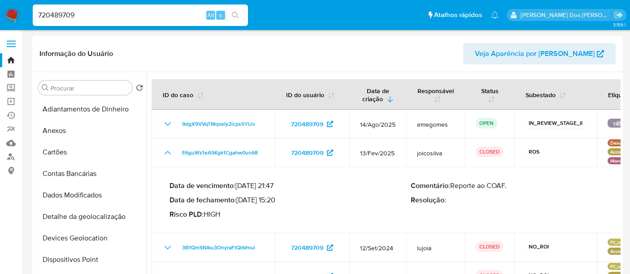
select select "10"
click at [132, 14] on input "720489709" at bounding box center [140, 15] width 215 height 12
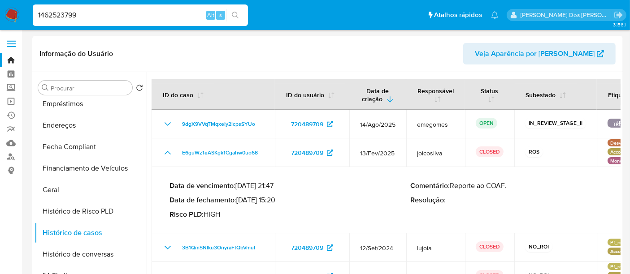
type input "1462523799"
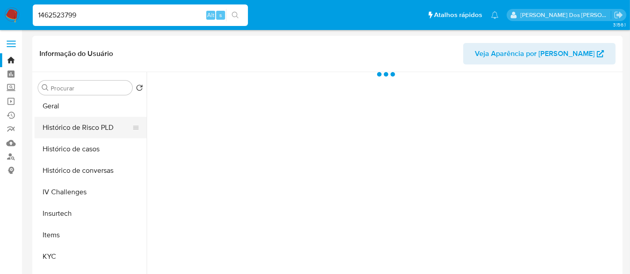
scroll to position [299, 0]
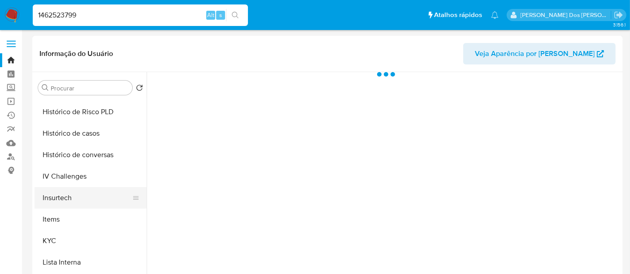
select select "10"
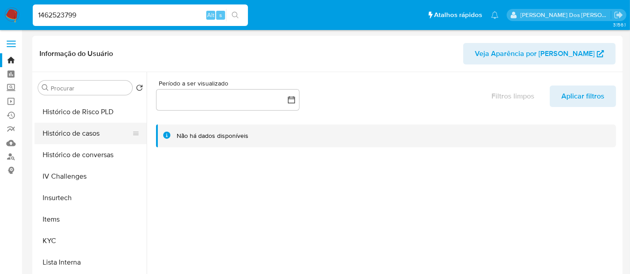
click at [79, 134] on button "Histórico de casos" at bounding box center [87, 134] width 105 height 22
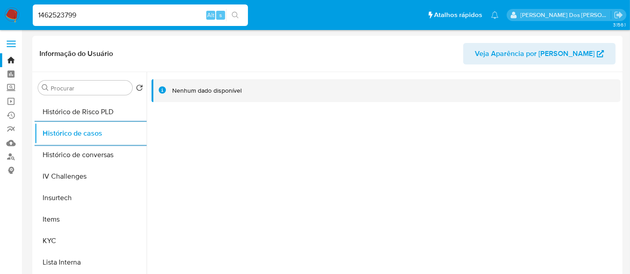
click at [138, 11] on input "1462523799" at bounding box center [140, 15] width 215 height 12
click at [138, 10] on input "1462523799" at bounding box center [140, 15] width 215 height 12
paste input "77500321"
type input "177500321"
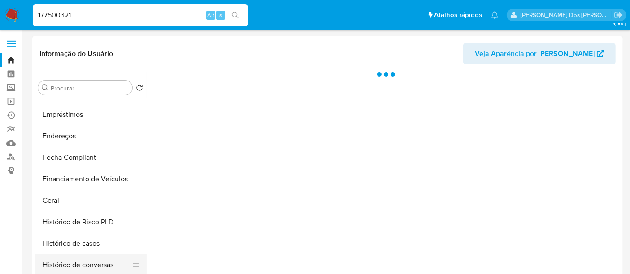
scroll to position [249, 0]
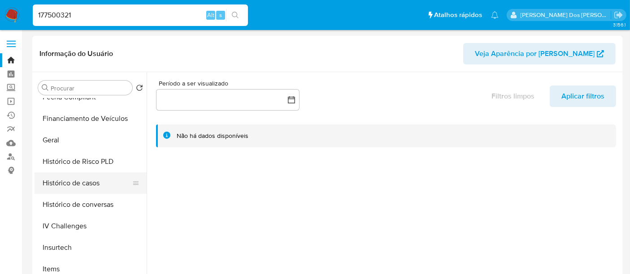
select select "10"
click at [87, 183] on button "Histórico de casos" at bounding box center [87, 184] width 105 height 22
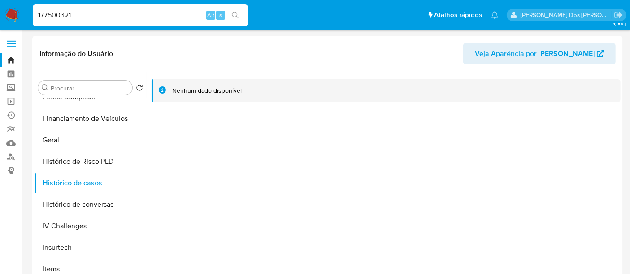
click at [127, 16] on input "177500321" at bounding box center [140, 15] width 215 height 12
paste input "40659104"
type input "140659104"
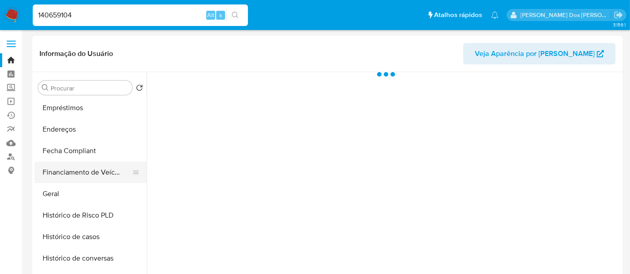
scroll to position [199, 0]
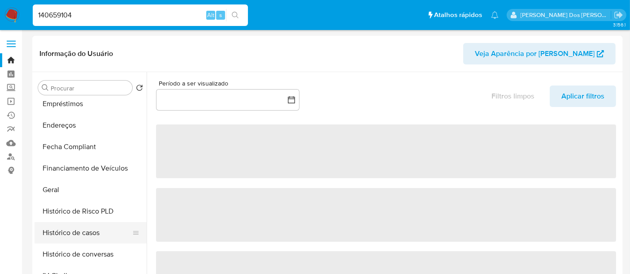
click at [74, 226] on button "Histórico de casos" at bounding box center [87, 233] width 105 height 22
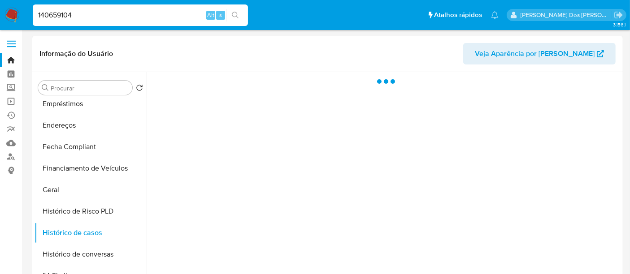
select select "10"
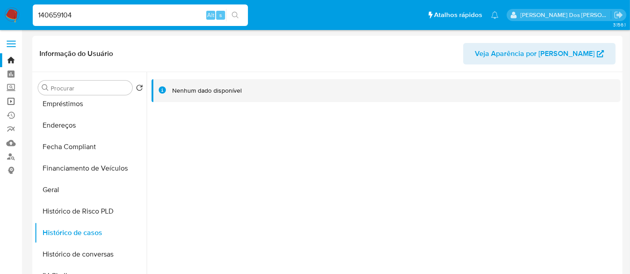
click at [10, 100] on link "Operações em massa" at bounding box center [53, 102] width 107 height 14
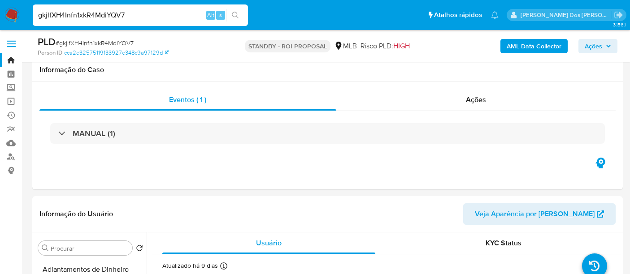
select select "10"
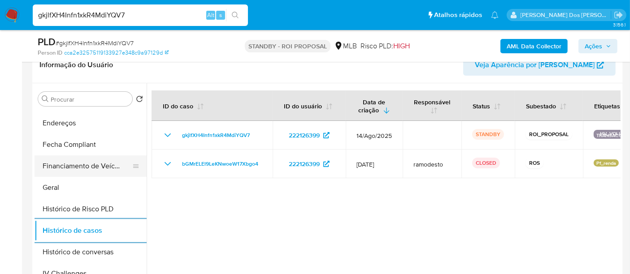
scroll to position [149, 0]
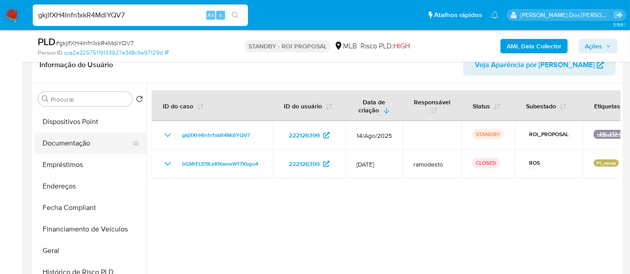
click at [66, 144] on button "Documentação" at bounding box center [87, 144] width 105 height 22
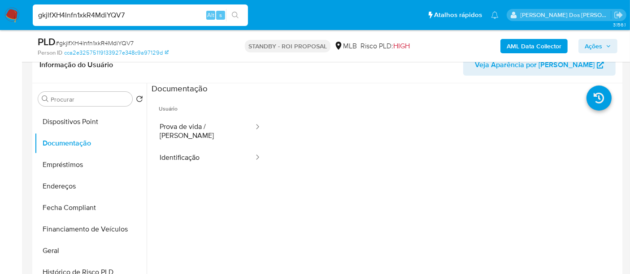
click at [187, 148] on button "Identificação" at bounding box center [203, 158] width 103 height 23
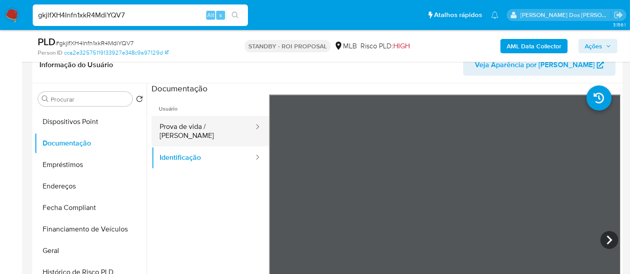
click at [215, 128] on button "Prova de vida / Selfie" at bounding box center [203, 131] width 103 height 30
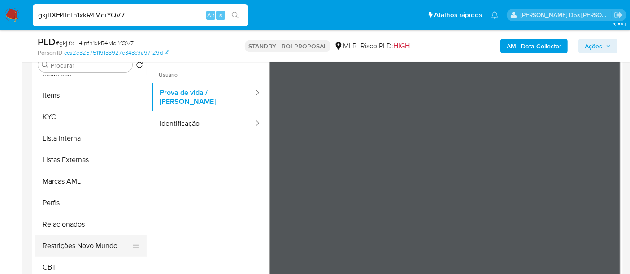
scroll to position [199, 0]
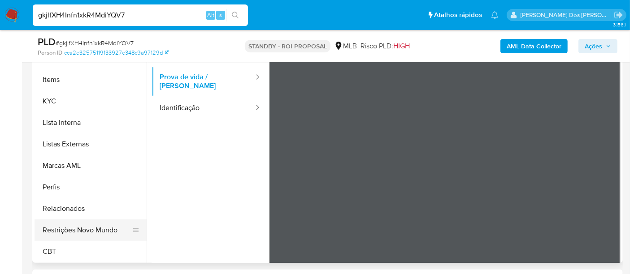
click at [99, 229] on button "Restrições Novo Mundo" at bounding box center [87, 231] width 105 height 22
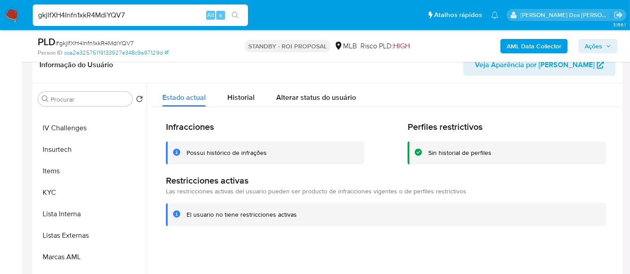
scroll to position [251, 0]
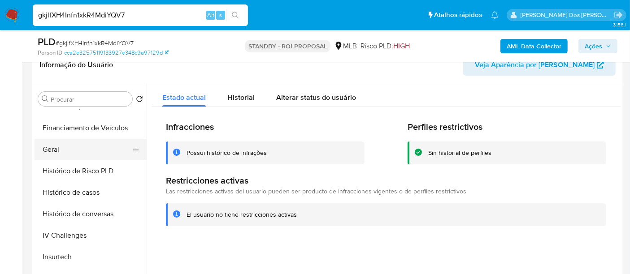
click at [60, 147] on button "Geral" at bounding box center [87, 150] width 105 height 22
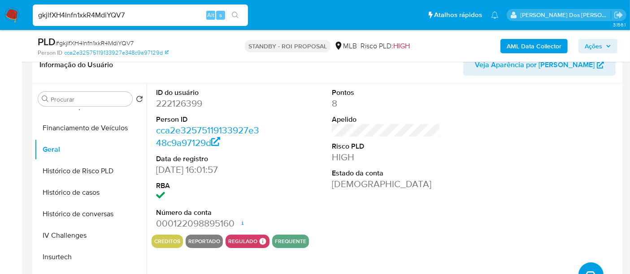
click at [144, 14] on input "gkjlfXH4Infn1xkR4MdiYQV7" at bounding box center [140, 15] width 215 height 12
paste input "km3jUsGFhN8sPzVFA5R3uMOI"
type input "km3jUsGFhN8sPzVFA5R3uMOI"
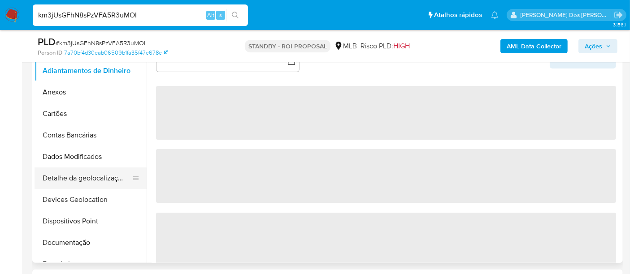
select select "10"
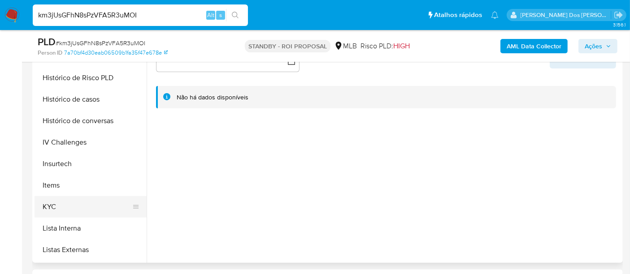
scroll to position [299, 0]
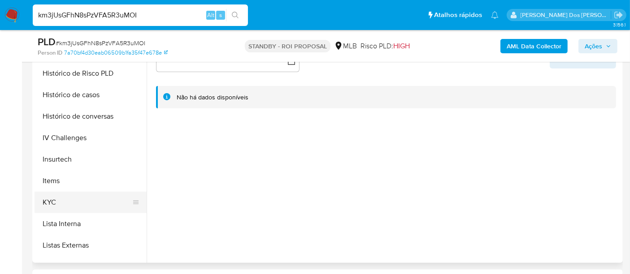
click at [52, 202] on button "KYC" at bounding box center [87, 203] width 105 height 22
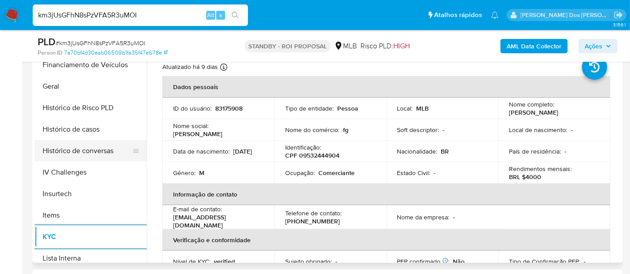
scroll to position [249, 0]
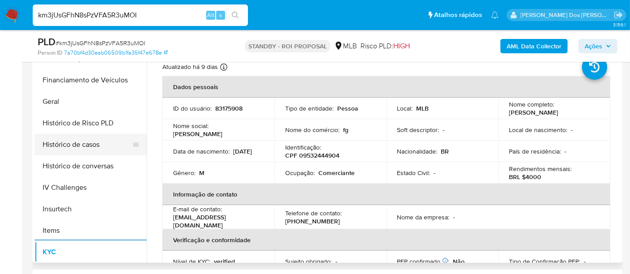
click at [85, 144] on button "Histórico de casos" at bounding box center [87, 145] width 105 height 22
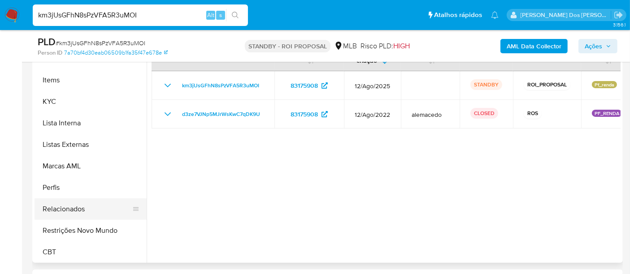
scroll to position [400, 0]
click at [75, 228] on button "Restrições Novo Mundo" at bounding box center [87, 231] width 105 height 22
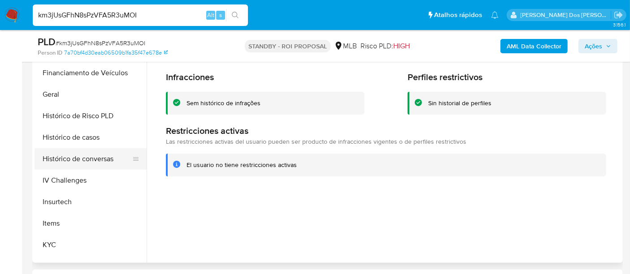
scroll to position [251, 0]
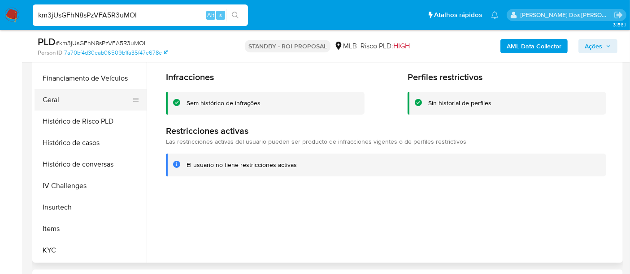
click at [55, 100] on button "Geral" at bounding box center [87, 100] width 105 height 22
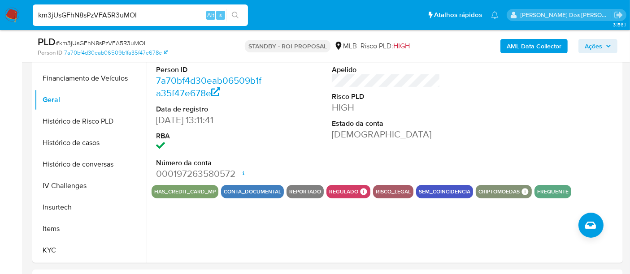
drag, startPoint x: 9, startPoint y: 9, endPoint x: 14, endPoint y: 8, distance: 5.5
click at [9, 9] on img at bounding box center [11, 15] width 15 height 15
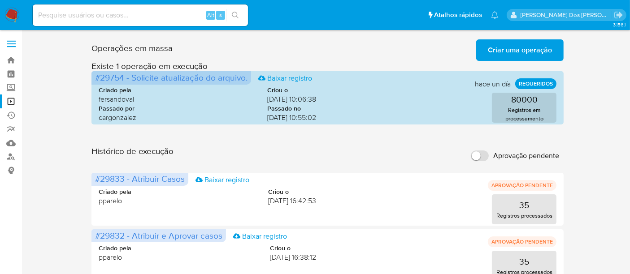
click at [510, 54] on span "Criar uma operação" at bounding box center [520, 50] width 64 height 20
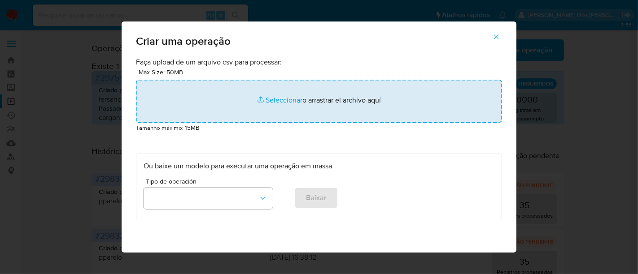
click at [272, 100] on input "file" at bounding box center [319, 101] width 366 height 43
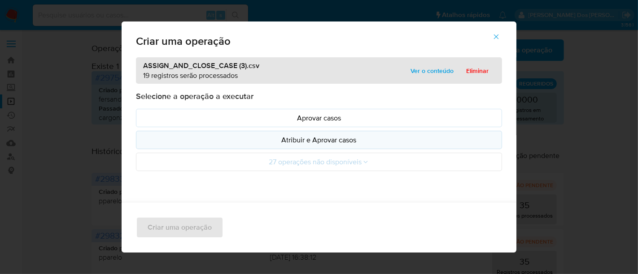
drag, startPoint x: 272, startPoint y: 100, endPoint x: 282, endPoint y: 141, distance: 42.4
click at [282, 141] on p "Atribuir e Aprovar casos" at bounding box center [319, 140] width 351 height 10
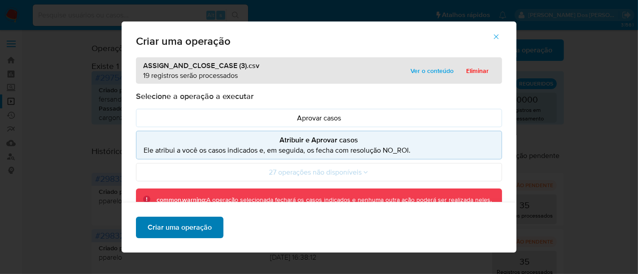
click at [190, 229] on span "Criar uma operação" at bounding box center [180, 228] width 64 height 20
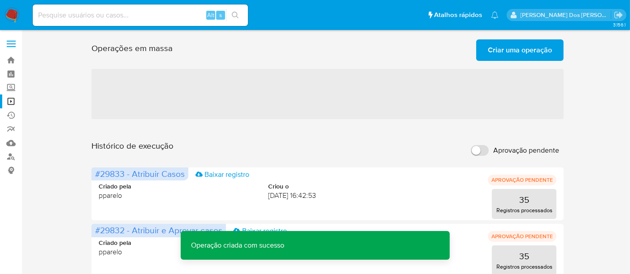
click at [501, 50] on span "Criar uma operação" at bounding box center [520, 50] width 64 height 20
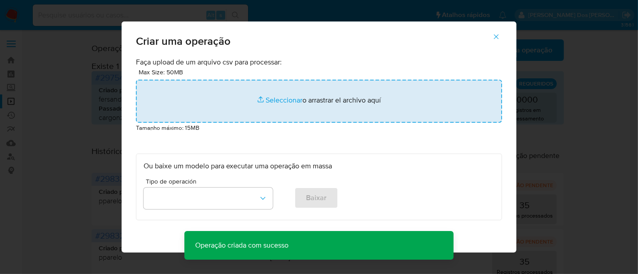
click at [283, 100] on input "file" at bounding box center [319, 101] width 366 height 43
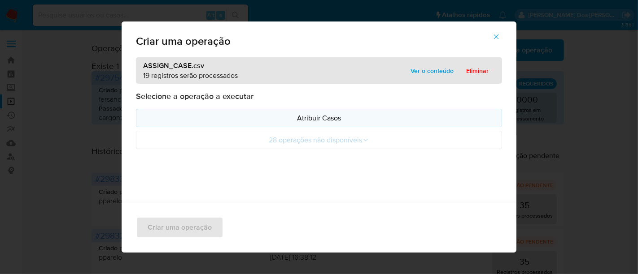
click at [293, 117] on p "Atribuir Casos" at bounding box center [319, 118] width 351 height 10
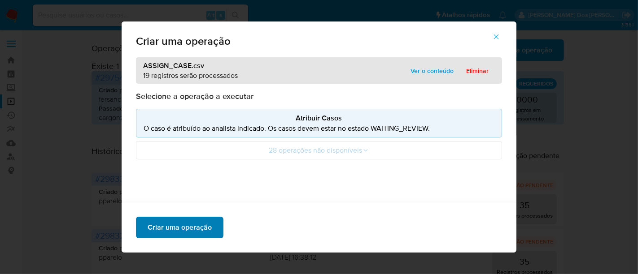
click at [170, 224] on span "Criar uma operação" at bounding box center [180, 228] width 64 height 20
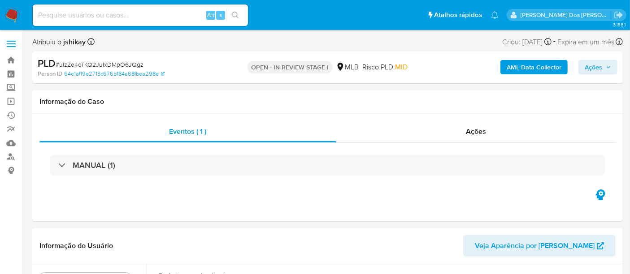
click at [87, 65] on span "# ulzZe4oTKQ2JuIxDMpO6JQgz" at bounding box center [100, 64] width 88 height 9
select select "10"
click at [87, 65] on span "# ulzZe4oTKQ2JuIxDMpO6JQgz" at bounding box center [100, 64] width 88 height 9
click at [11, 13] on img at bounding box center [11, 15] width 15 height 15
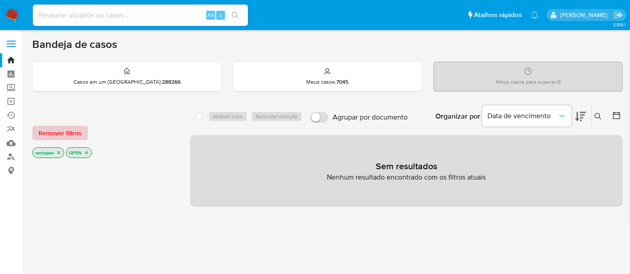
click at [76, 129] on span "Remover filtros" at bounding box center [60, 133] width 43 height 13
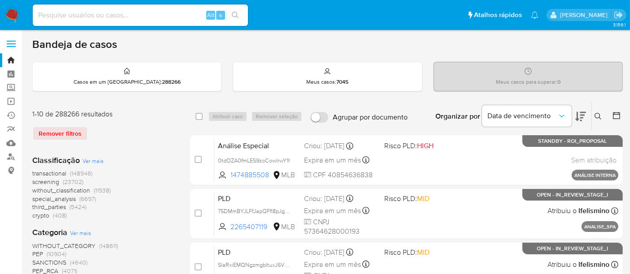
click at [602, 116] on button at bounding box center [599, 116] width 15 height 11
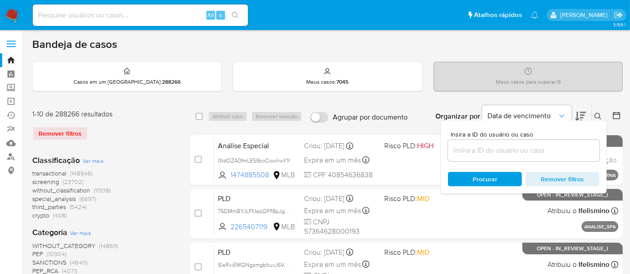
click at [547, 147] on input at bounding box center [524, 151] width 152 height 12
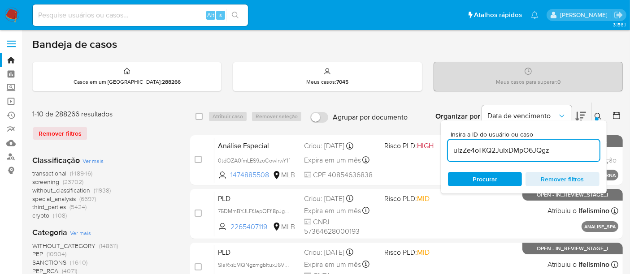
type input "ulzZe4oTKQ2JuIxDMpO6JQgz"
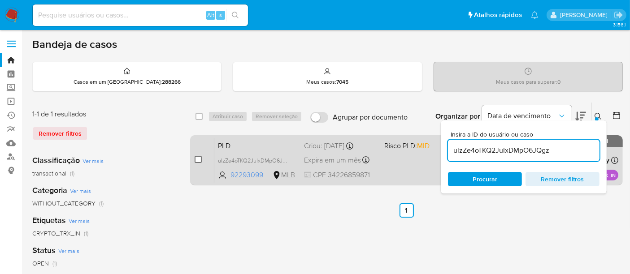
click at [198, 158] on input "checkbox" at bounding box center [198, 159] width 7 height 7
checkbox input "true"
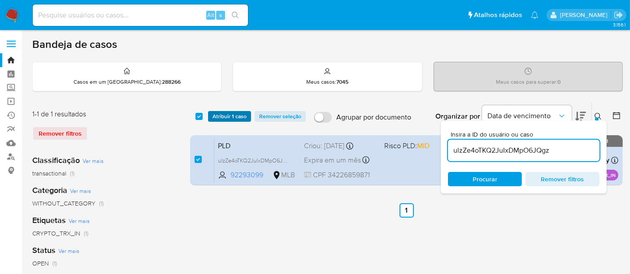
click at [221, 113] on span "Atribuir 1 caso" at bounding box center [230, 116] width 34 height 9
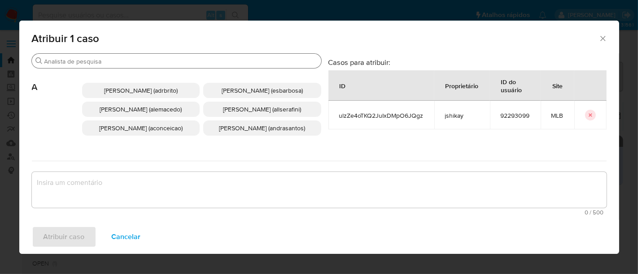
click at [205, 61] on input "Procurar" at bounding box center [180, 61] width 273 height 8
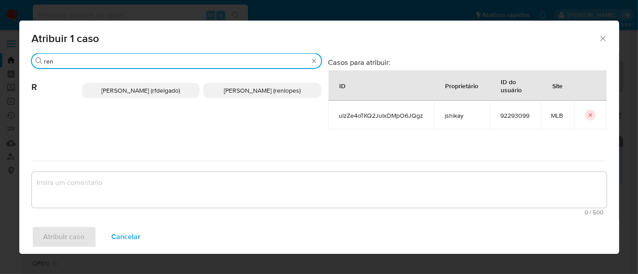
type input "ren"
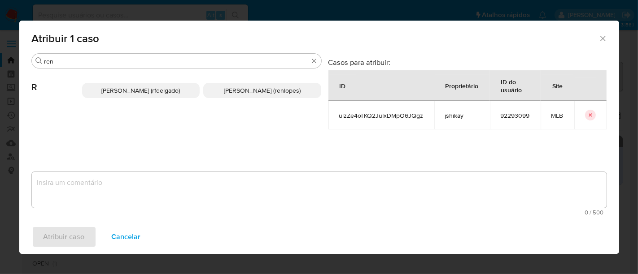
click at [224, 89] on span "[PERSON_NAME] (renlopes)" at bounding box center [262, 90] width 77 height 9
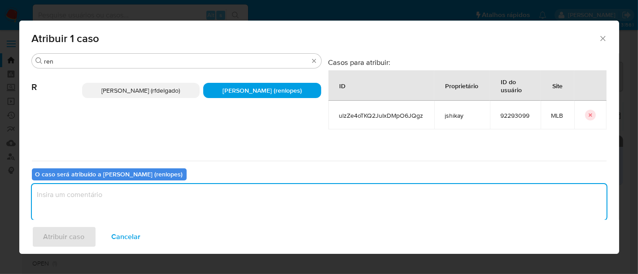
click at [247, 207] on textarea "assign-modal" at bounding box center [319, 202] width 574 height 36
type textarea "."
click at [77, 233] on span "Atribuir caso" at bounding box center [64, 237] width 41 height 20
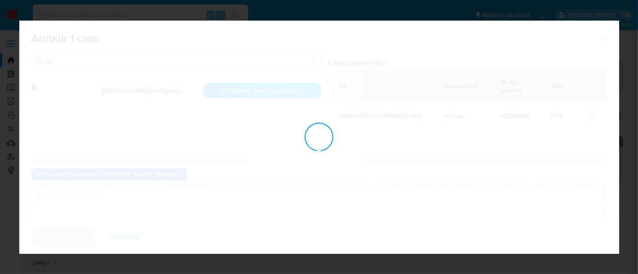
checkbox input "false"
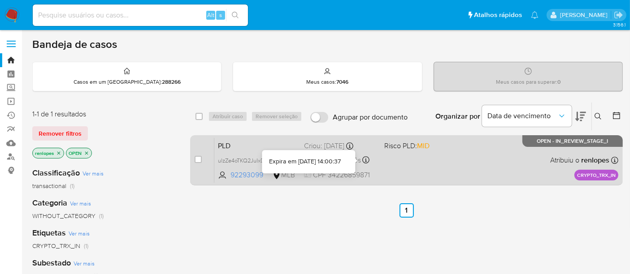
click at [336, 157] on div "Expira em [DATE] 14:00:37" at bounding box center [305, 161] width 72 height 9
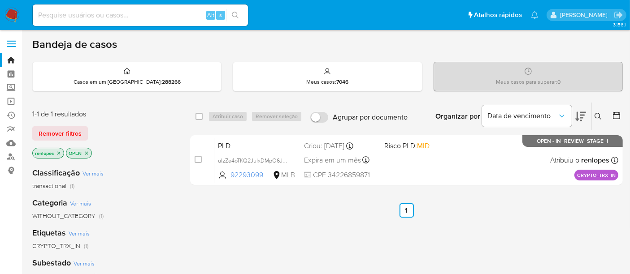
drag, startPoint x: 10, startPoint y: 13, endPoint x: 24, endPoint y: 18, distance: 15.3
click at [10, 13] on img at bounding box center [11, 15] width 15 height 15
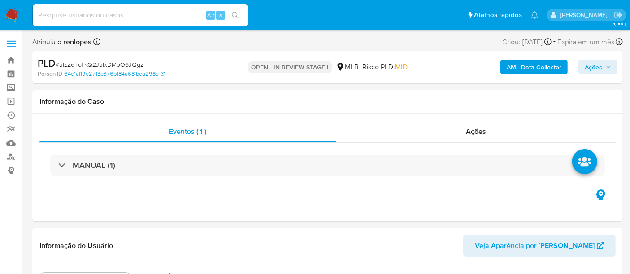
select select "10"
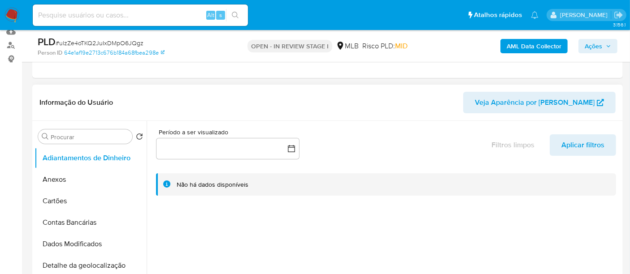
scroll to position [149, 0]
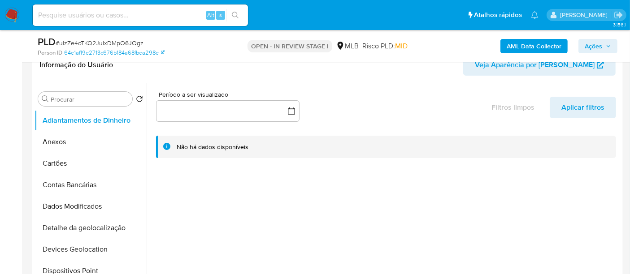
click at [59, 145] on button "Anexos" at bounding box center [91, 142] width 112 height 22
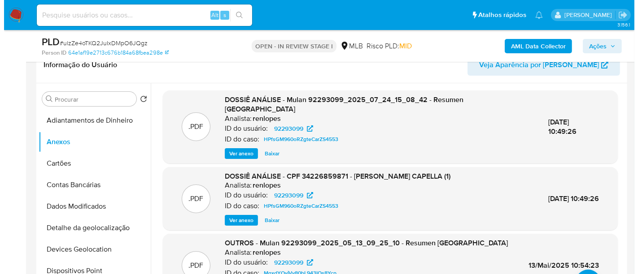
scroll to position [199, 0]
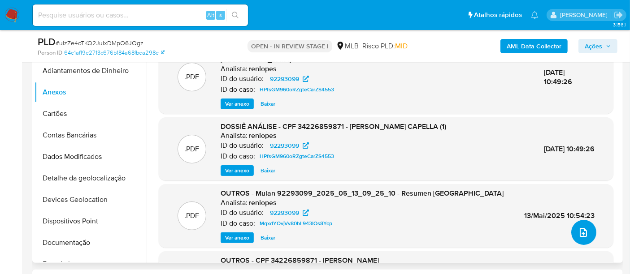
click at [587, 231] on button "upload-file" at bounding box center [583, 232] width 25 height 25
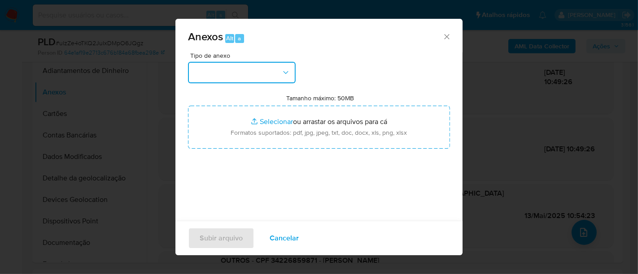
click at [273, 72] on button "button" at bounding box center [242, 73] width 108 height 22
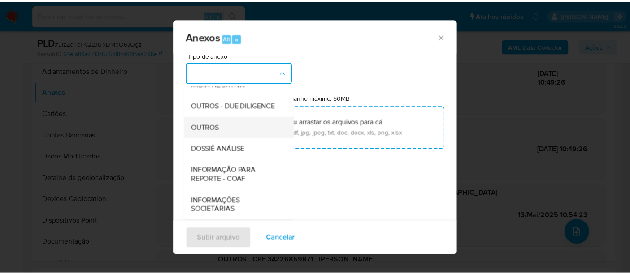
scroll to position [138, 0]
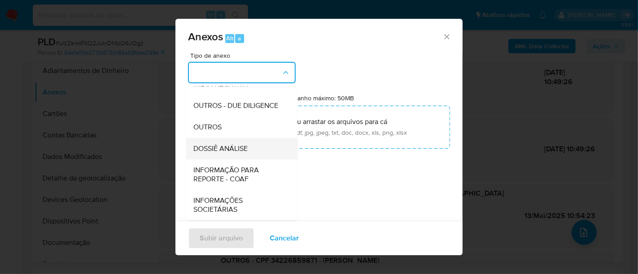
click at [230, 150] on span "DOSSIÊ ANÁLISE" at bounding box center [220, 148] width 54 height 9
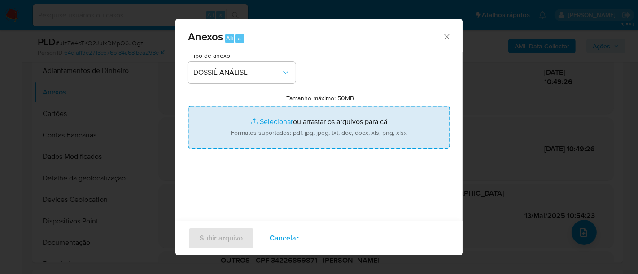
click at [279, 121] on input "Tamanho máximo: 50MB Selecionar arquivos" at bounding box center [319, 127] width 262 height 43
type input "C:\fakepath\Mulan 92293099_2025_08_27_08_14_30 - Resumen [GEOGRAPHIC_DATA]pdf"
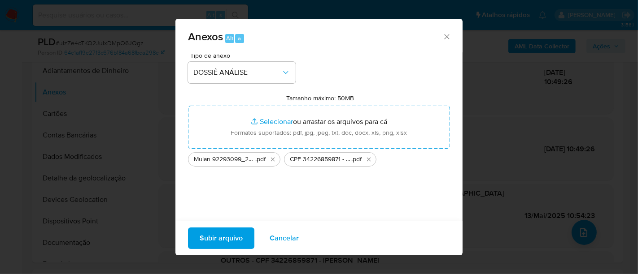
click at [230, 236] on span "Subir arquivo" at bounding box center [221, 239] width 43 height 20
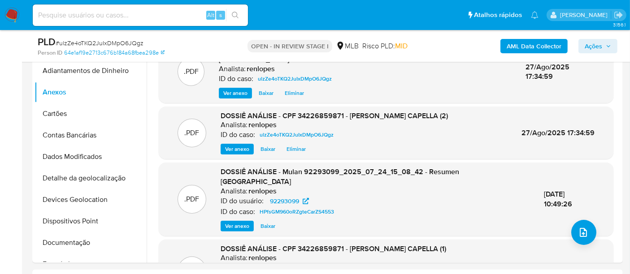
click at [585, 43] on span "Ações" at bounding box center [593, 46] width 17 height 14
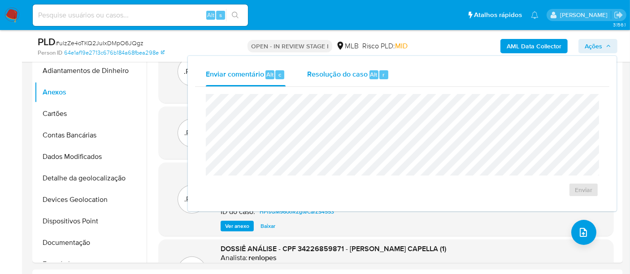
click at [353, 74] on span "Resolução do caso" at bounding box center [337, 74] width 61 height 10
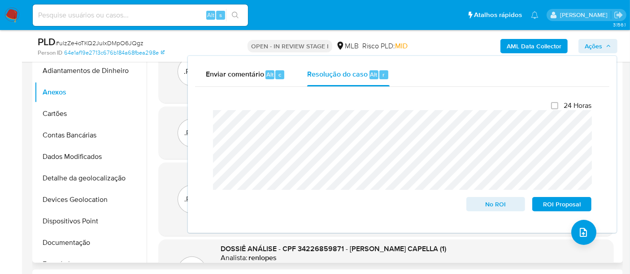
click at [155, 154] on div ".PDF DOSSIÊ ANÁLISE - Mulan 92293099_2025_08_27_08_14_30 - Resumen TX Analista:…" at bounding box center [386, 187] width 469 height 292
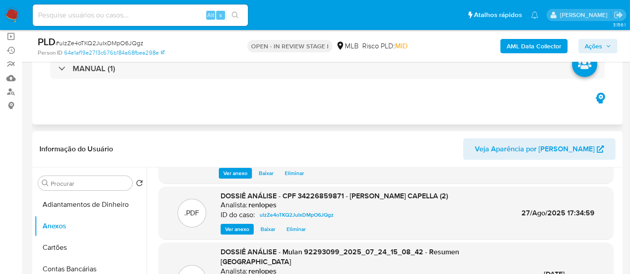
scroll to position [50, 0]
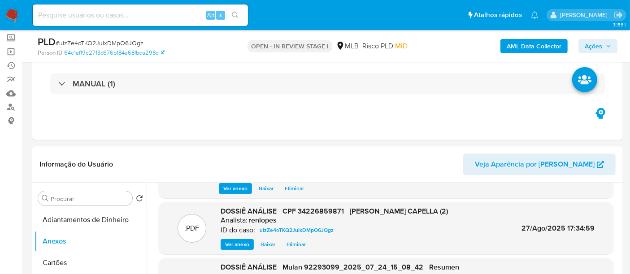
click at [592, 40] on span "Ações" at bounding box center [593, 46] width 17 height 14
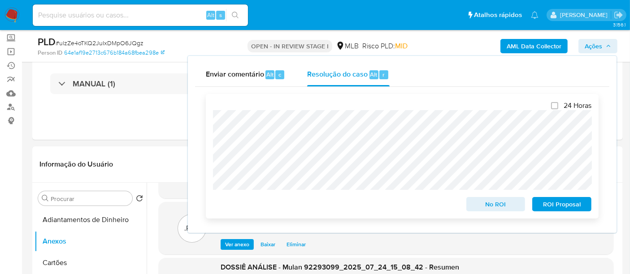
click at [507, 207] on span "No ROI" at bounding box center [496, 204] width 47 height 13
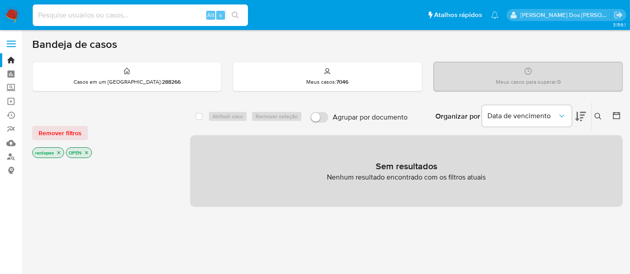
click at [90, 13] on input at bounding box center [140, 15] width 215 height 12
paste input "ne5Bty4zsFRkbLoZ61oVEmKV"
type input "ne5Bty4zsFRkbLoZ61oVEmKV"
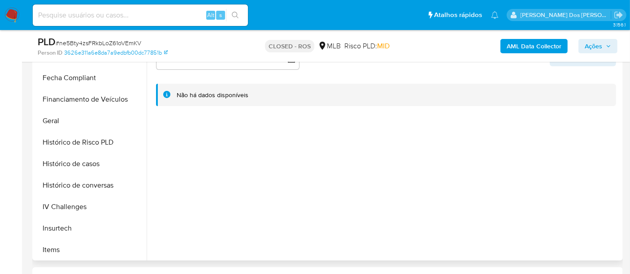
scroll to position [249, 0]
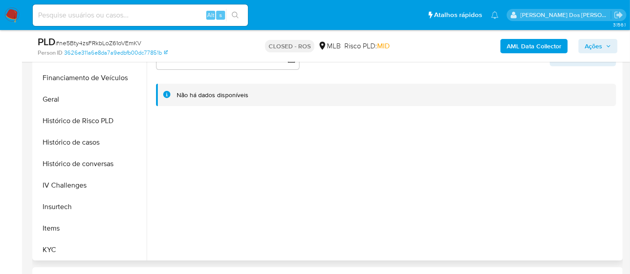
select select "10"
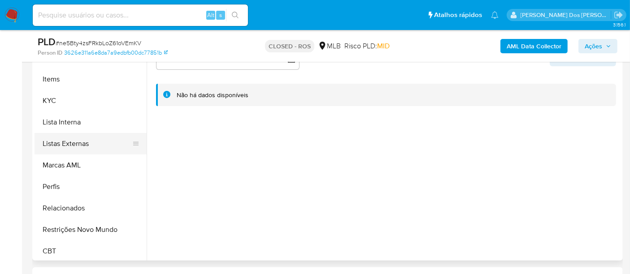
scroll to position [400, 0]
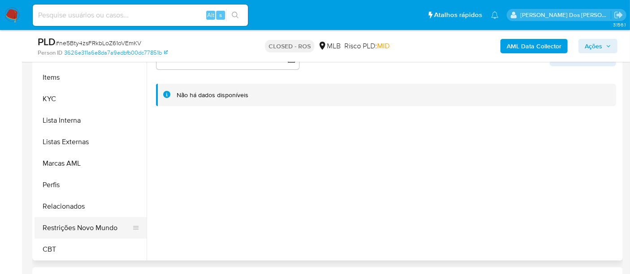
click at [93, 225] on button "Restrições Novo Mundo" at bounding box center [87, 229] width 105 height 22
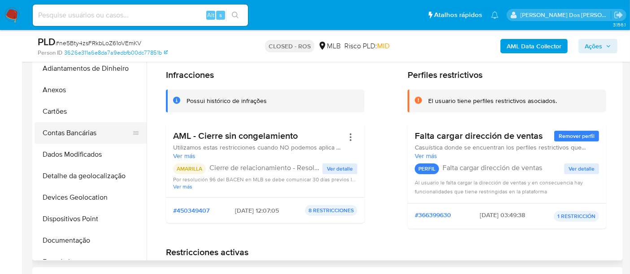
scroll to position [0, 0]
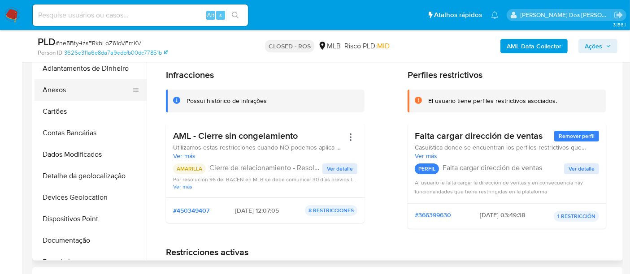
click at [55, 91] on button "Anexos" at bounding box center [87, 90] width 105 height 22
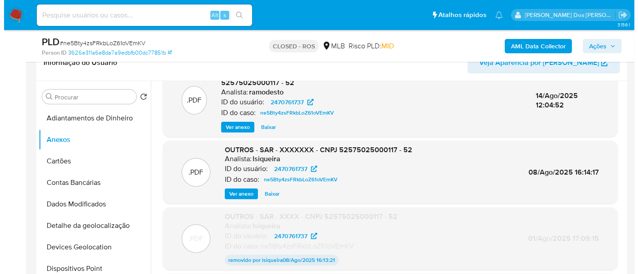
scroll to position [9, 0]
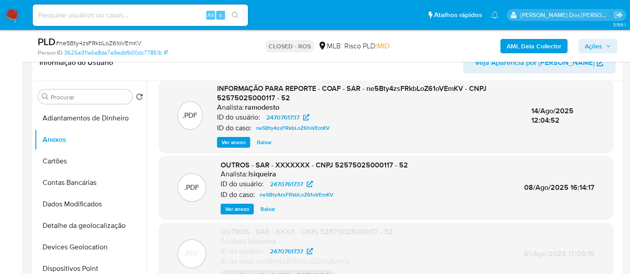
click at [237, 141] on span "Ver anexo" at bounding box center [234, 142] width 24 height 9
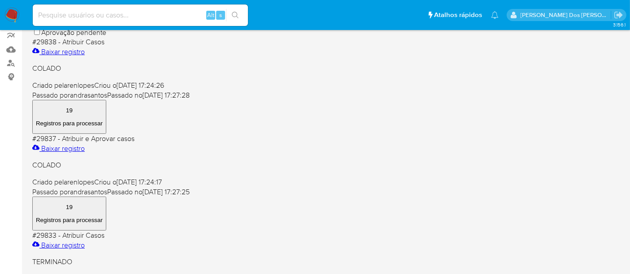
scroll to position [149, 0]
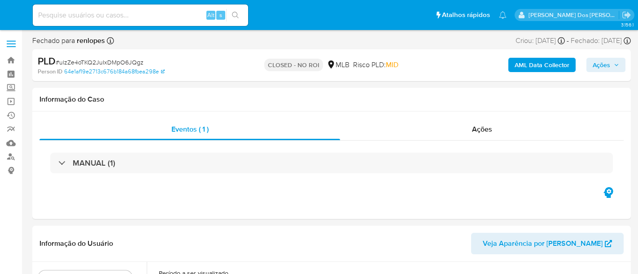
select select "10"
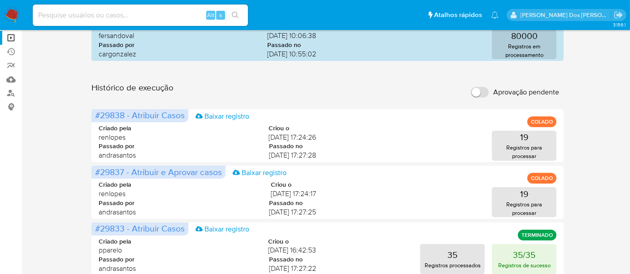
scroll to position [100, 0]
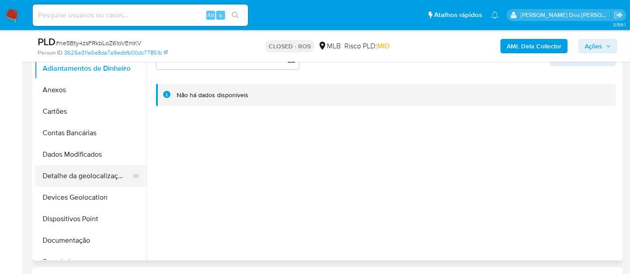
select select "10"
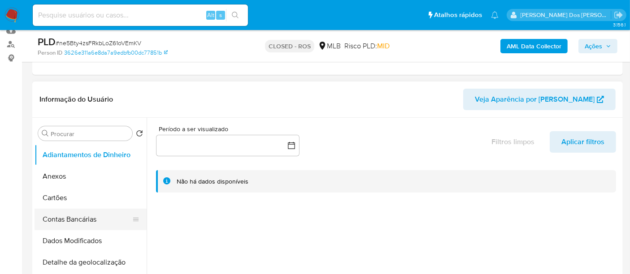
scroll to position [149, 0]
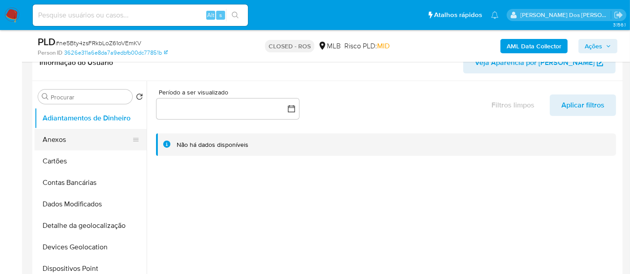
click at [56, 137] on button "Anexos" at bounding box center [87, 140] width 105 height 22
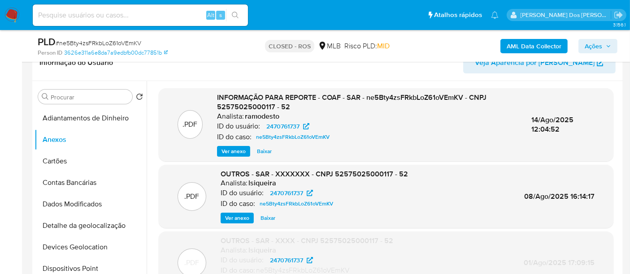
click at [237, 215] on span "Ver anexo" at bounding box center [237, 218] width 24 height 9
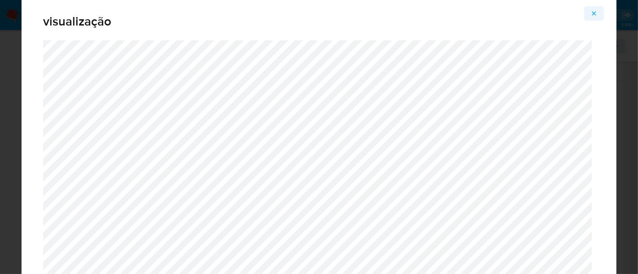
click at [594, 11] on icon "Attachment preview" at bounding box center [593, 13] width 7 height 7
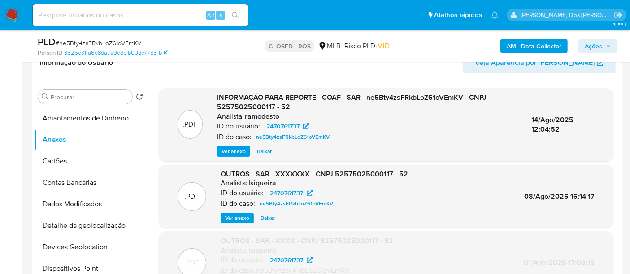
click at [17, 12] on img at bounding box center [11, 15] width 15 height 15
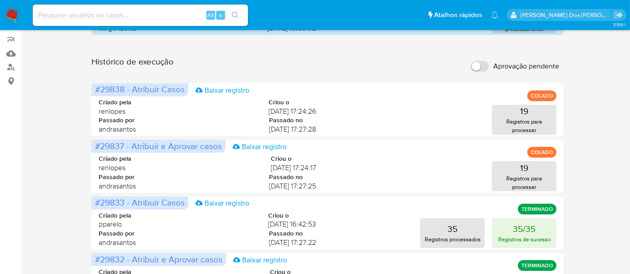
scroll to position [100, 0]
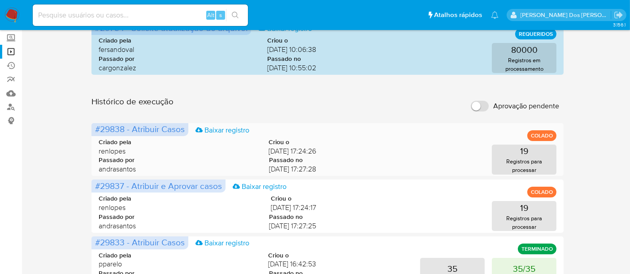
scroll to position [100, 0]
